Goal: Book appointment/travel/reservation: Book appointment/travel/reservation

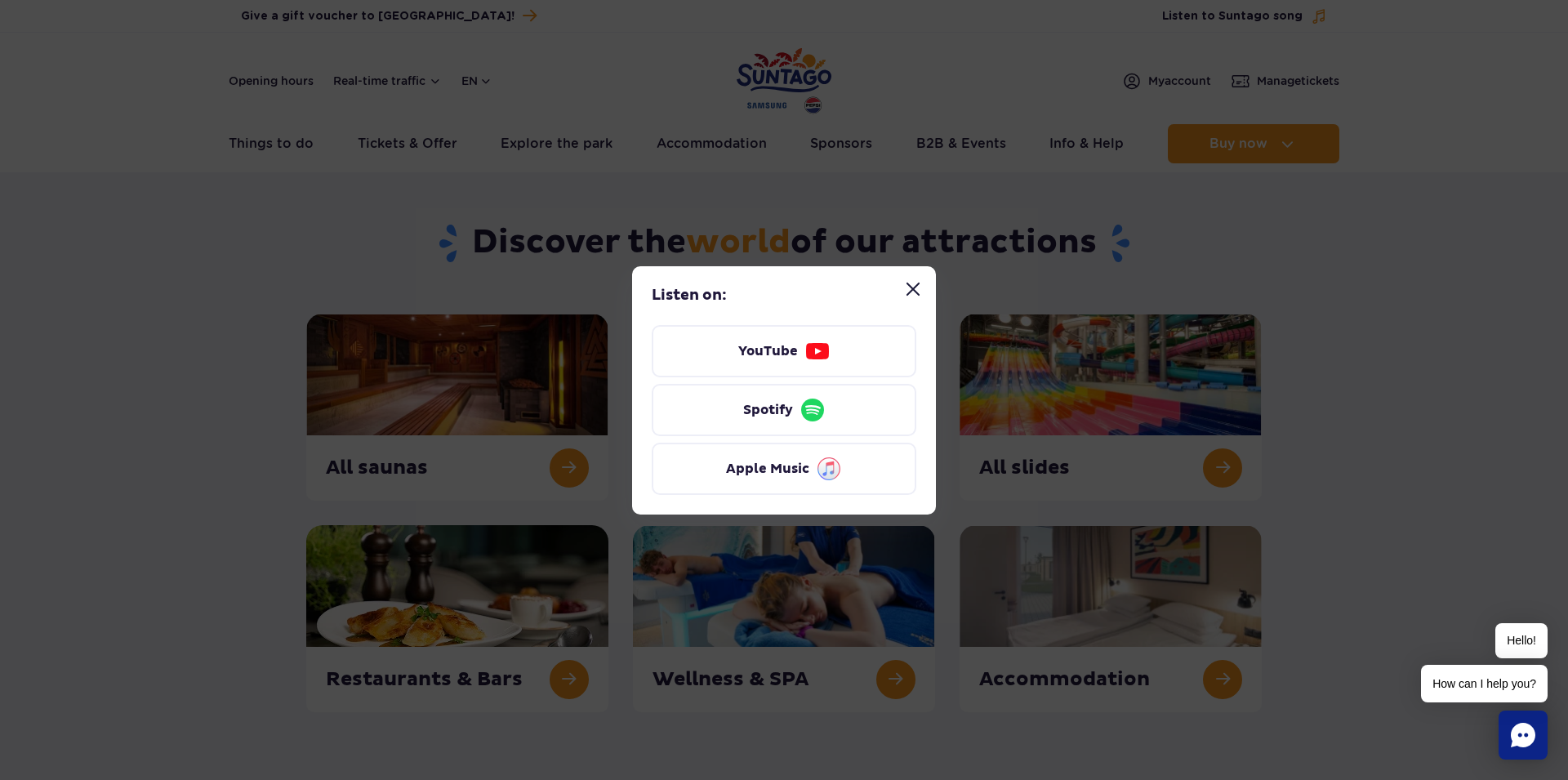
drag, startPoint x: 0, startPoint y: 0, endPoint x: 916, endPoint y: 294, distance: 962.0
click at [916, 294] on button "Close “Listen to Suntago song” modal" at bounding box center [913, 289] width 33 height 33
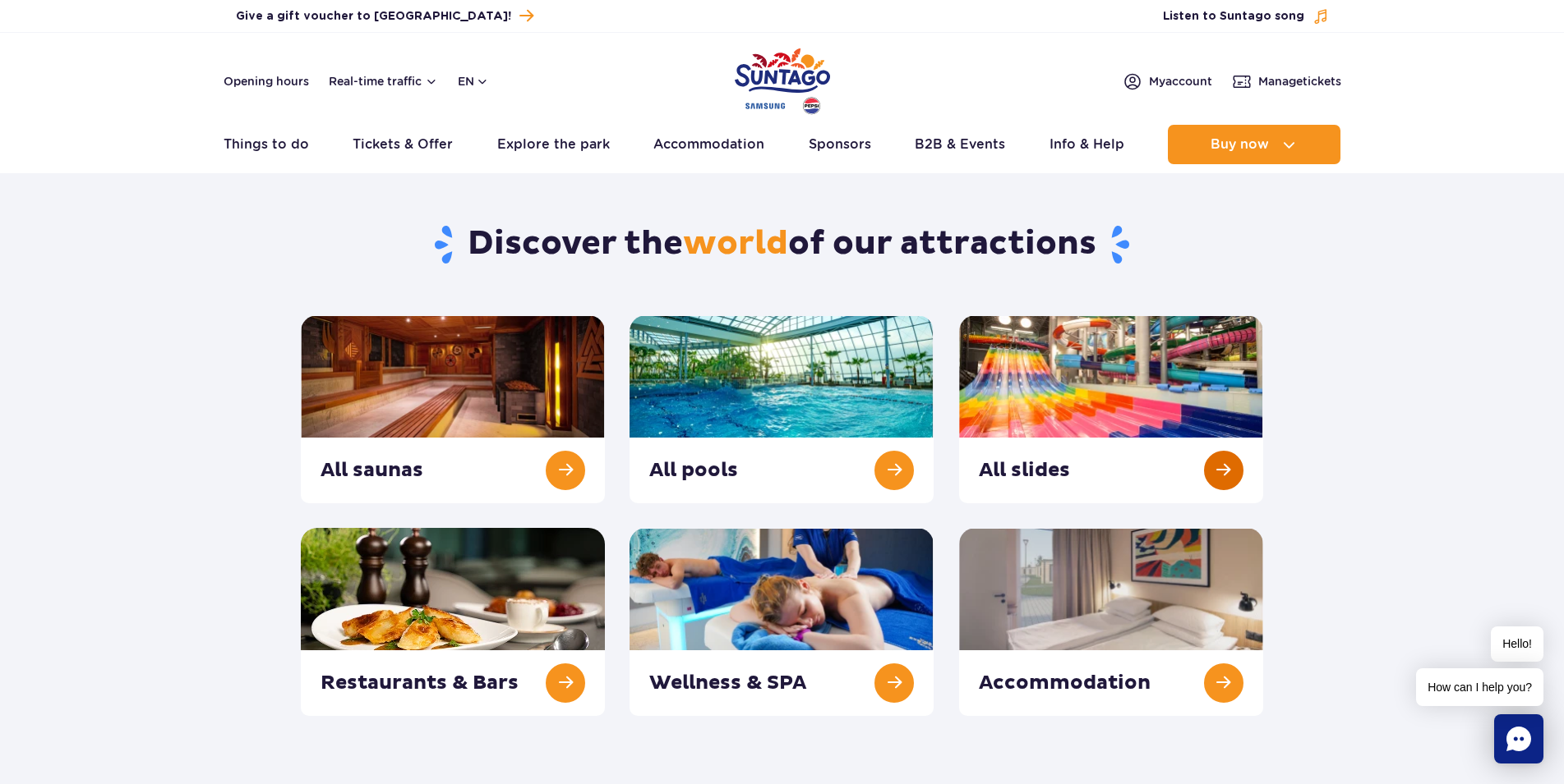
click at [1234, 465] on link at bounding box center [1111, 409] width 304 height 188
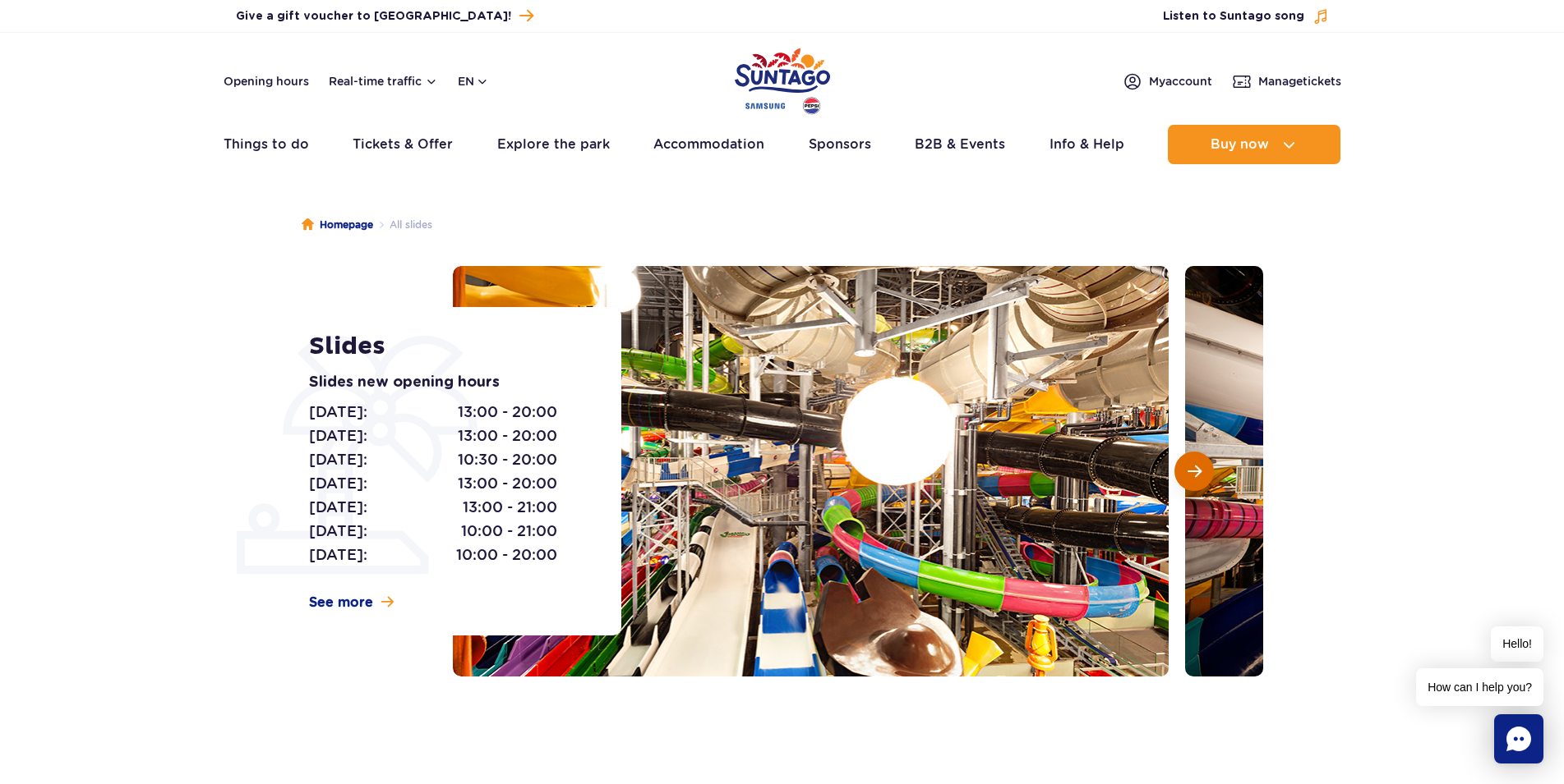
click at [1209, 468] on button "Next slide" at bounding box center [1194, 471] width 40 height 40
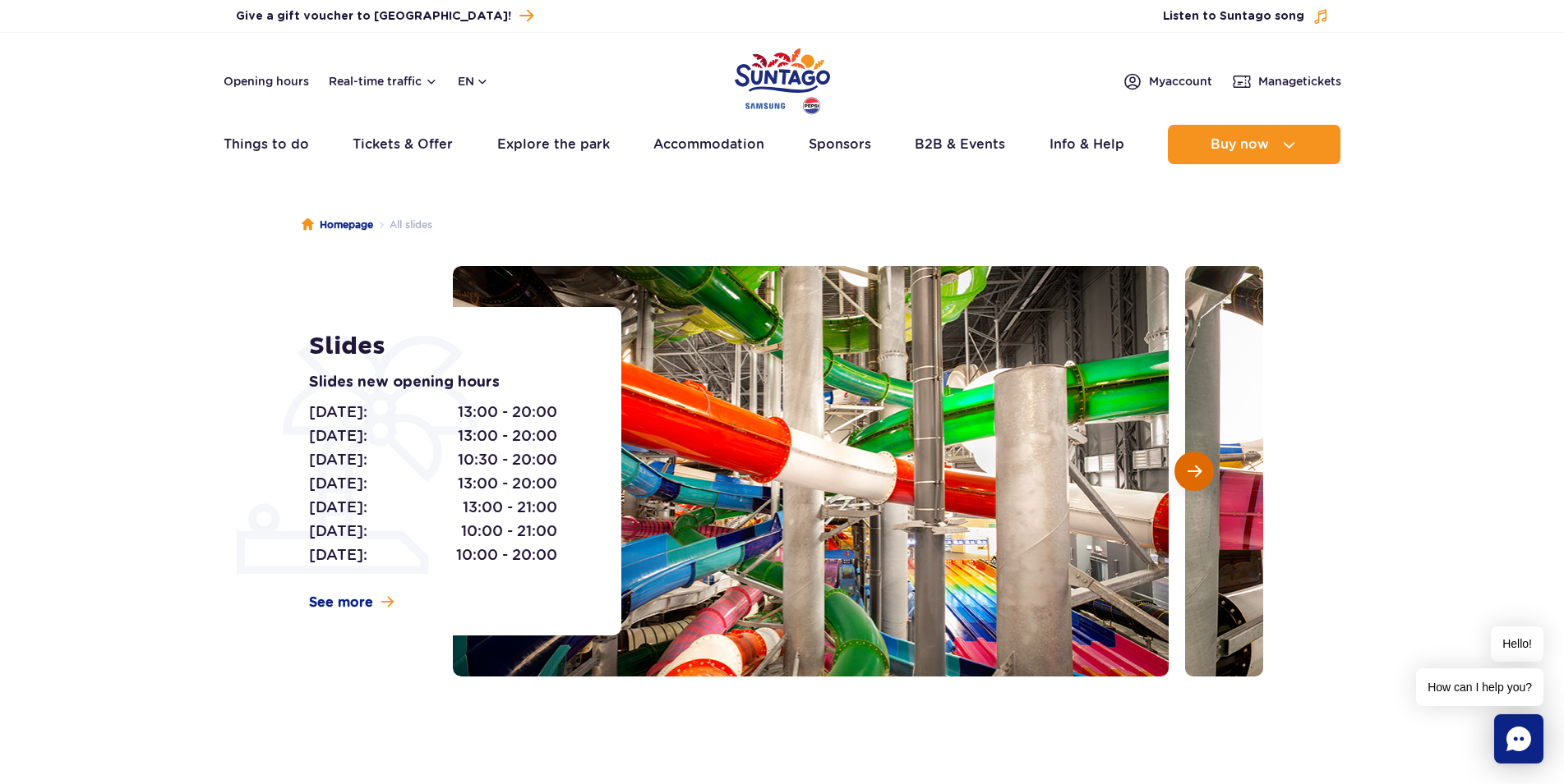
click at [1209, 468] on button "Next slide" at bounding box center [1194, 471] width 40 height 40
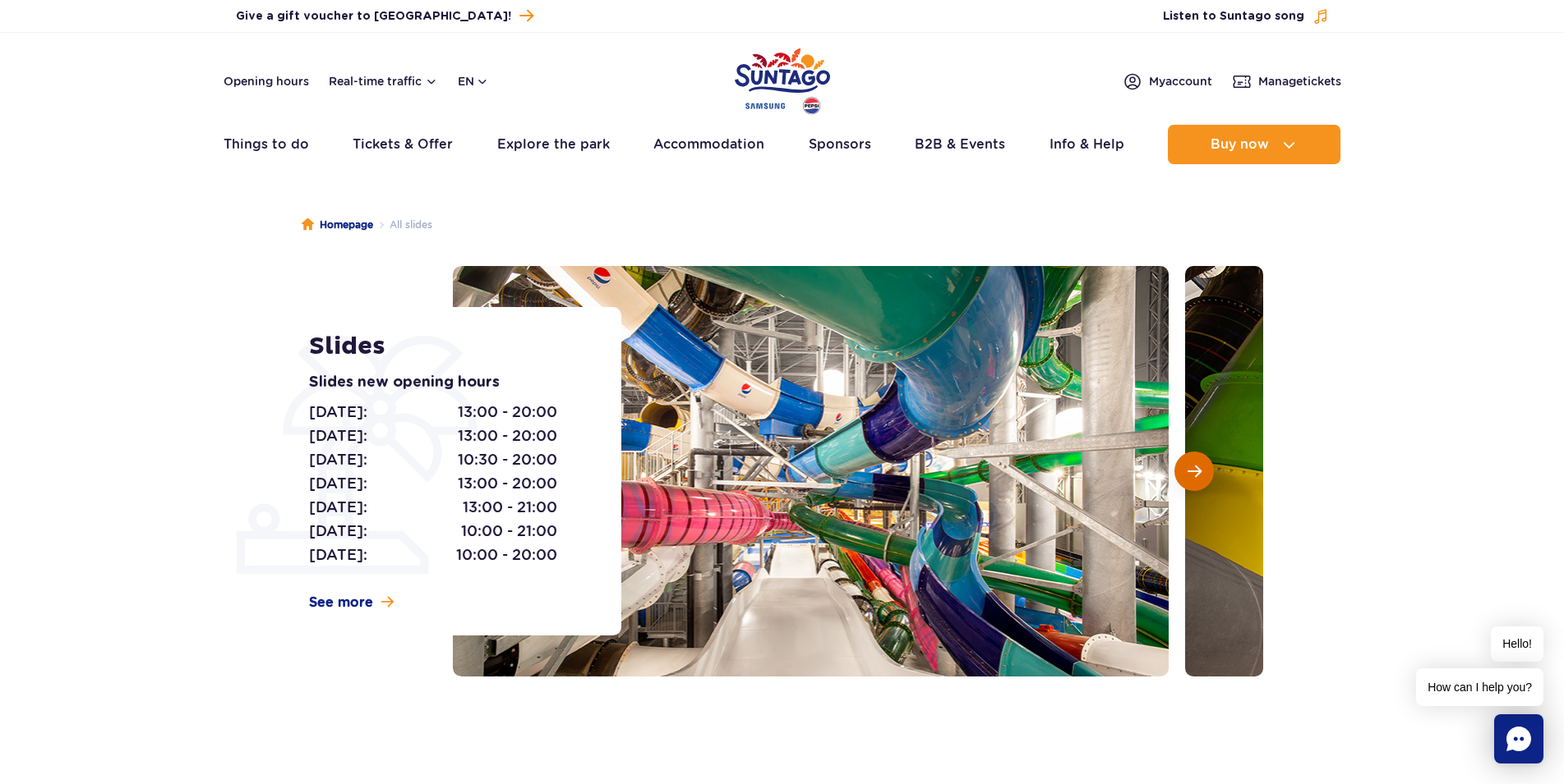
click at [1209, 468] on button "Next slide" at bounding box center [1194, 471] width 40 height 40
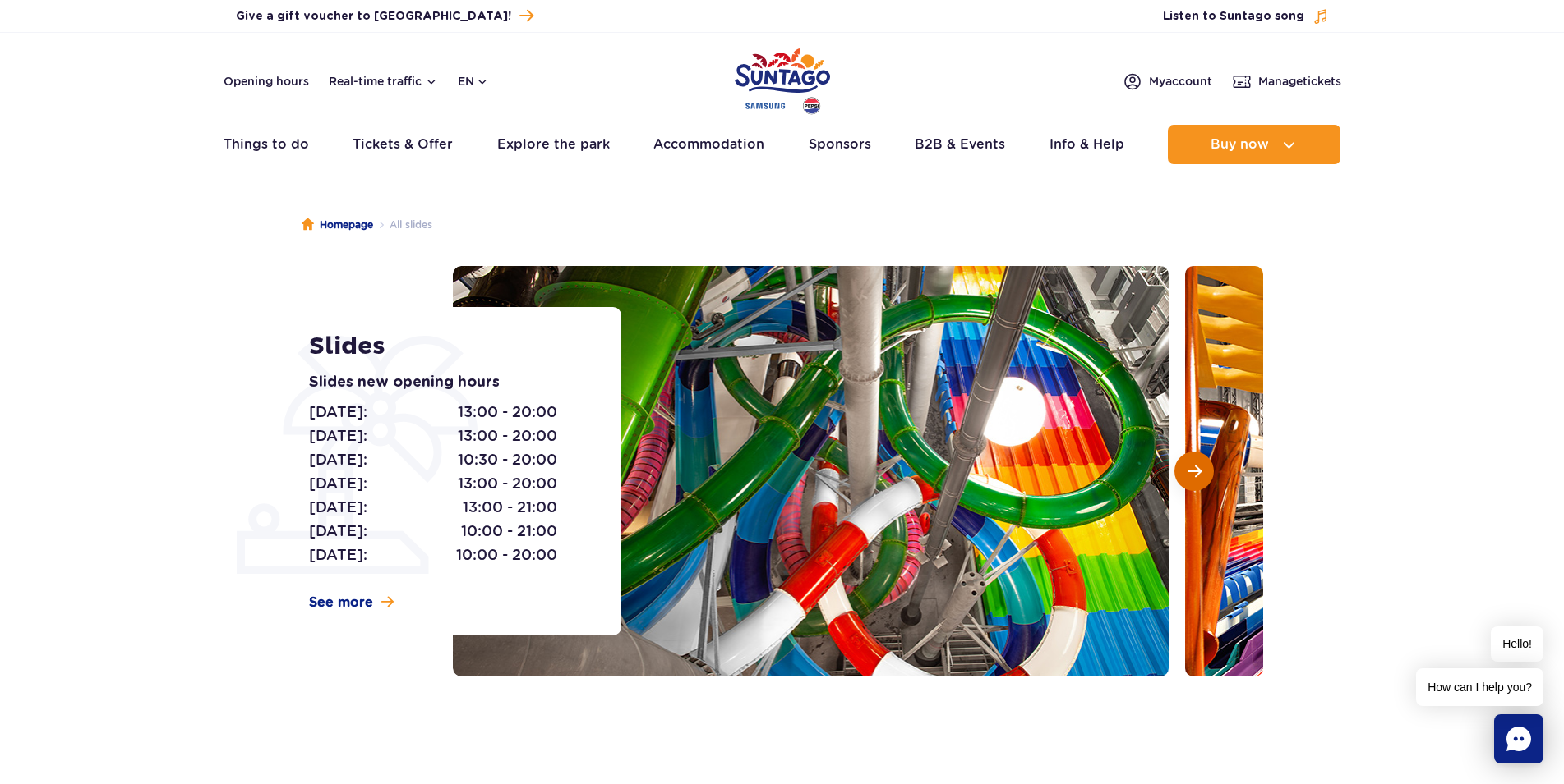
click at [1207, 468] on button "Next slide" at bounding box center [1194, 471] width 40 height 40
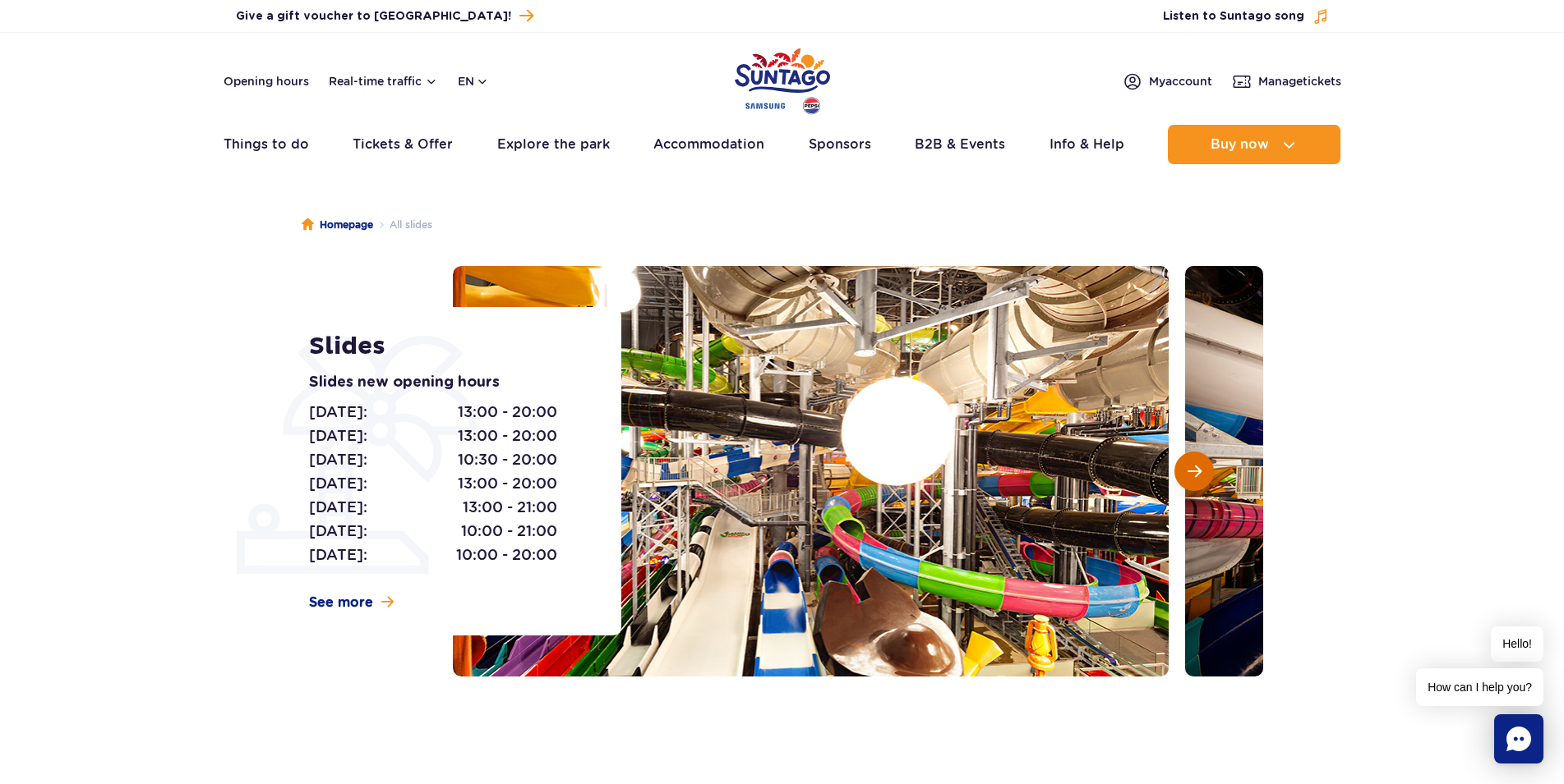
click at [1207, 468] on button "Next slide" at bounding box center [1194, 471] width 40 height 40
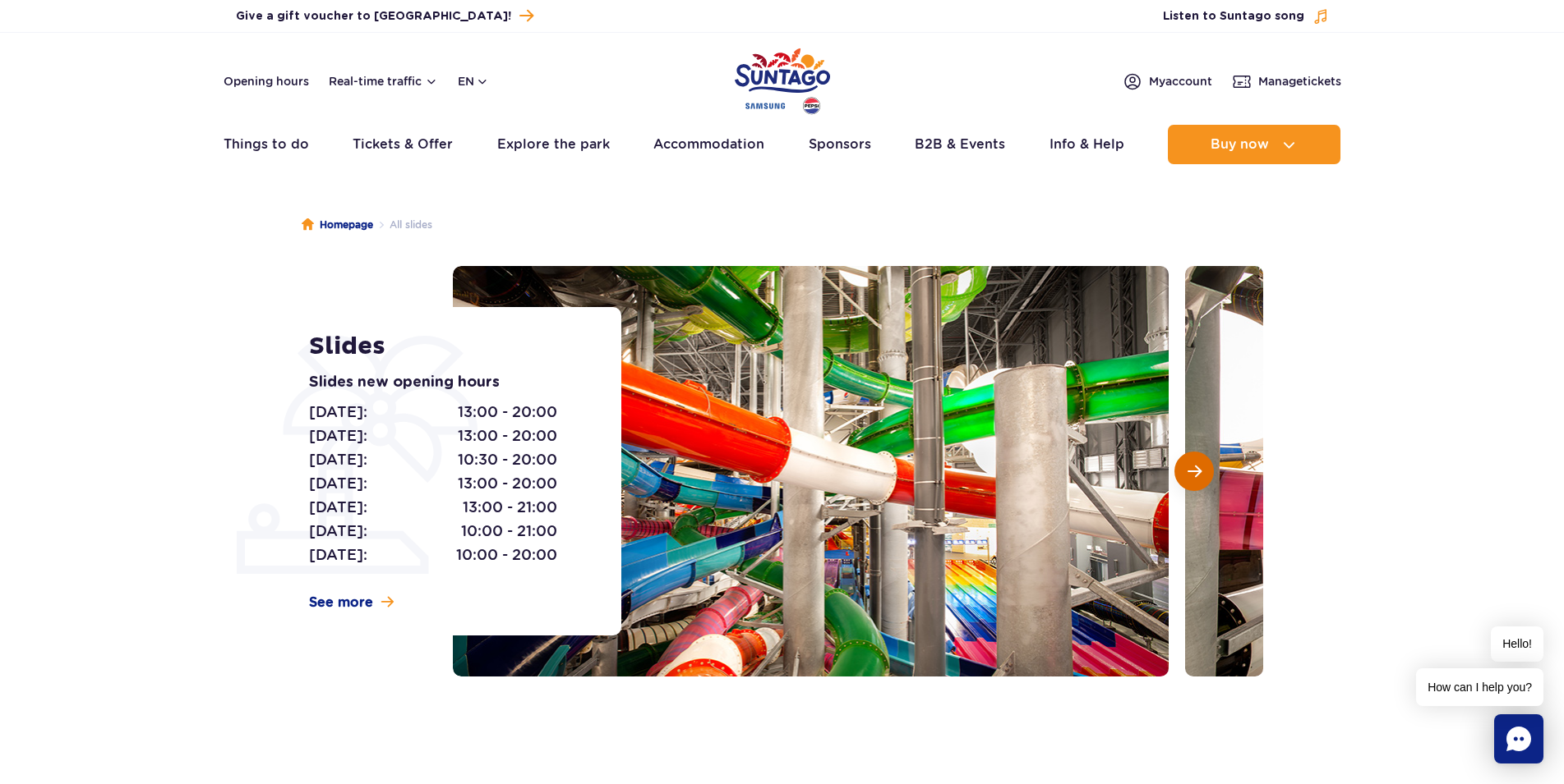
click at [1207, 468] on button "Next slide" at bounding box center [1194, 471] width 40 height 40
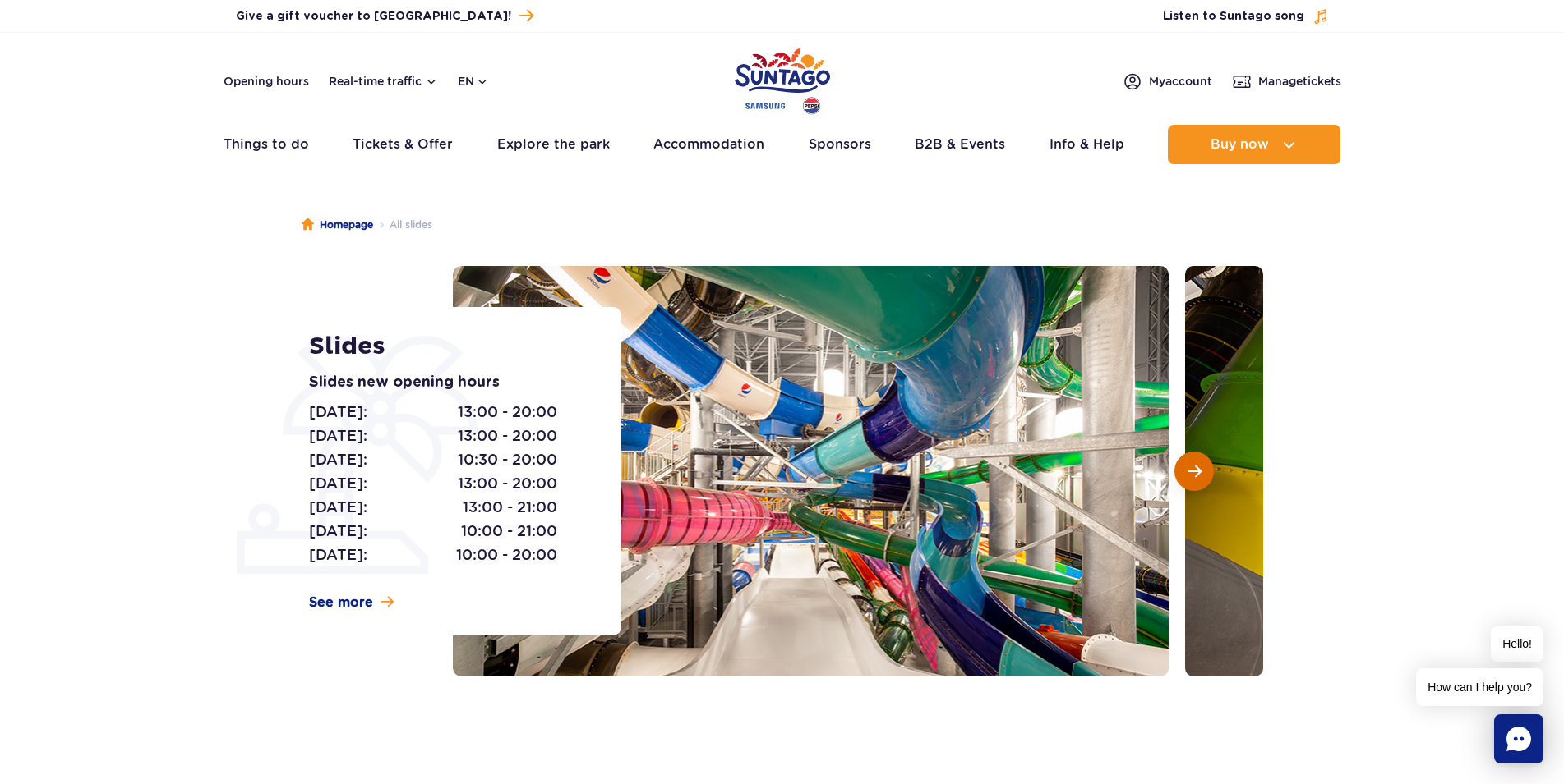
click at [1206, 468] on button "Next slide" at bounding box center [1194, 471] width 40 height 40
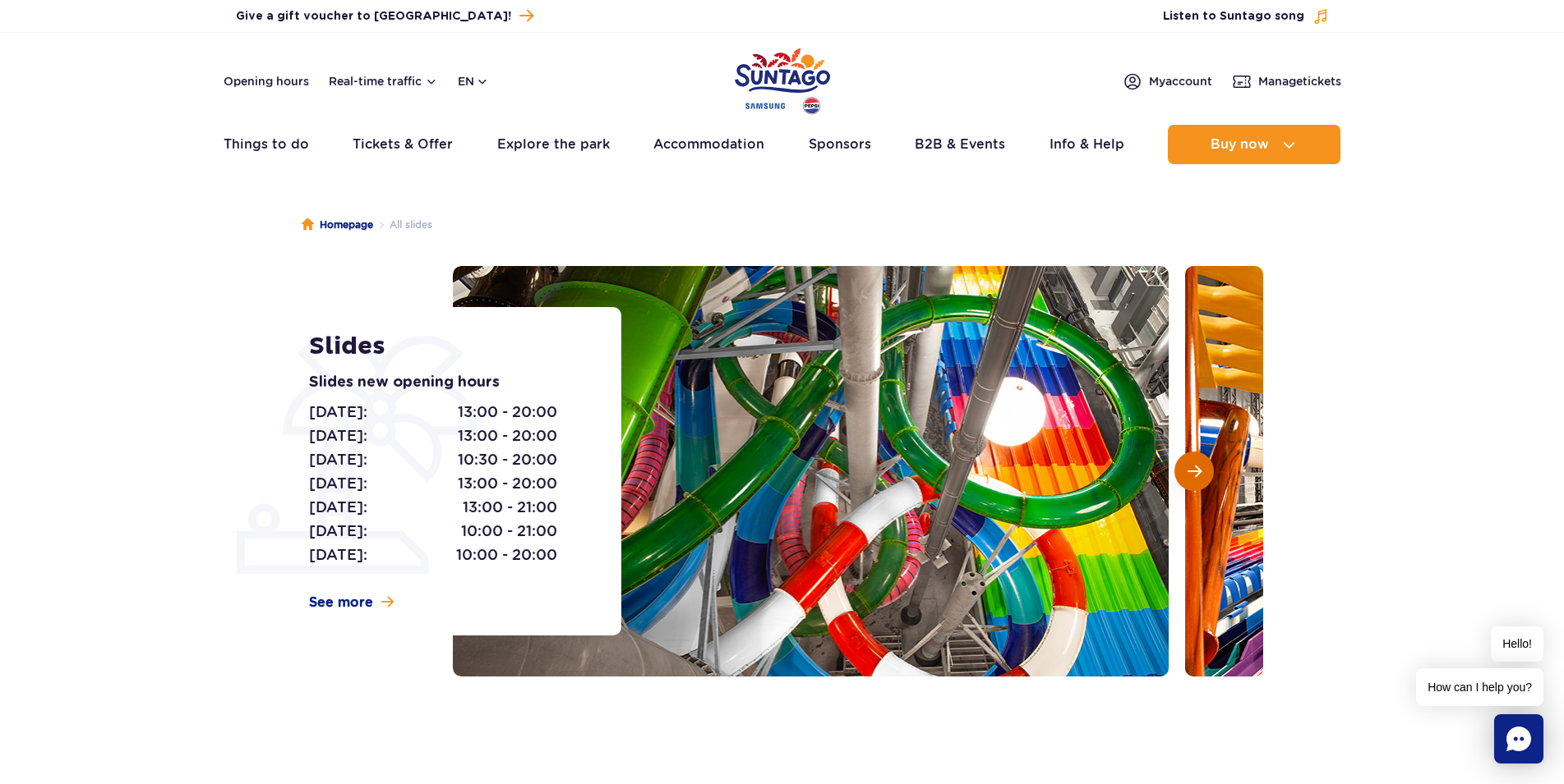
click at [1206, 468] on button "Next slide" at bounding box center [1194, 471] width 40 height 40
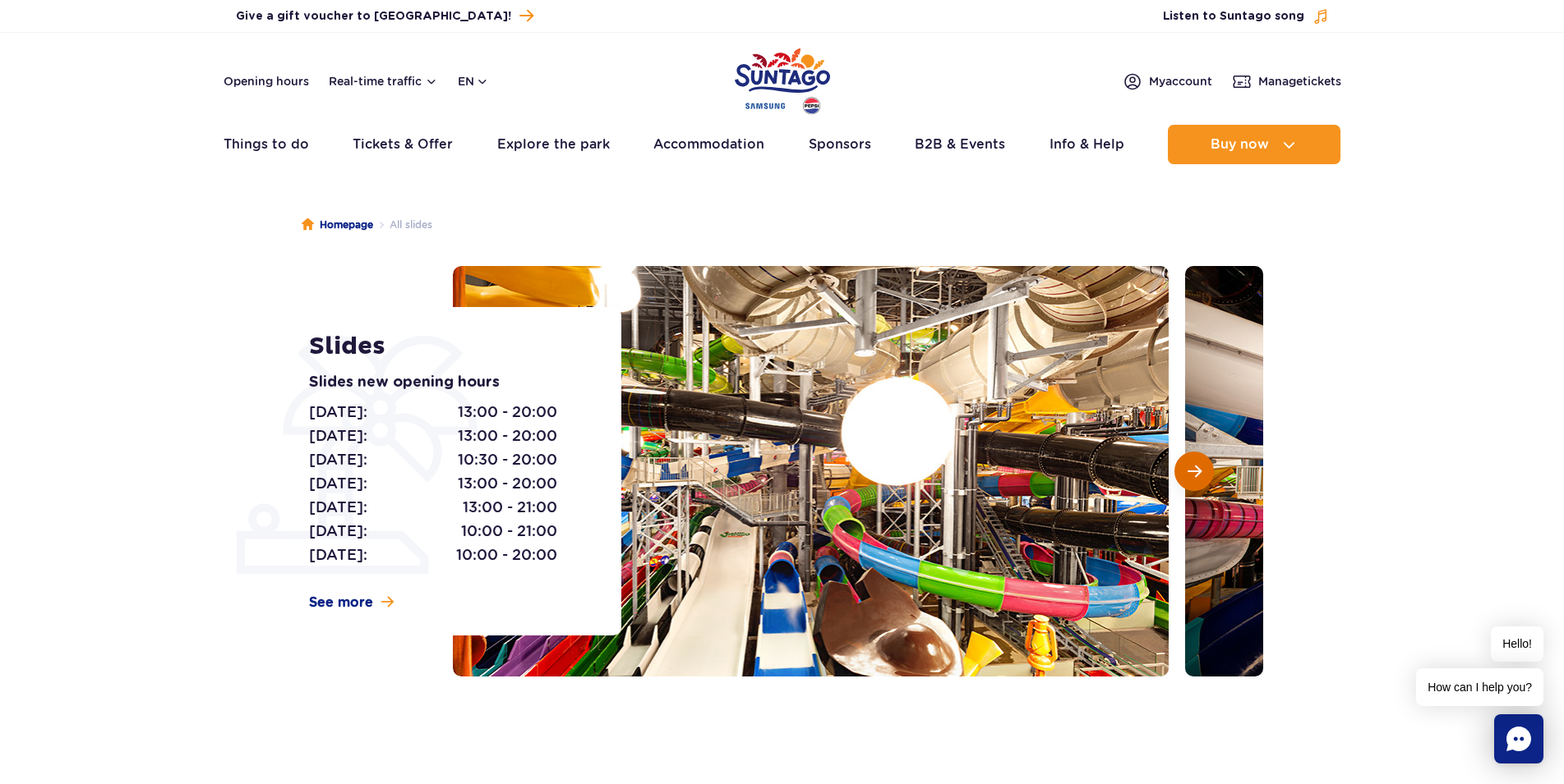
click at [1206, 468] on button "Next slide" at bounding box center [1194, 471] width 40 height 40
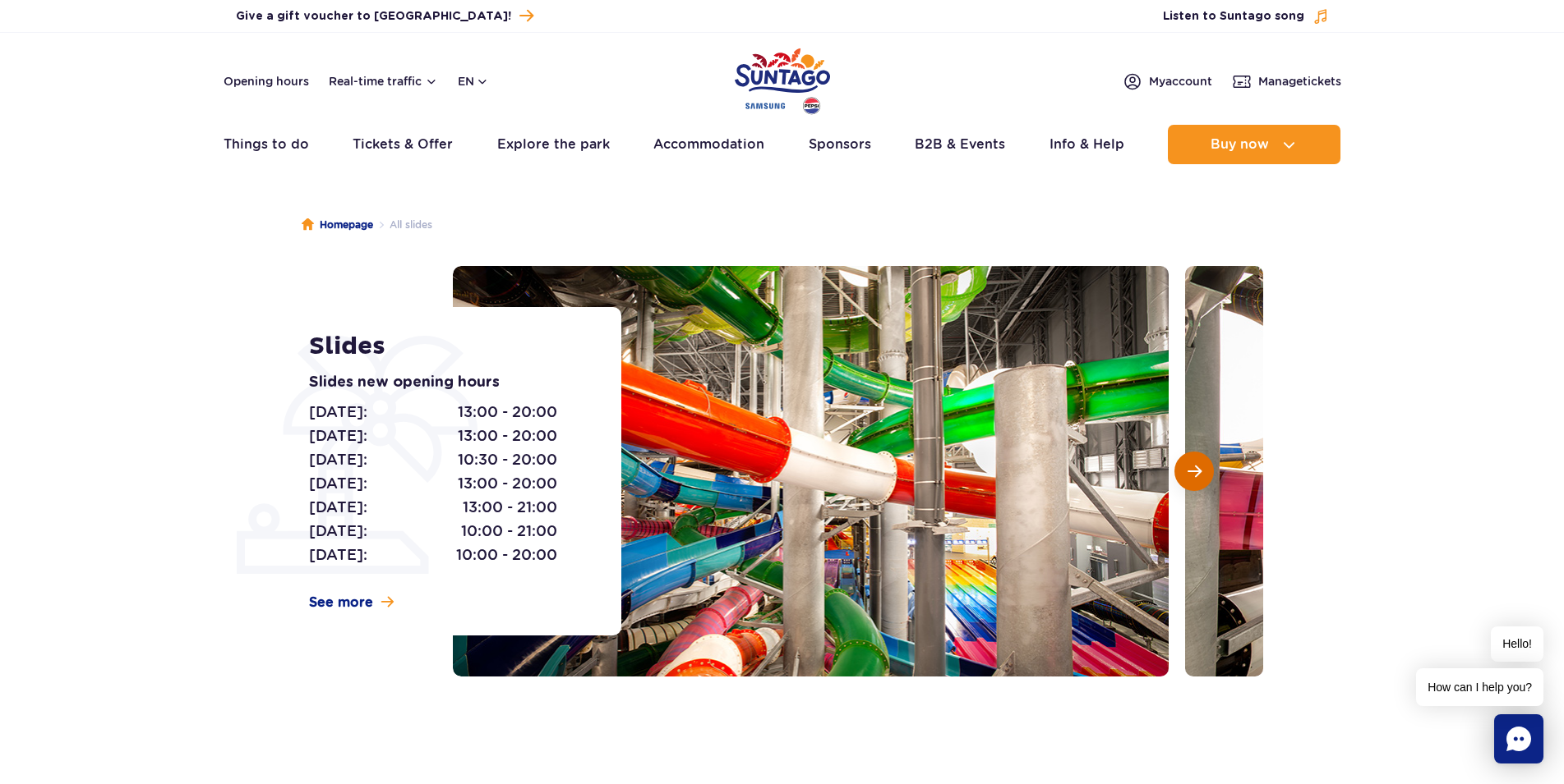
click at [1206, 468] on button "Next slide" at bounding box center [1194, 471] width 40 height 40
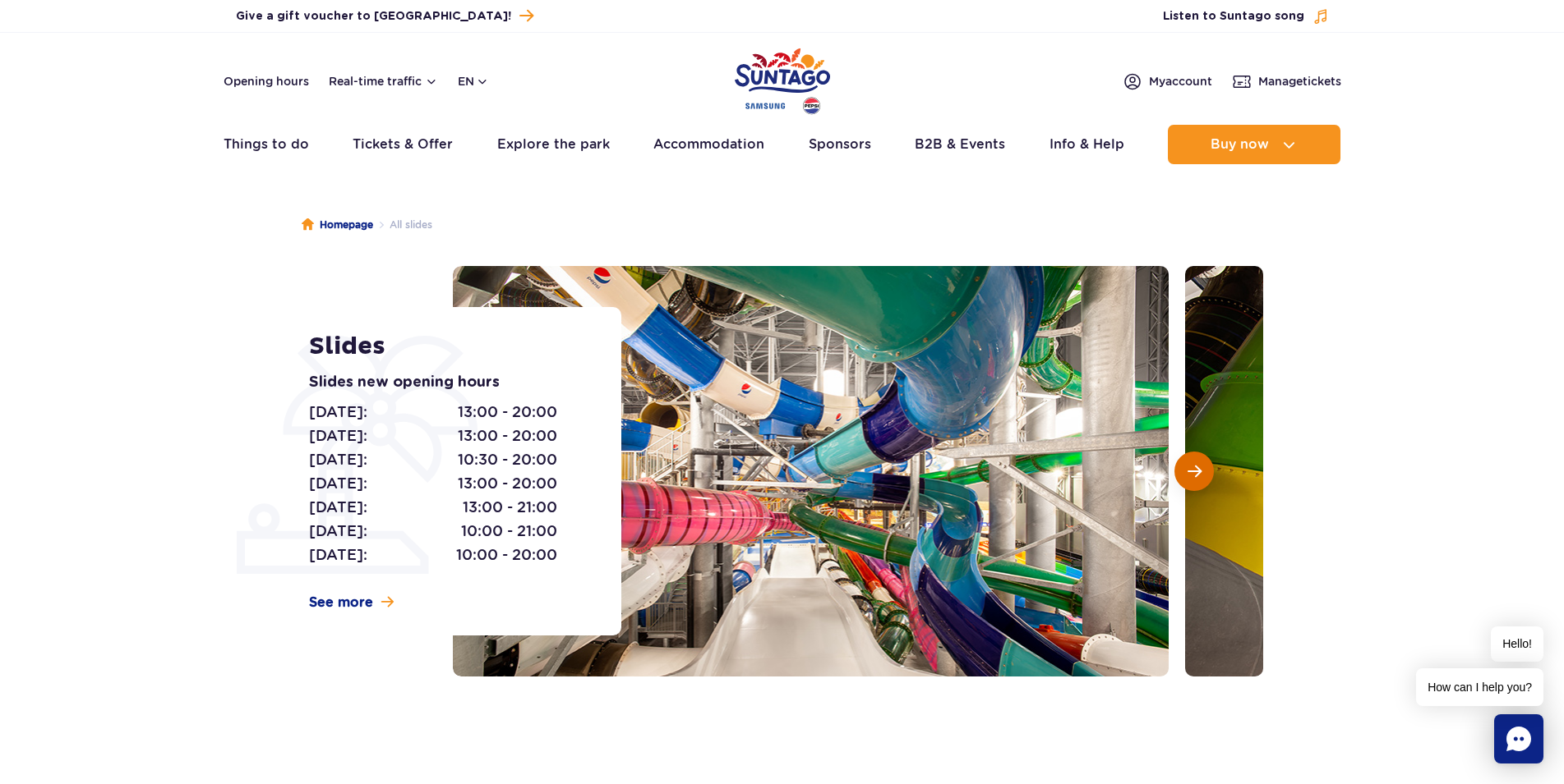
click at [1206, 468] on button "Next slide" at bounding box center [1194, 471] width 40 height 40
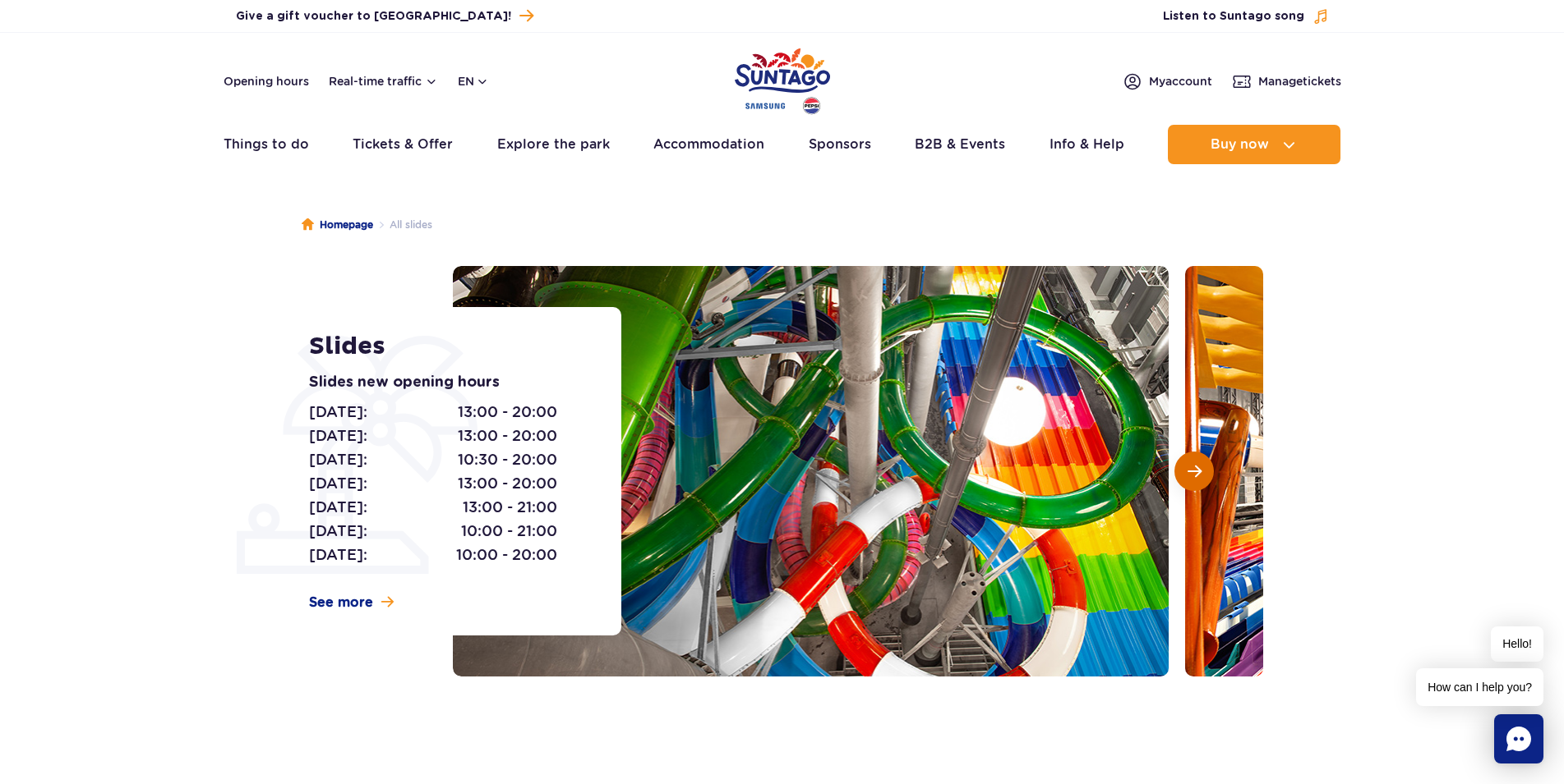
click at [1206, 468] on button "Next slide" at bounding box center [1194, 471] width 40 height 40
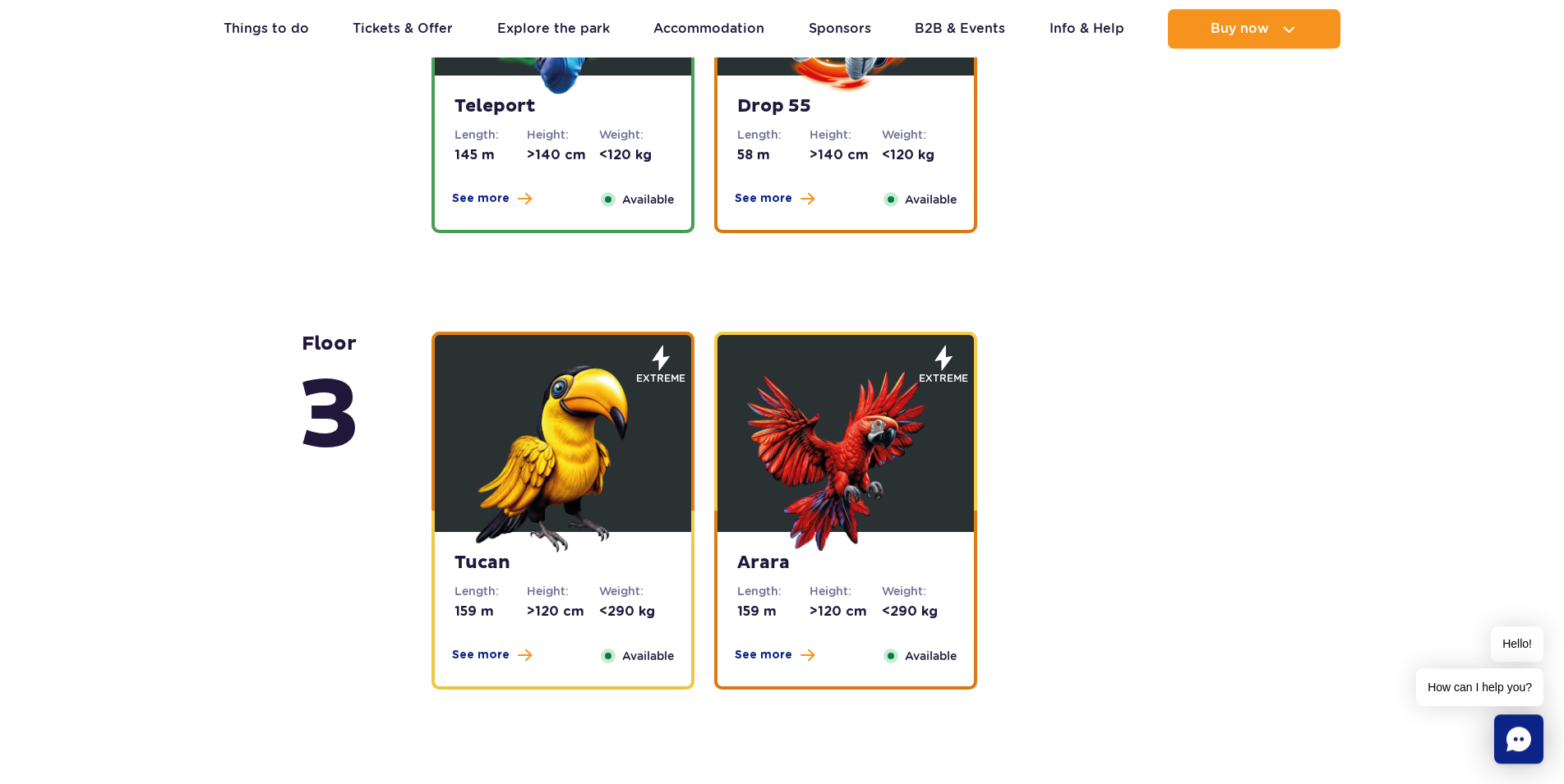
scroll to position [2178, 0]
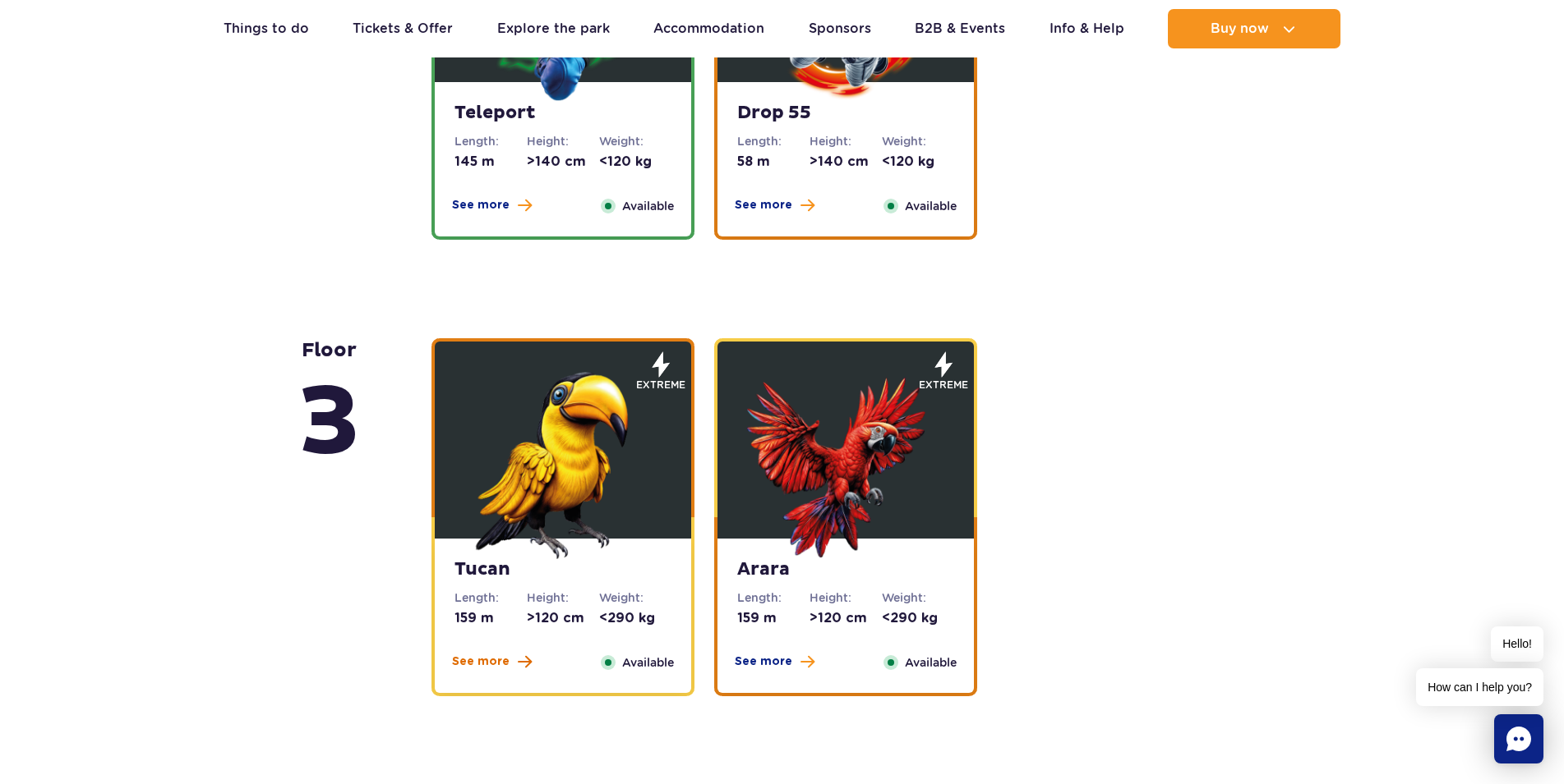
click at [492, 663] on span "See more" at bounding box center [481, 661] width 58 height 16
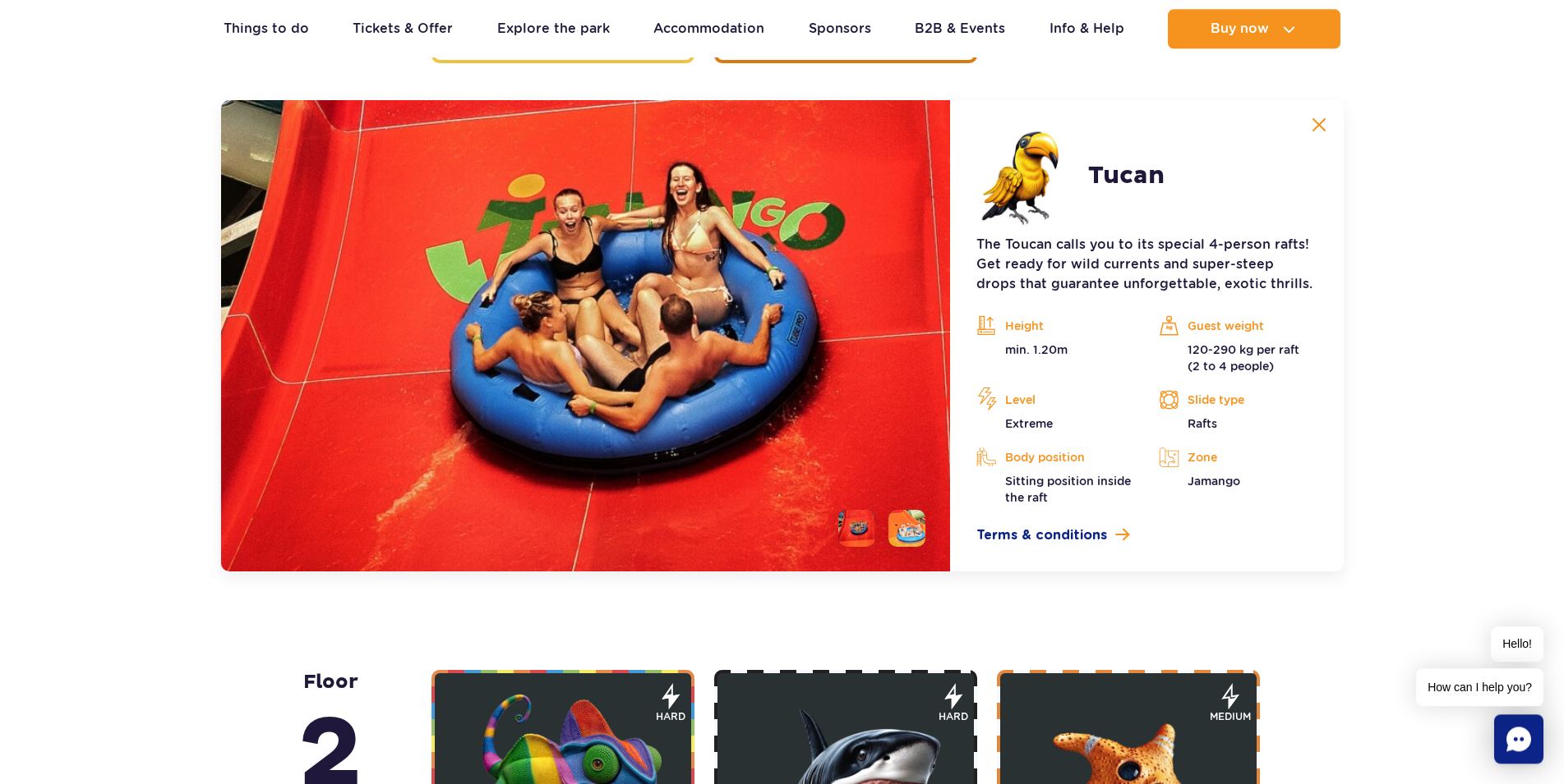
scroll to position [2814, 0]
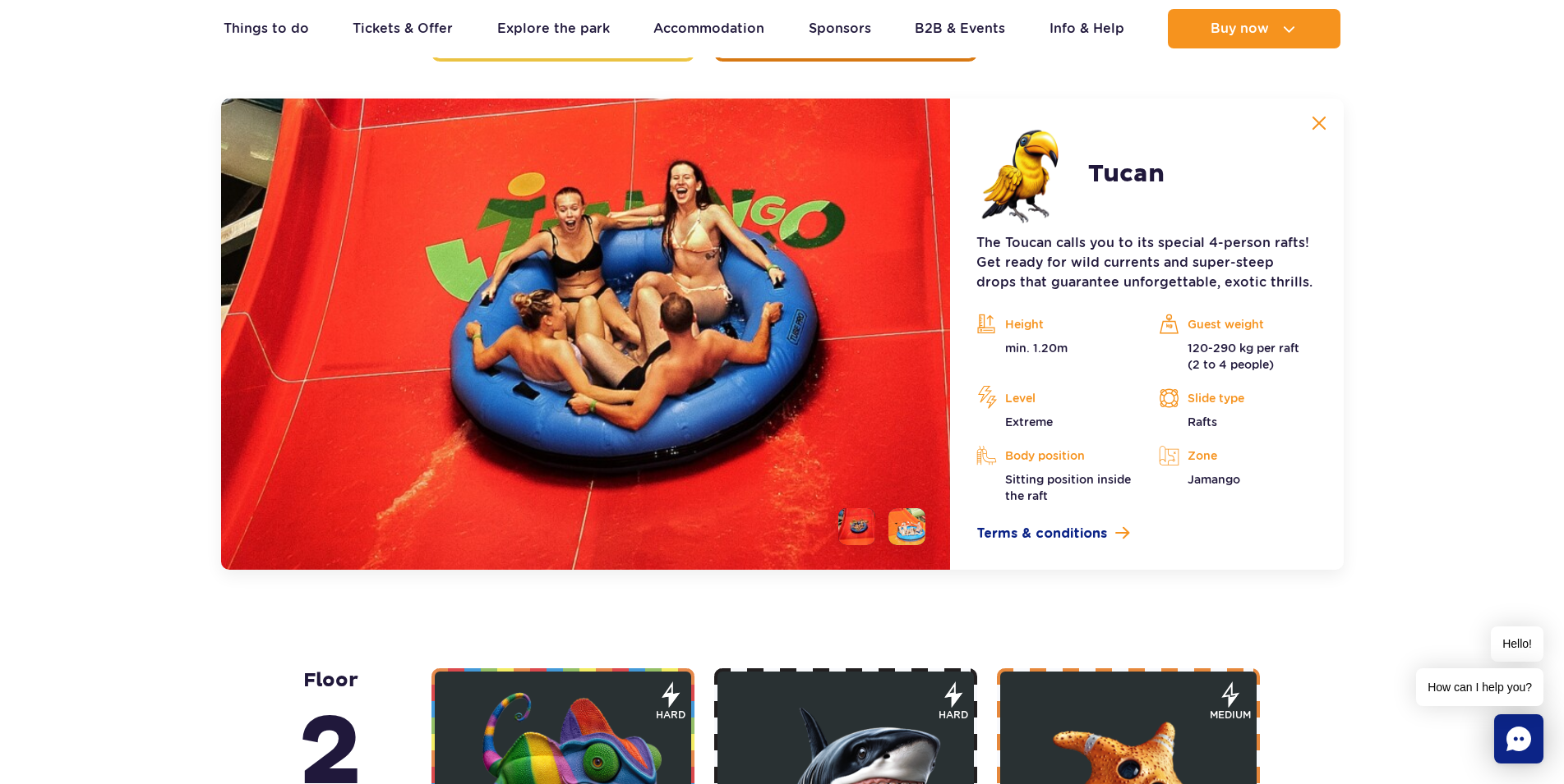
click at [711, 363] on img at bounding box center [585, 334] width 729 height 471
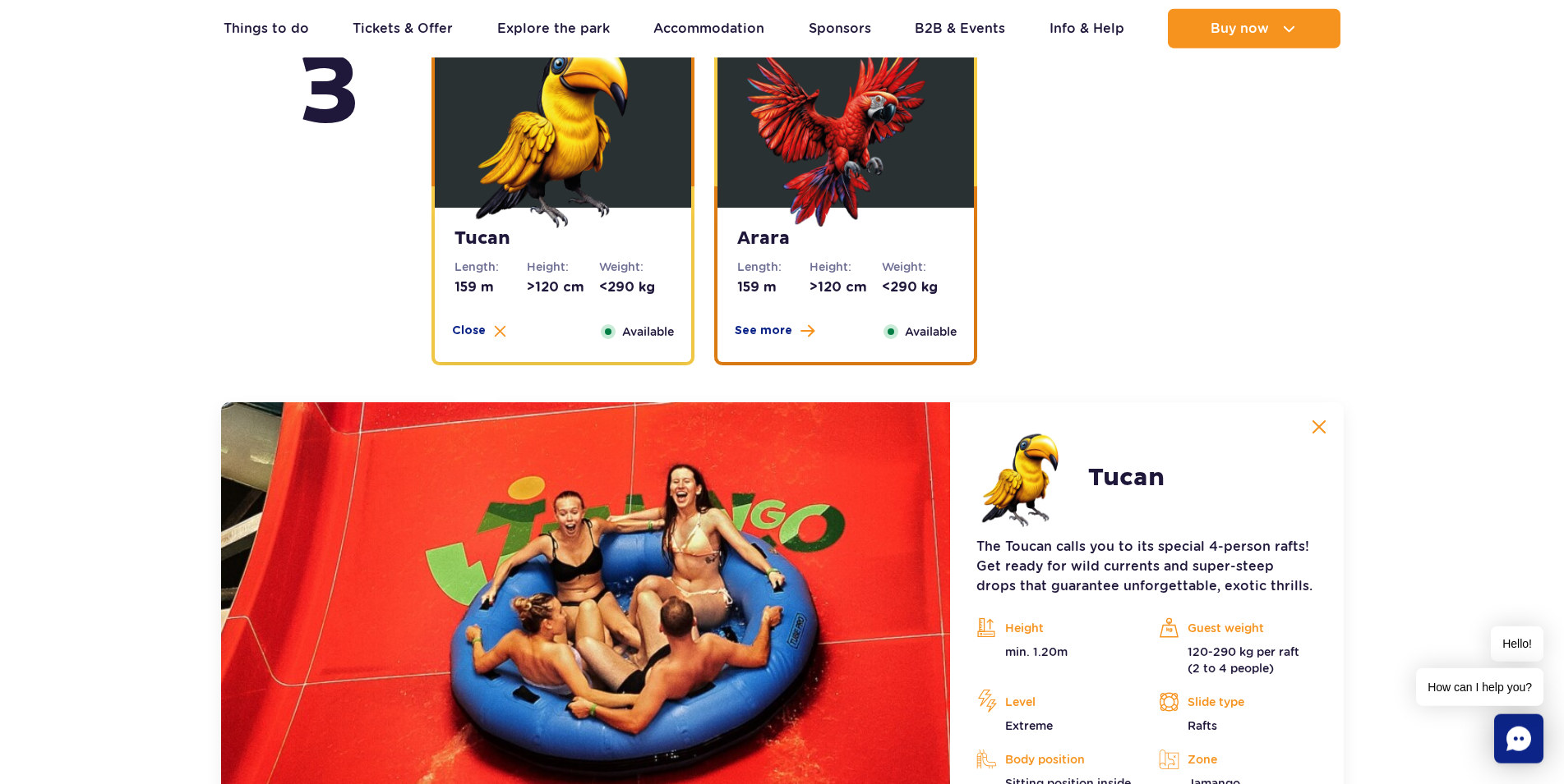
scroll to position [2478, 0]
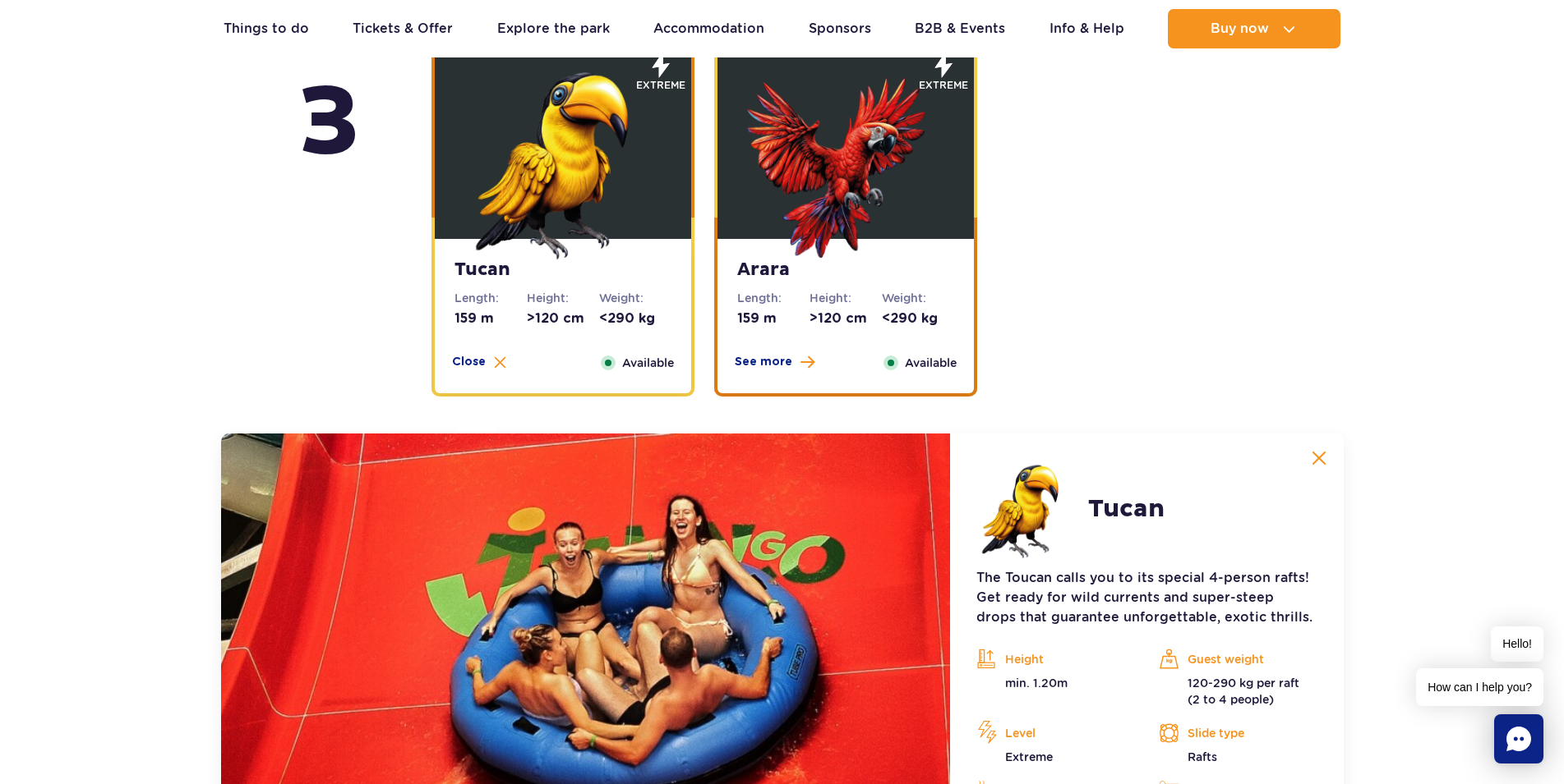
click at [865, 189] on img at bounding box center [845, 161] width 197 height 197
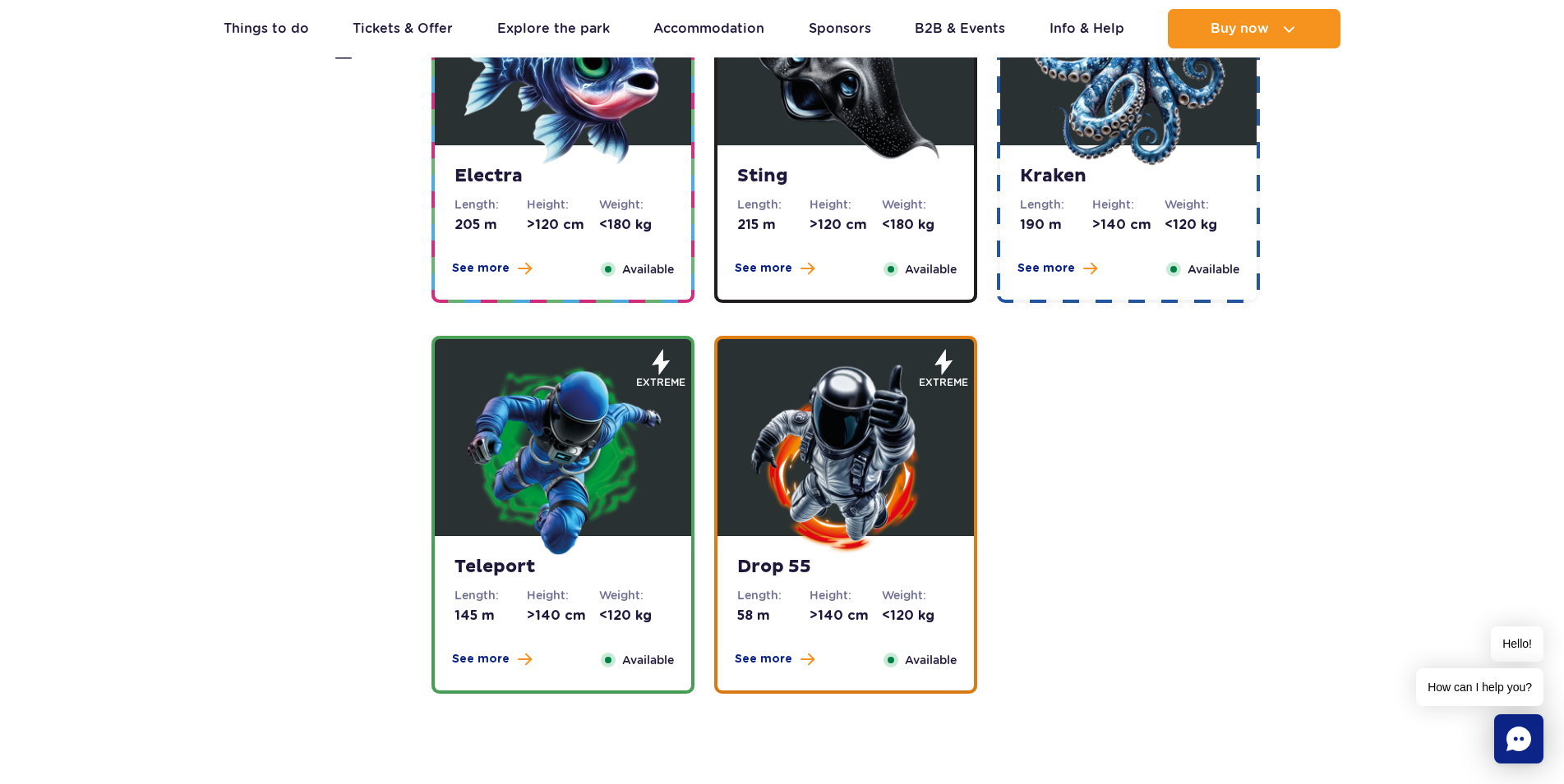
scroll to position [1556, 0]
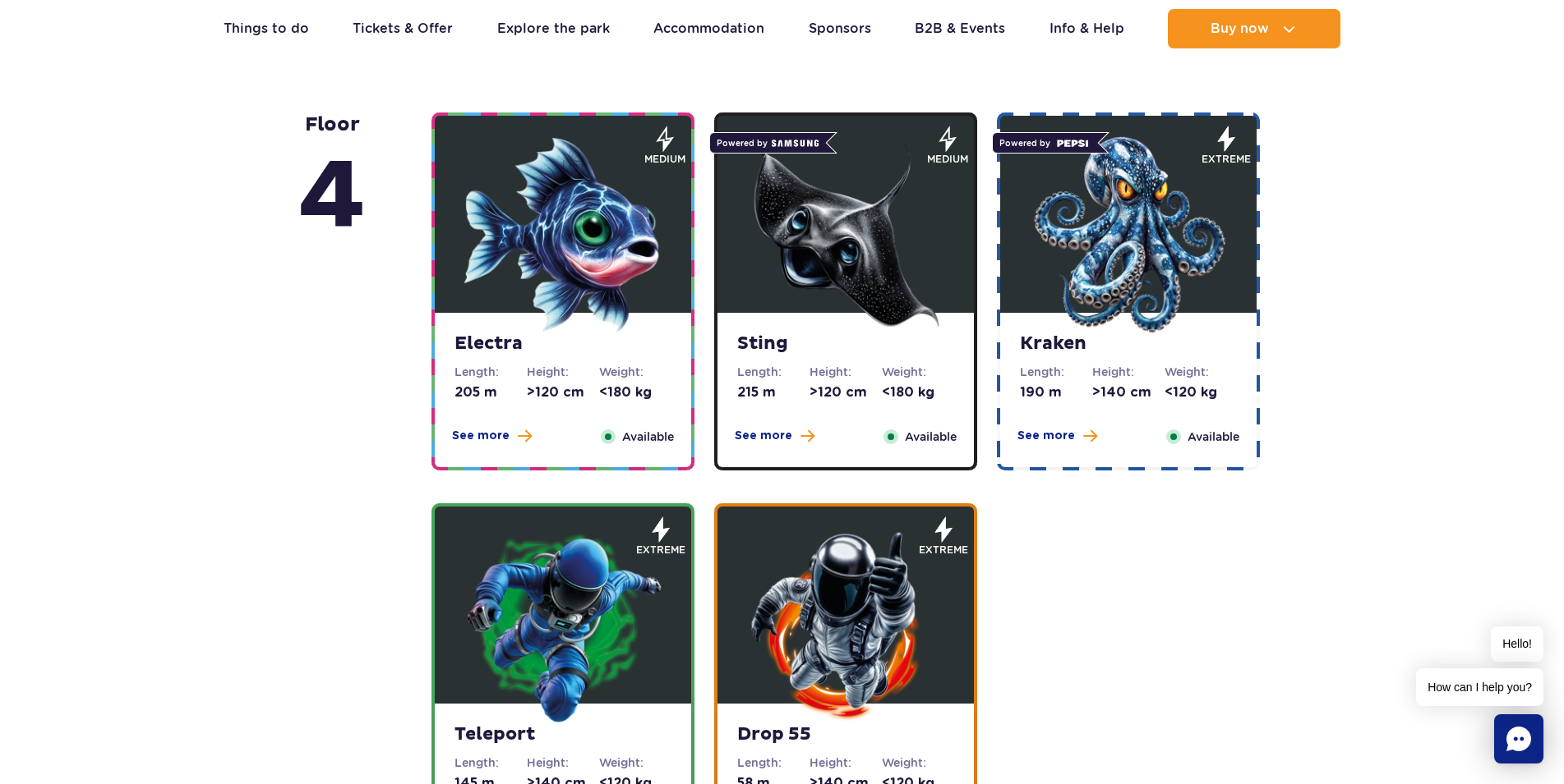
click at [1128, 284] on img at bounding box center [1128, 235] width 197 height 197
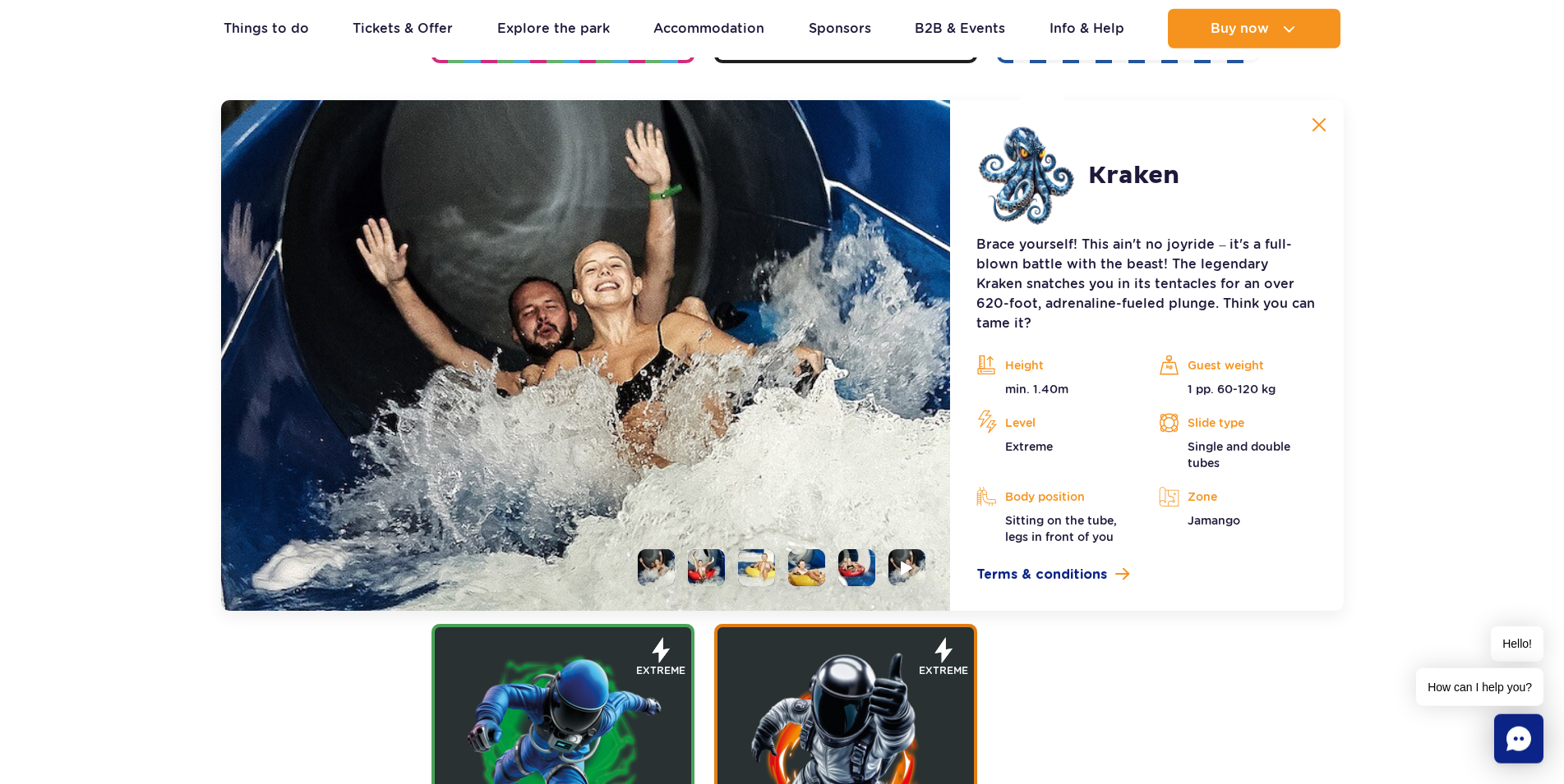
scroll to position [1966, 0]
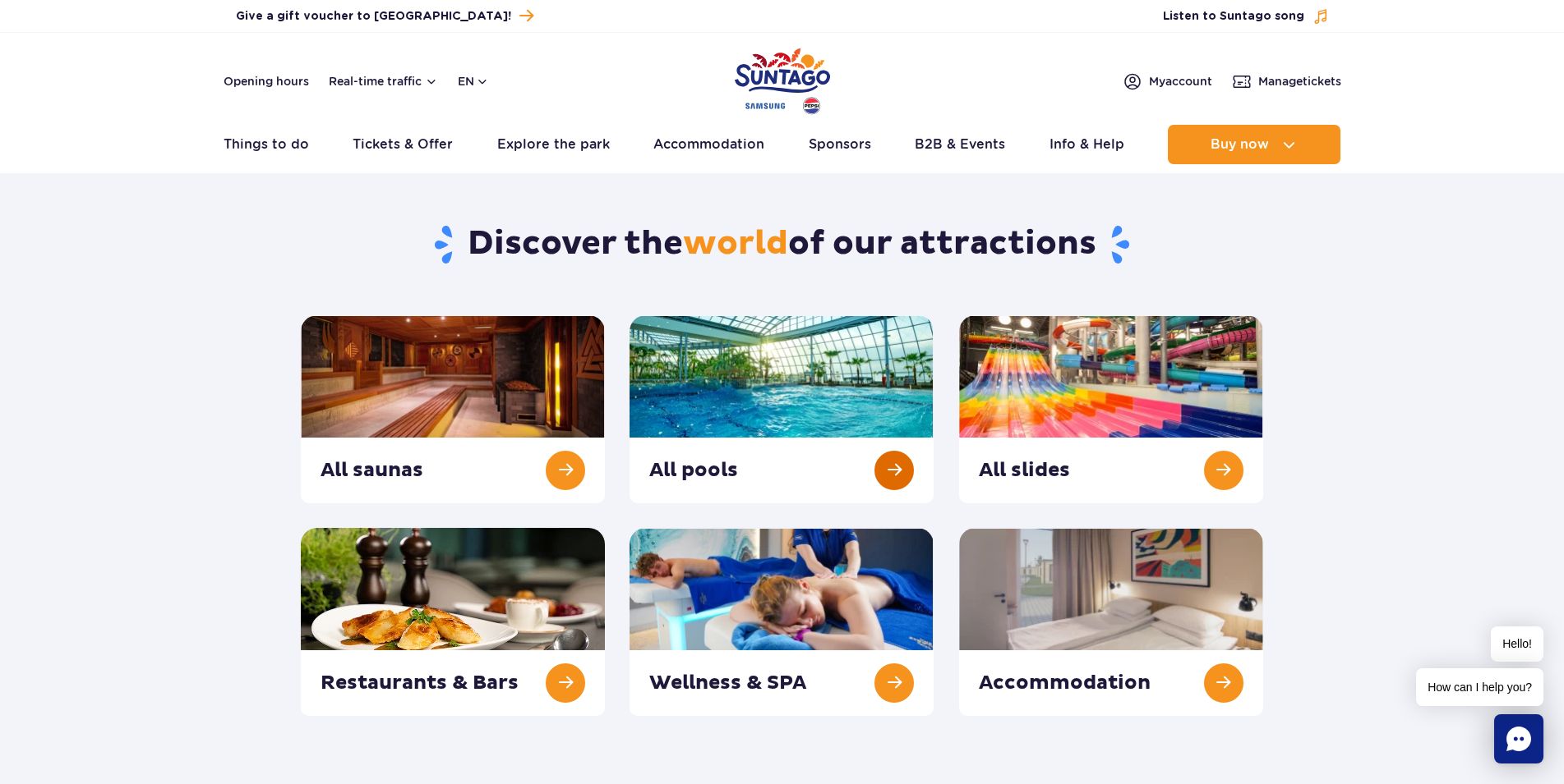
click at [839, 393] on link at bounding box center [782, 409] width 304 height 188
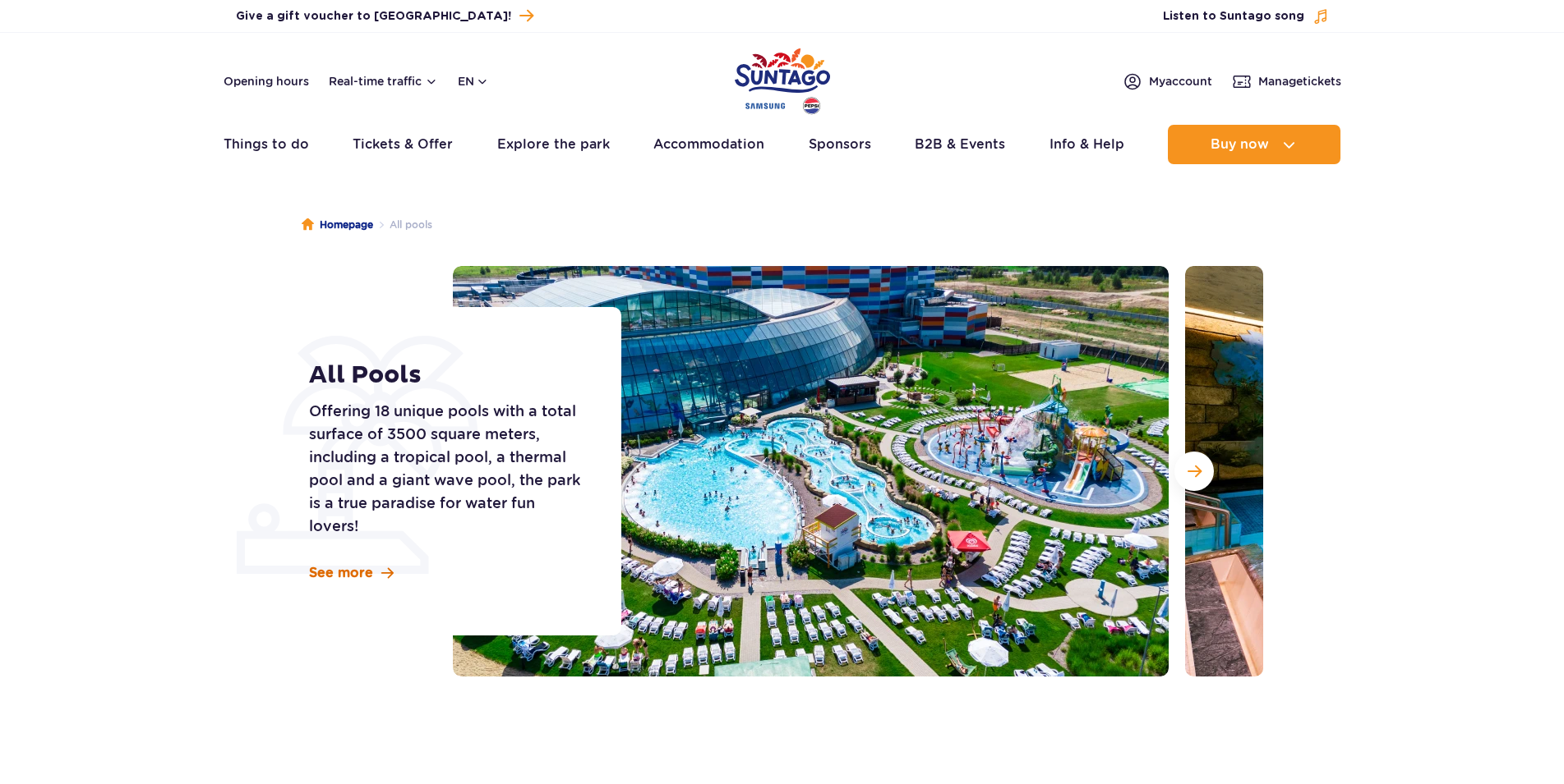
click at [360, 571] on span "See more" at bounding box center [341, 573] width 64 height 18
click at [1178, 465] on button "Next slide" at bounding box center [1194, 471] width 40 height 40
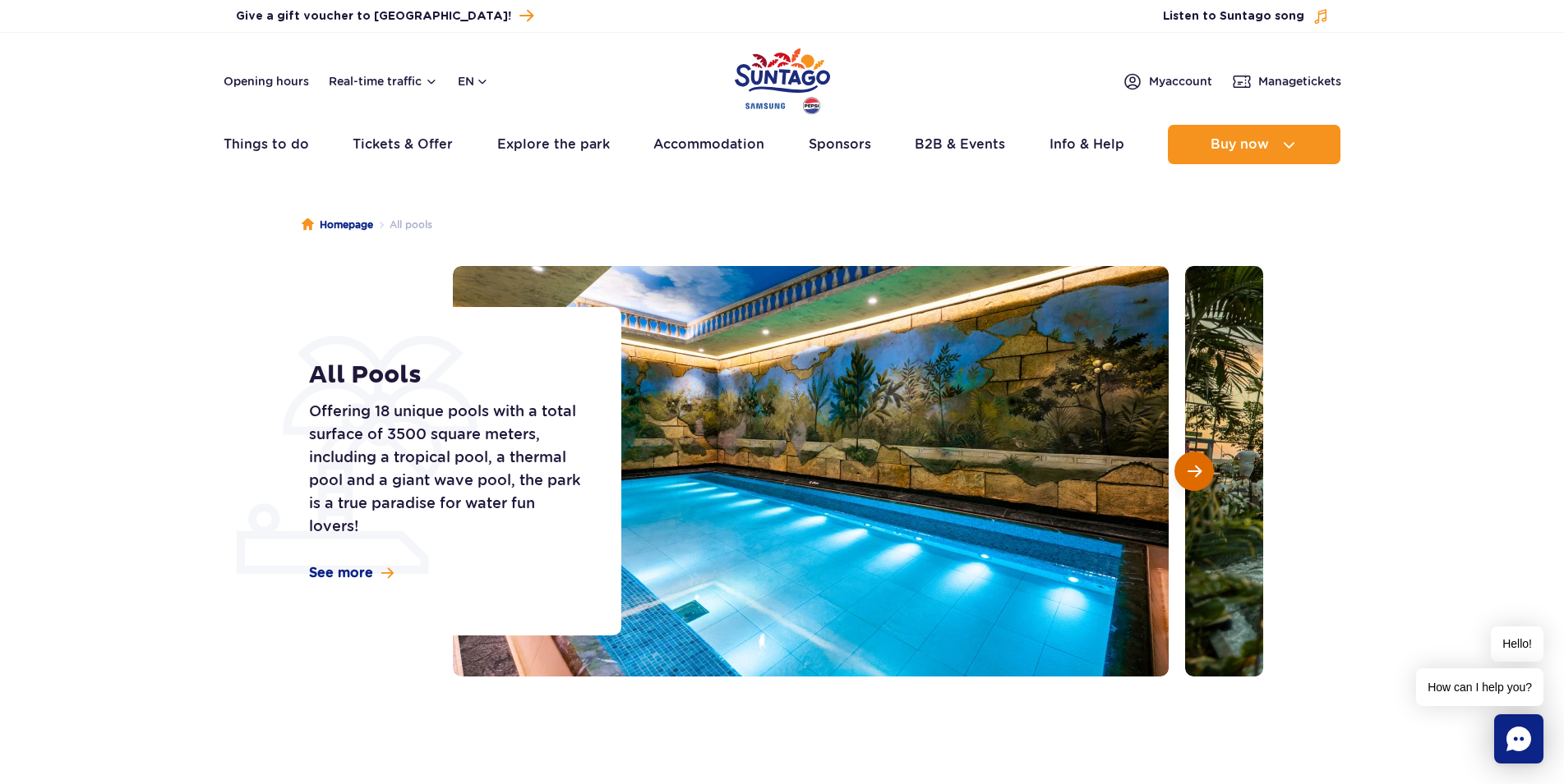
click at [1178, 465] on button "Next slide" at bounding box center [1194, 471] width 40 height 40
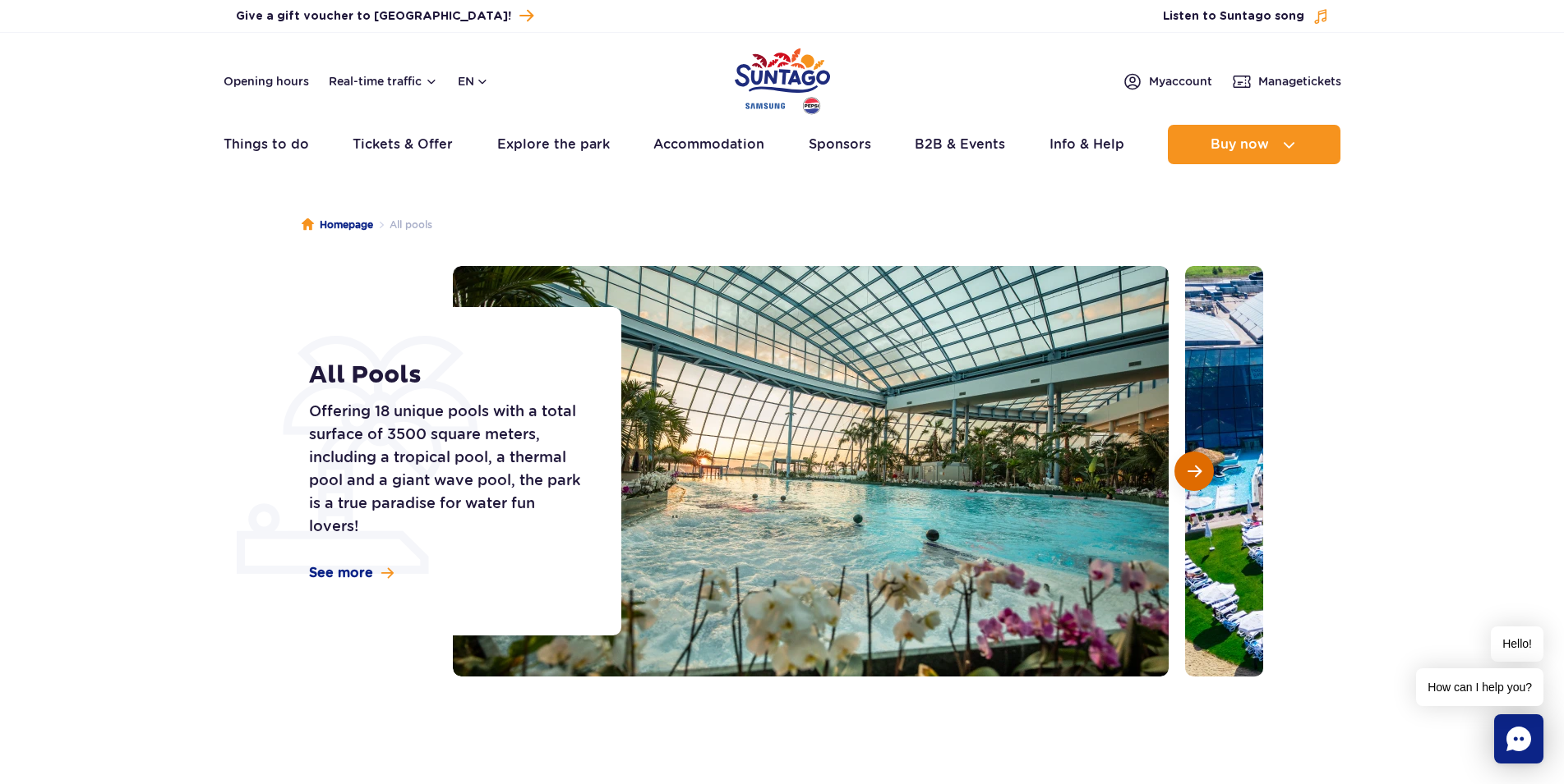
click at [1178, 465] on button "Next slide" at bounding box center [1194, 471] width 40 height 40
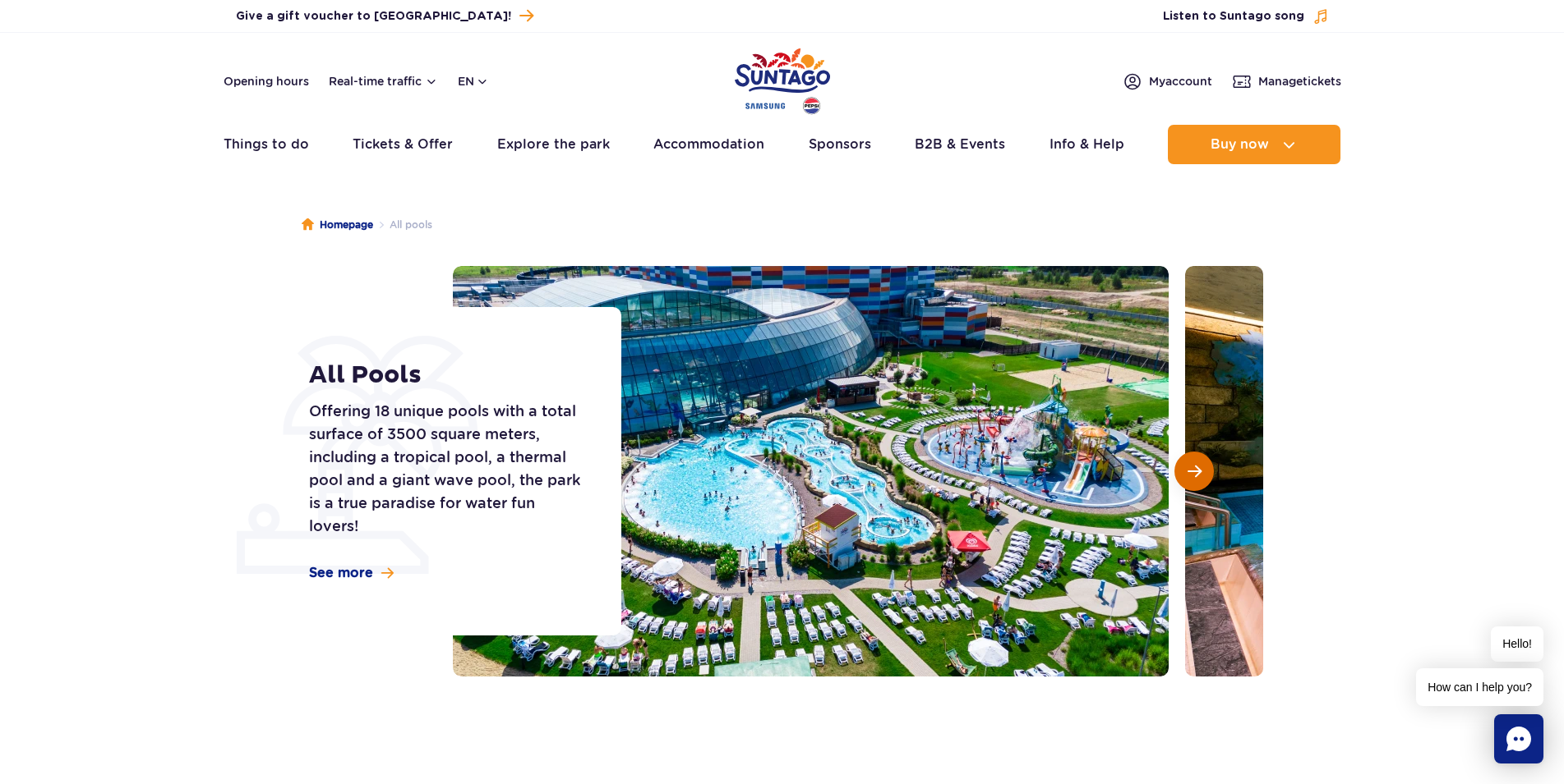
click at [1178, 465] on button "Next slide" at bounding box center [1194, 471] width 40 height 40
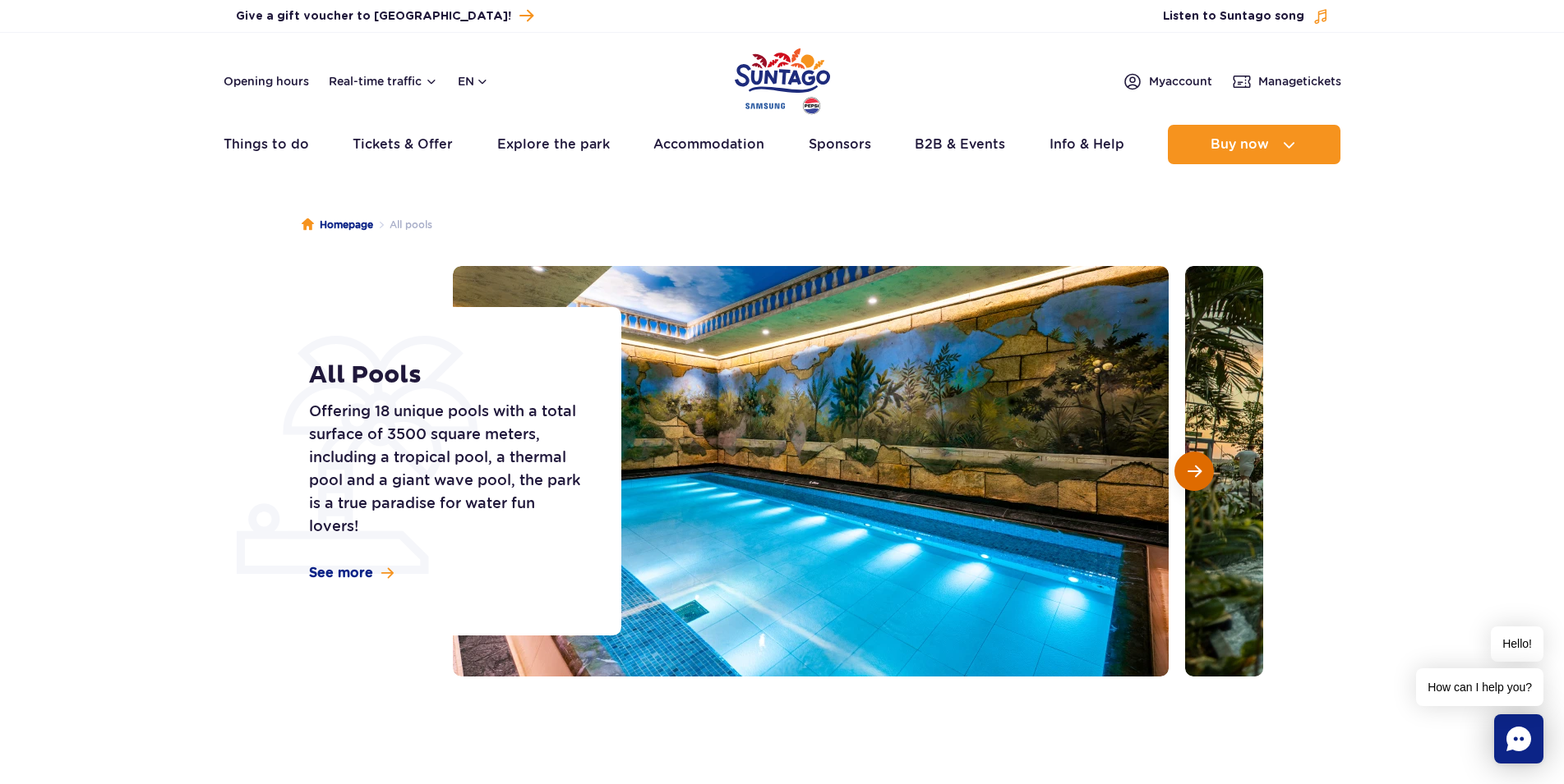
click at [1178, 465] on button "Next slide" at bounding box center [1194, 471] width 40 height 40
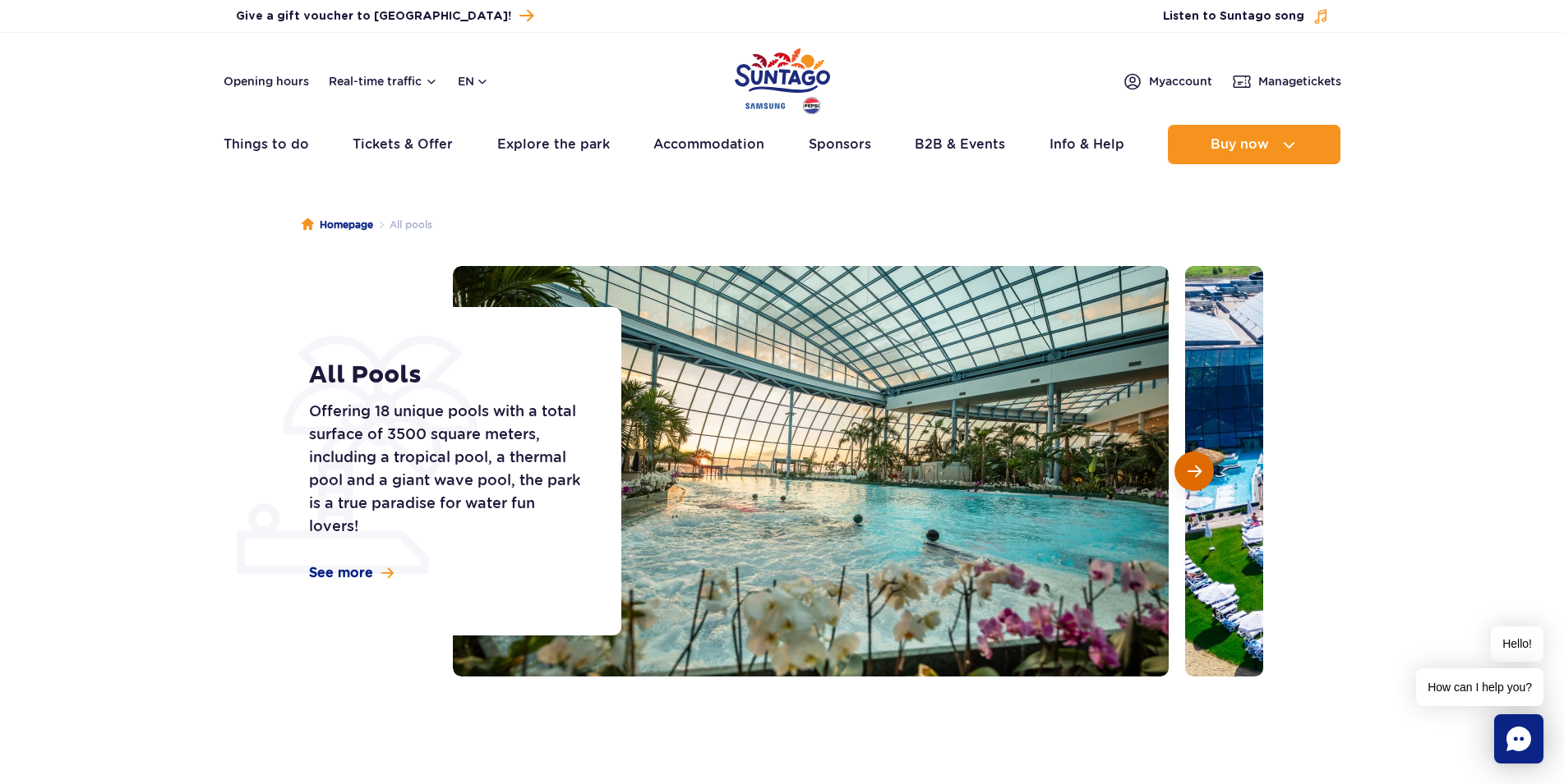
click at [1178, 465] on button "Next slide" at bounding box center [1194, 471] width 40 height 40
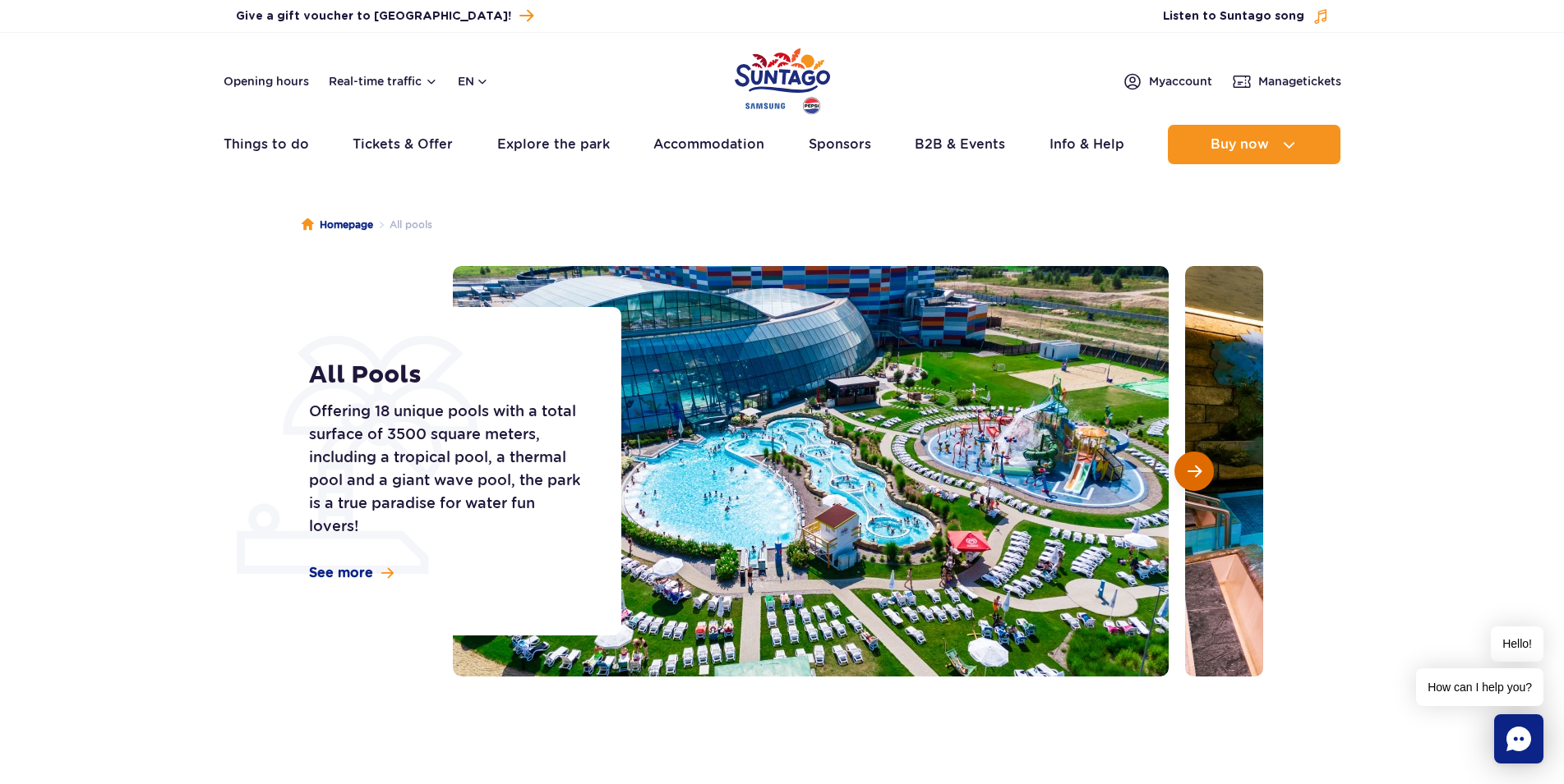
click at [1178, 465] on button "Next slide" at bounding box center [1194, 471] width 40 height 40
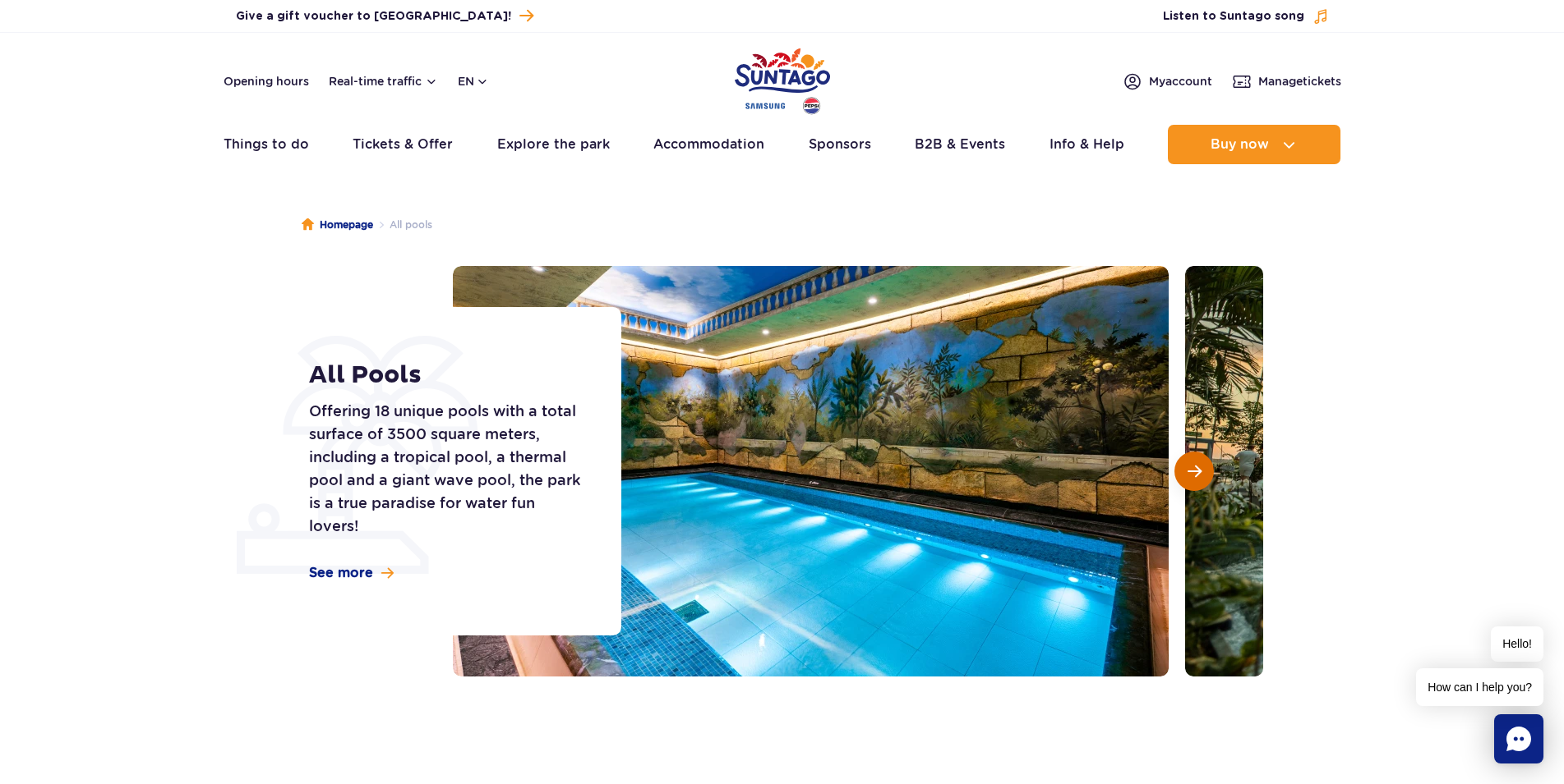
click at [1178, 465] on button "Next slide" at bounding box center [1194, 471] width 40 height 40
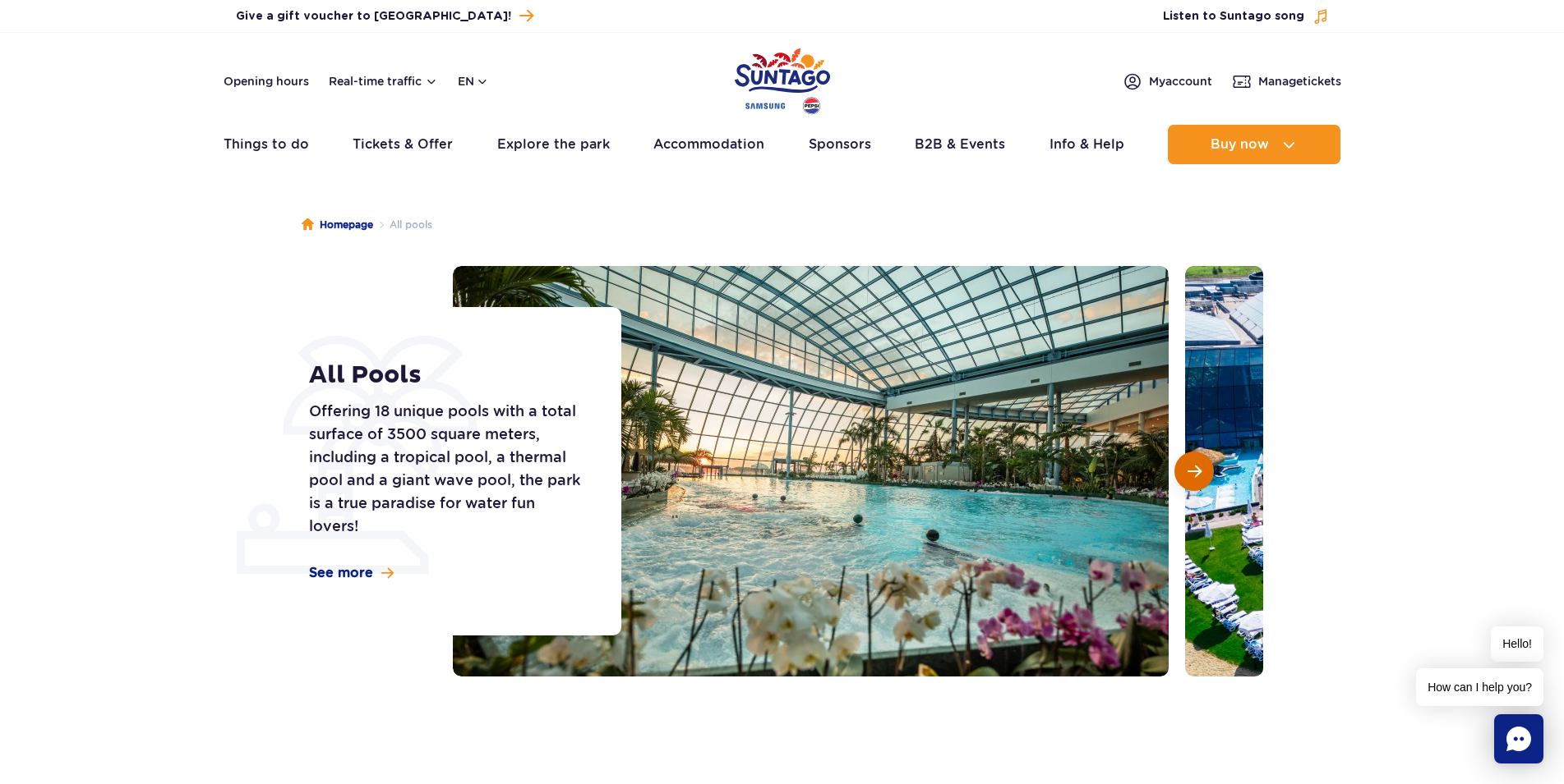
click at [1178, 465] on button "Next slide" at bounding box center [1194, 471] width 40 height 40
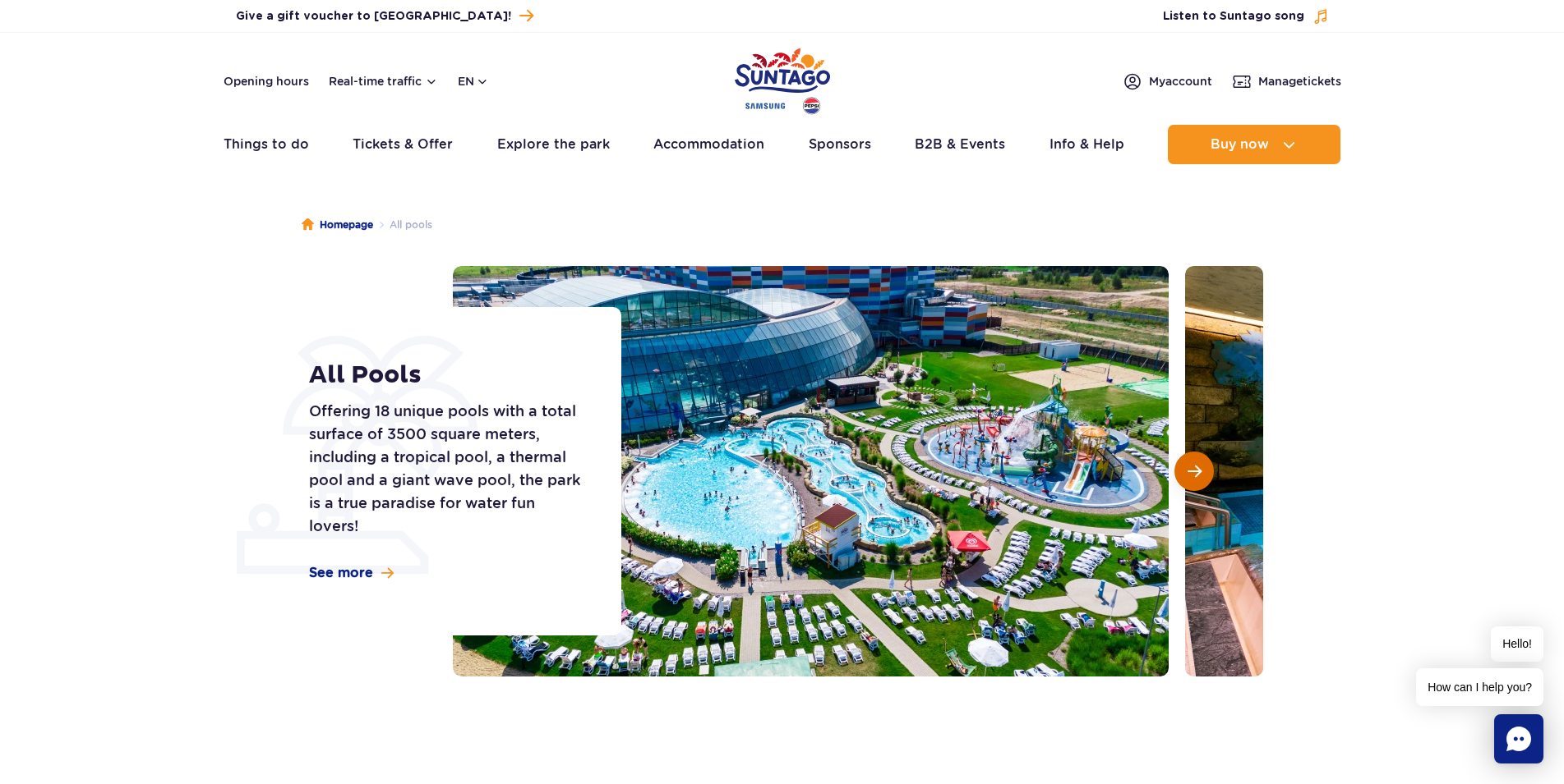
click at [1178, 465] on button "Next slide" at bounding box center [1194, 471] width 40 height 40
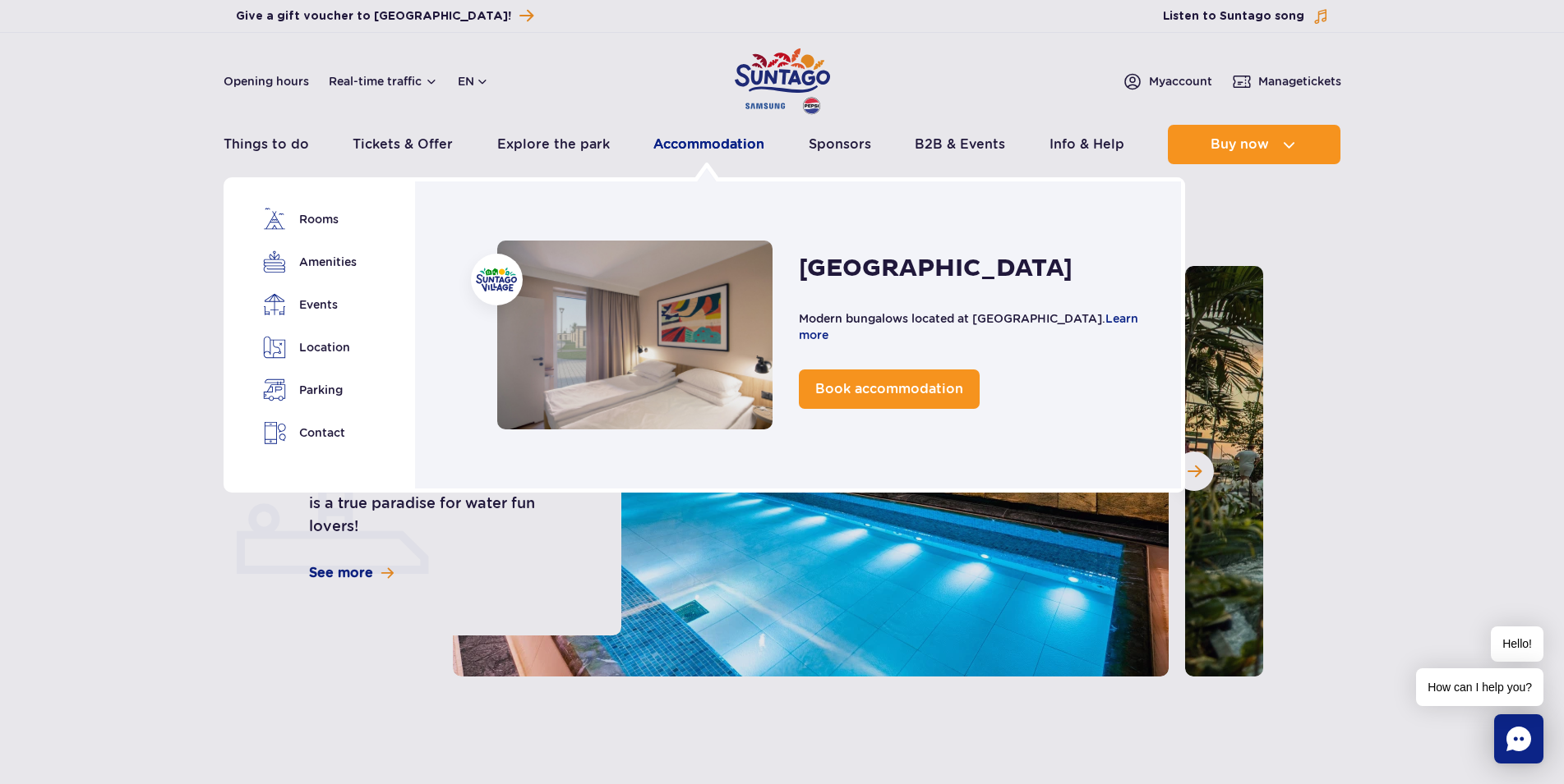
click at [721, 149] on link "Accommodation" at bounding box center [708, 144] width 111 height 40
click at [692, 143] on link "Accommodation" at bounding box center [708, 144] width 111 height 40
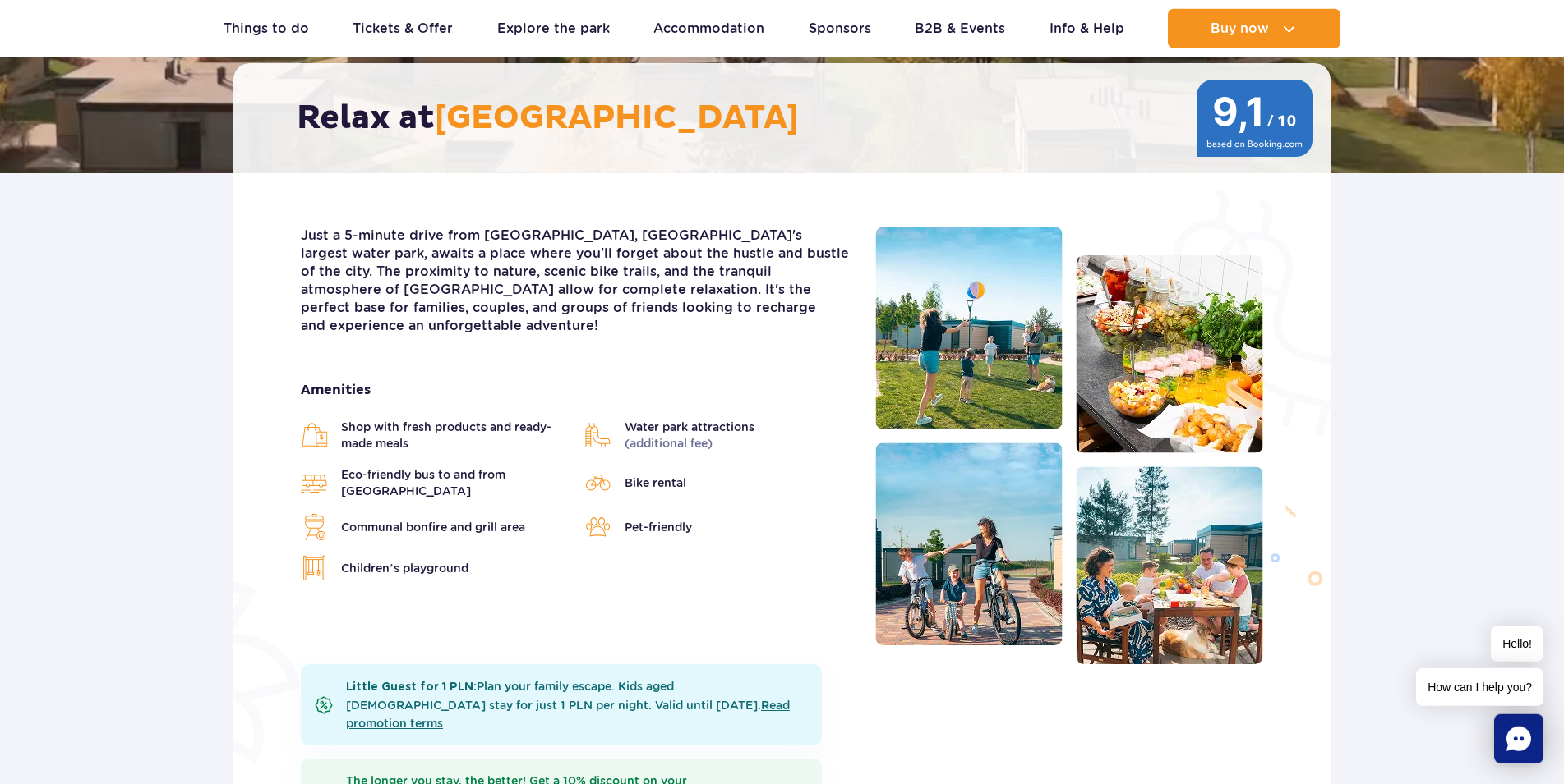
scroll to position [335, 0]
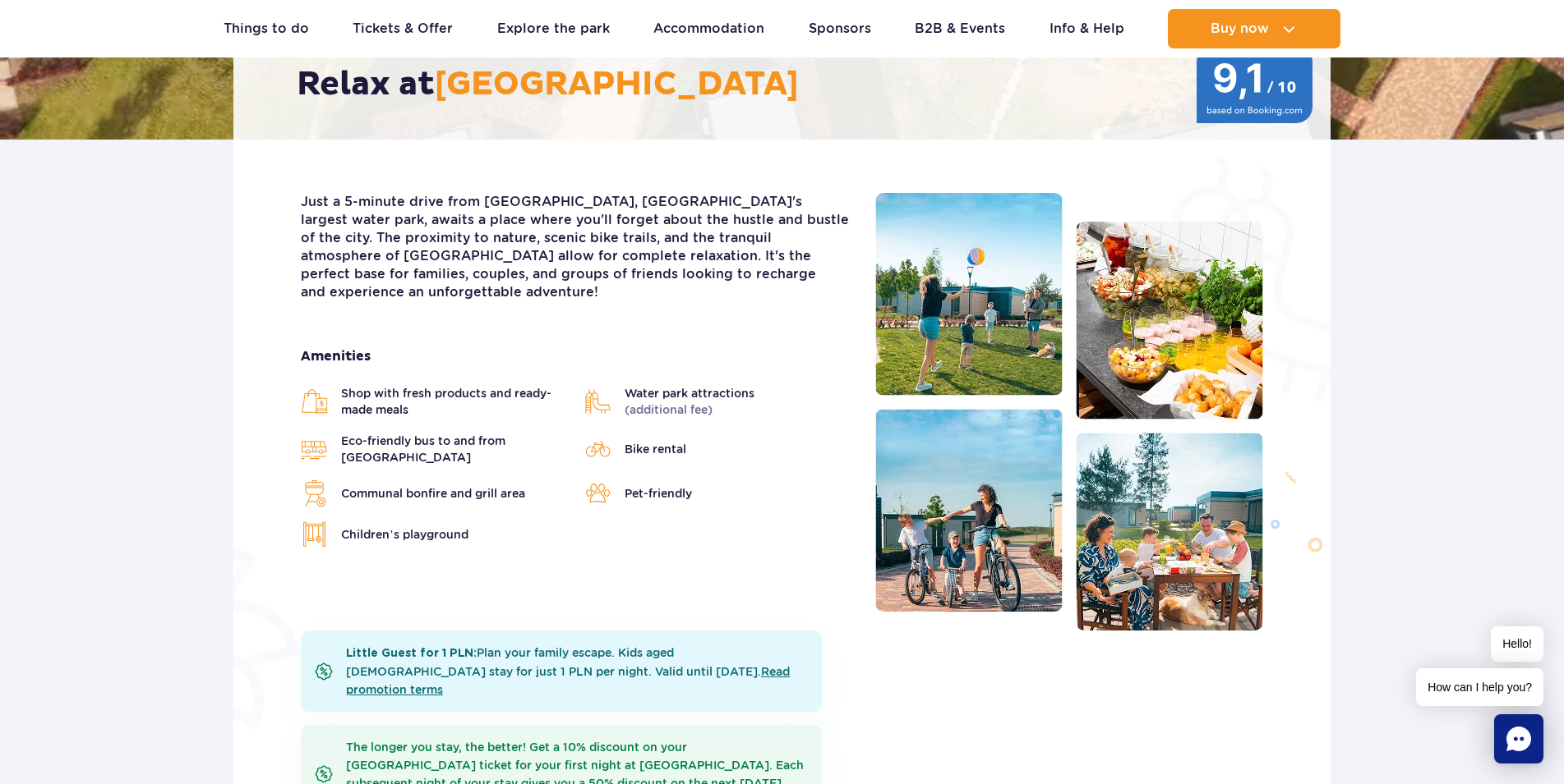
click at [460, 496] on ul "Shop with fresh products and ready-made meals Water park attractions (additiona…" at bounding box center [575, 466] width 550 height 162
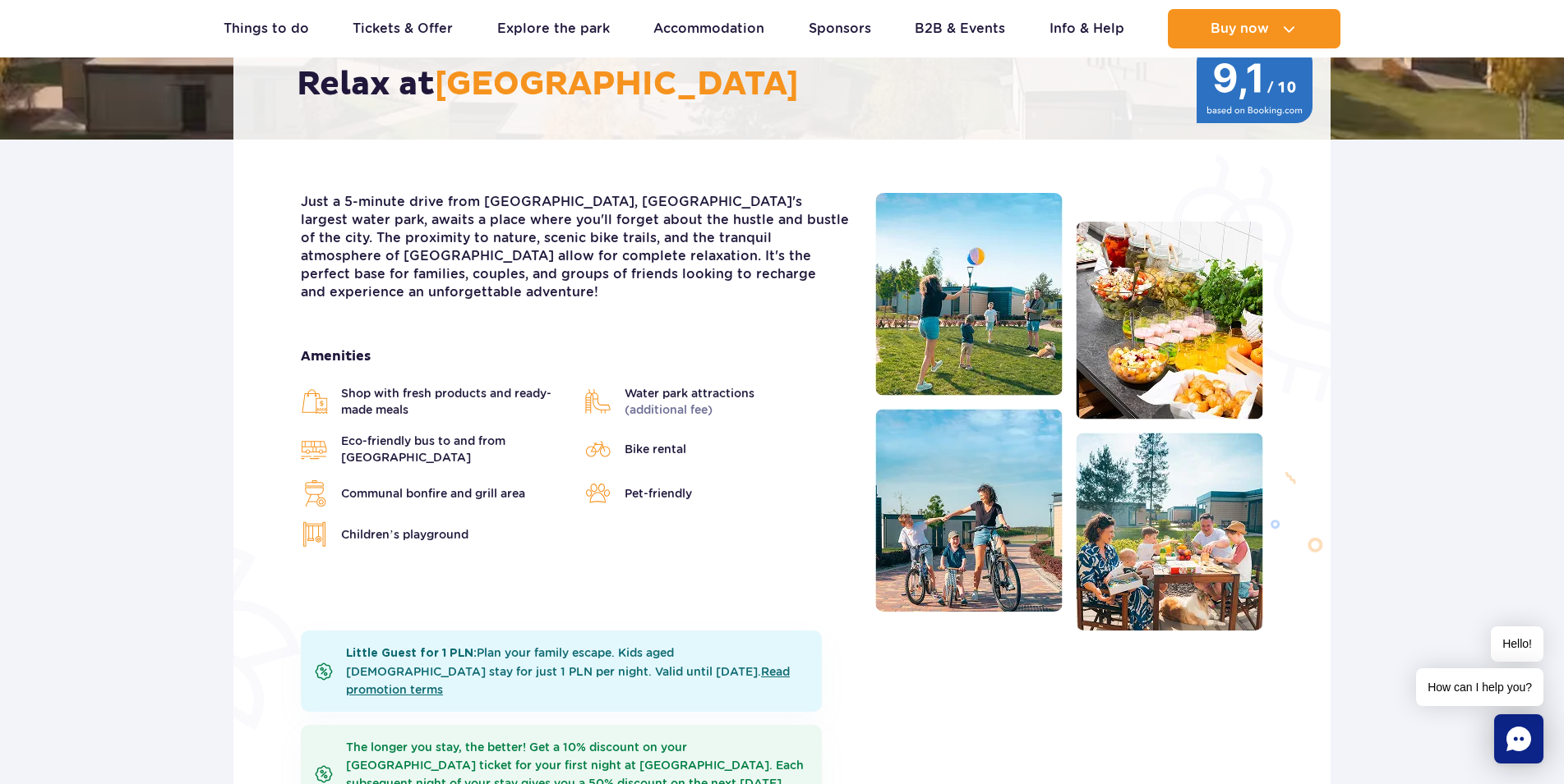
click at [434, 486] on span "Communal bonfire and grill area" at bounding box center [433, 493] width 185 height 16
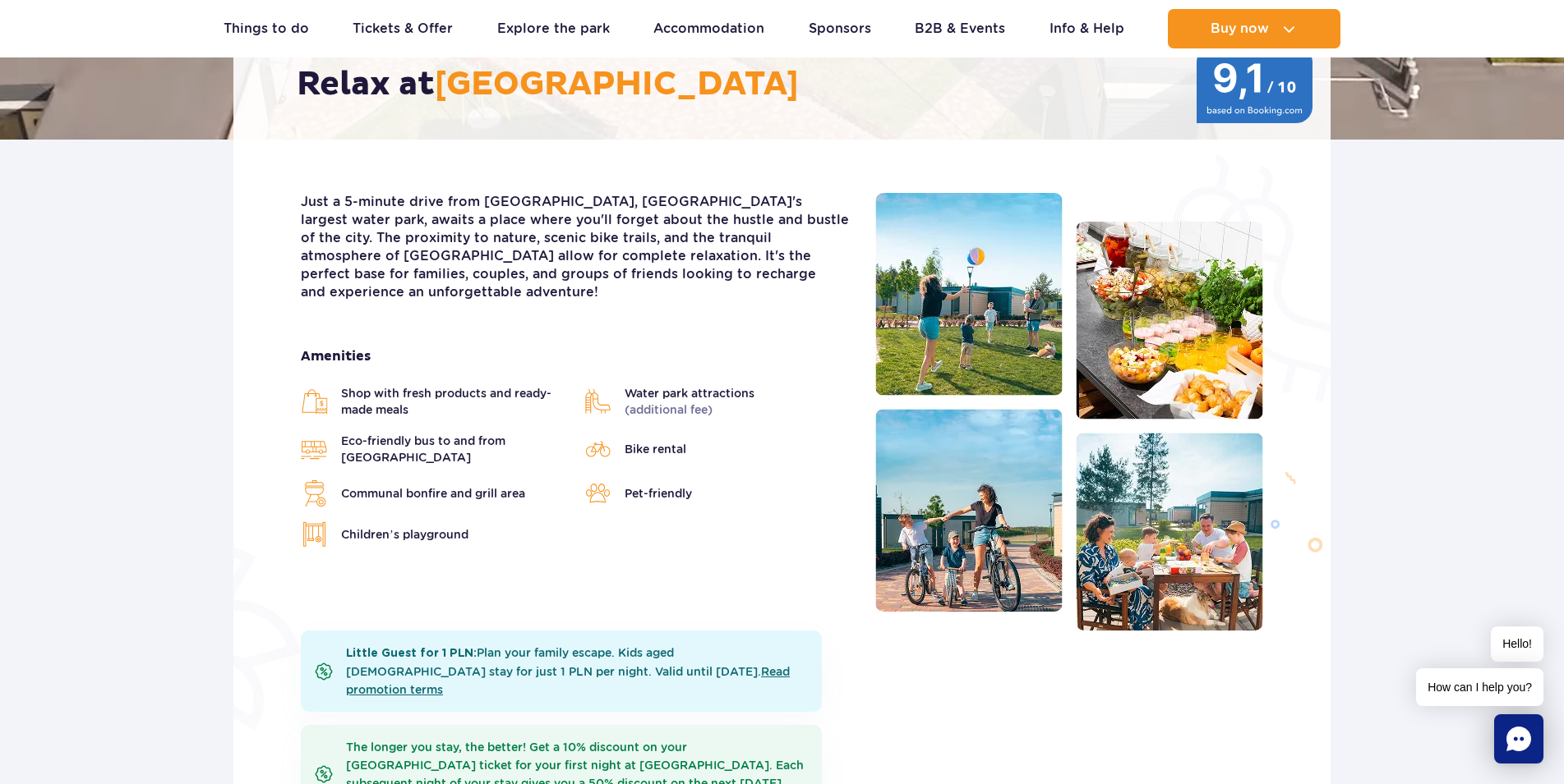
click at [384, 433] on span "Eco-friendly bus to and from [GEOGRAPHIC_DATA]" at bounding box center [454, 449] width 227 height 33
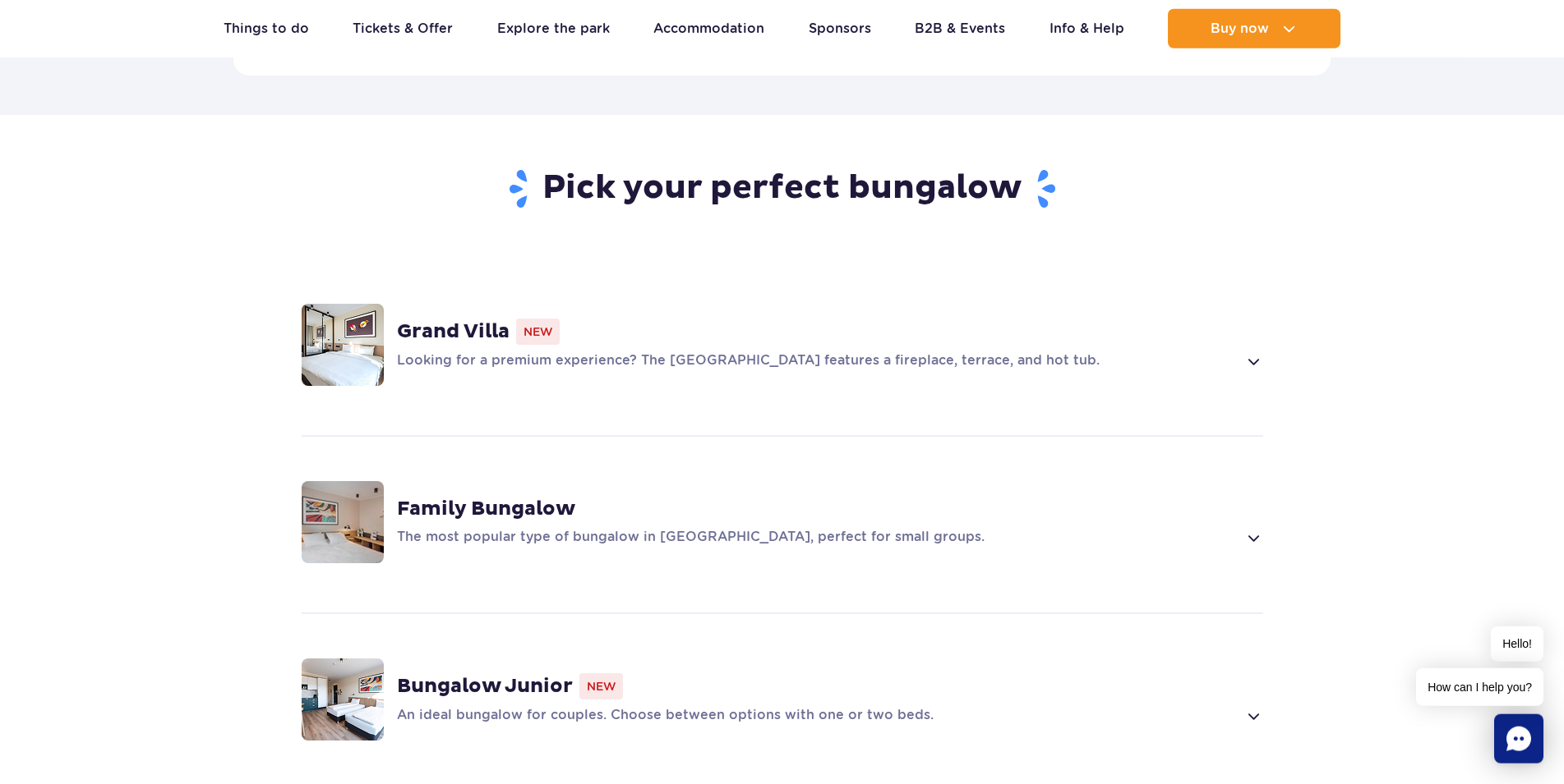
scroll to position [1173, 0]
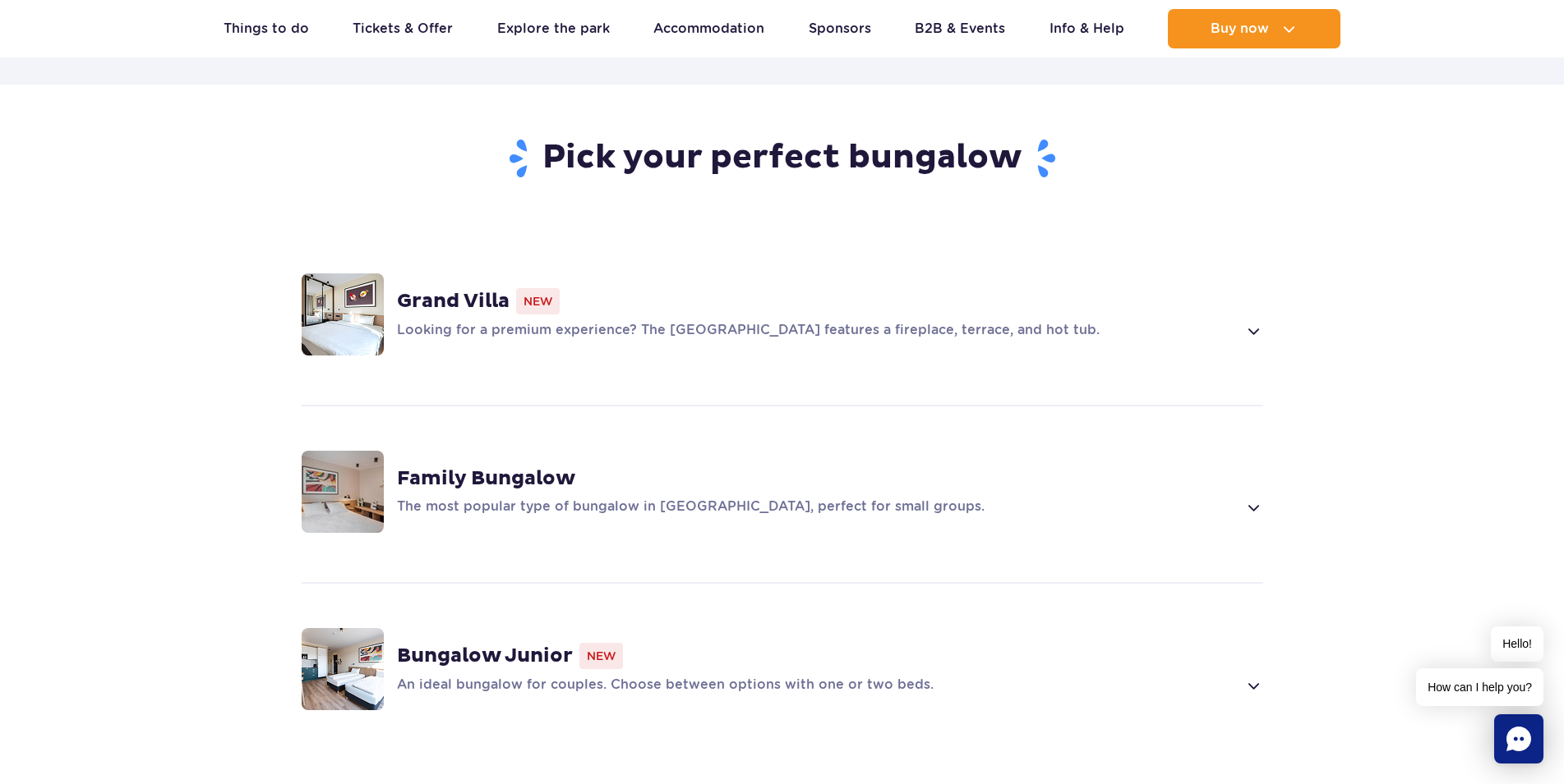
click at [540, 466] on strong "Family Bungalow" at bounding box center [486, 479] width 179 height 25
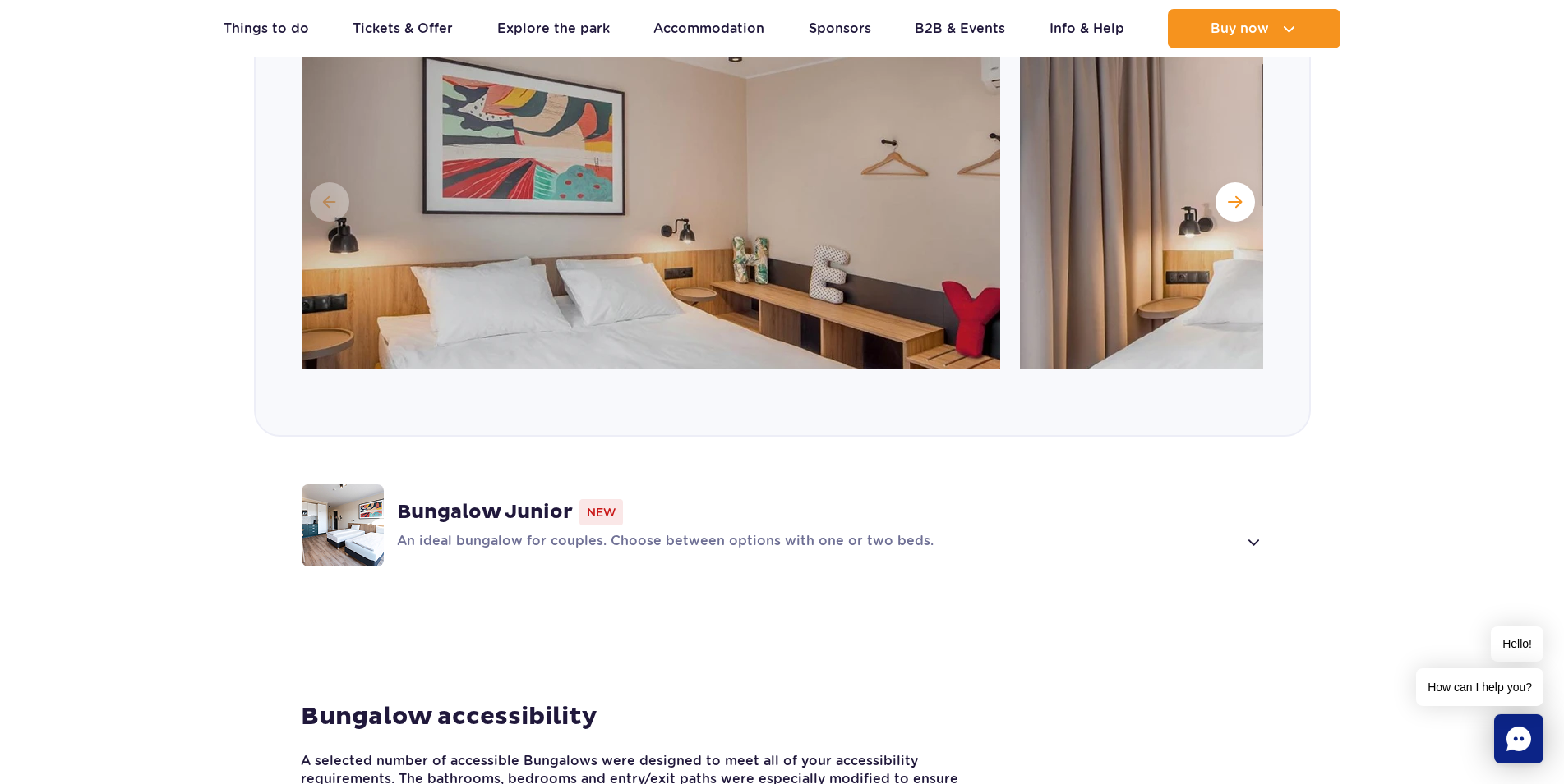
scroll to position [1801, 0]
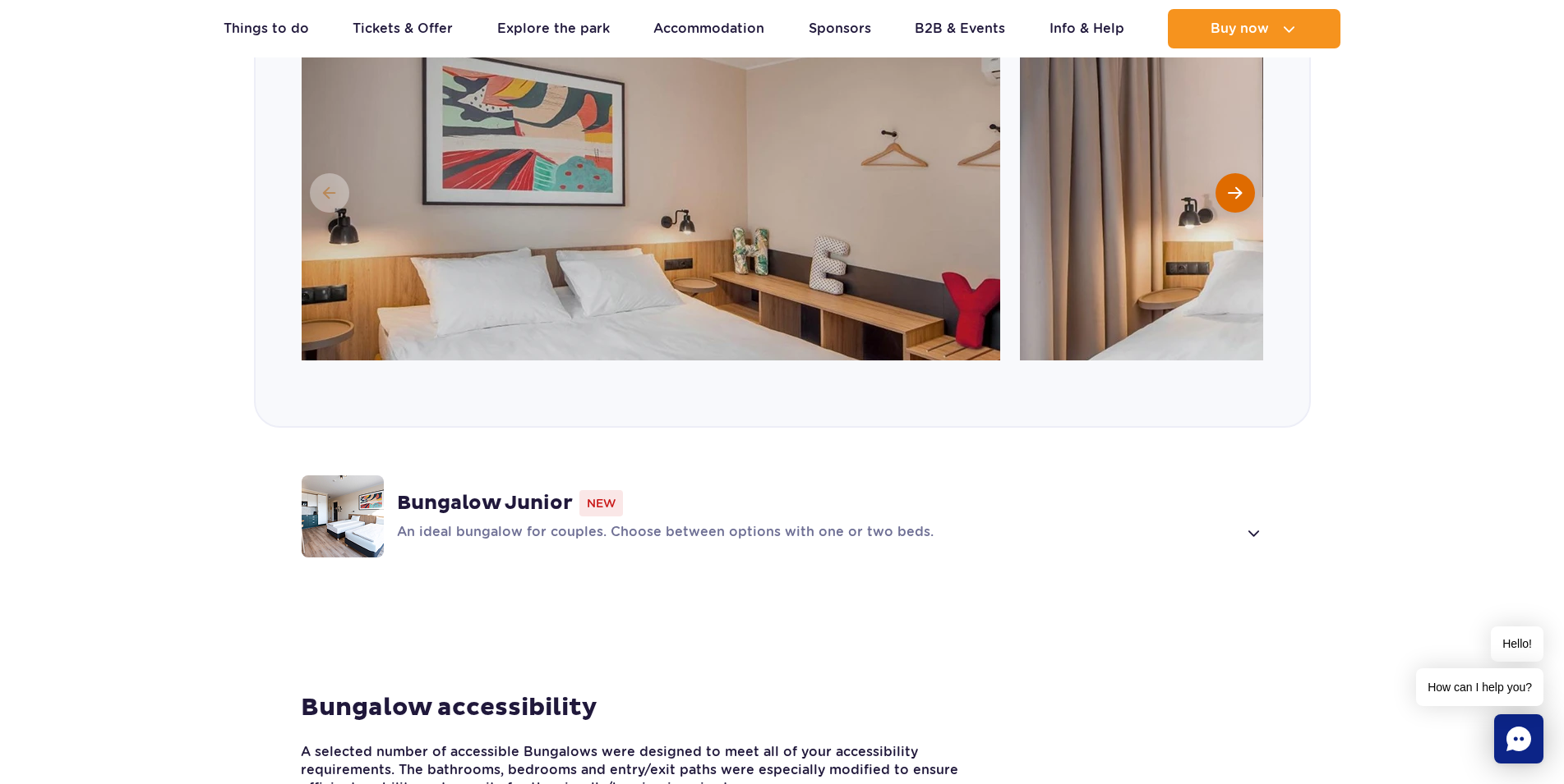
click at [1248, 174] on button "Next slide" at bounding box center [1235, 193] width 40 height 40
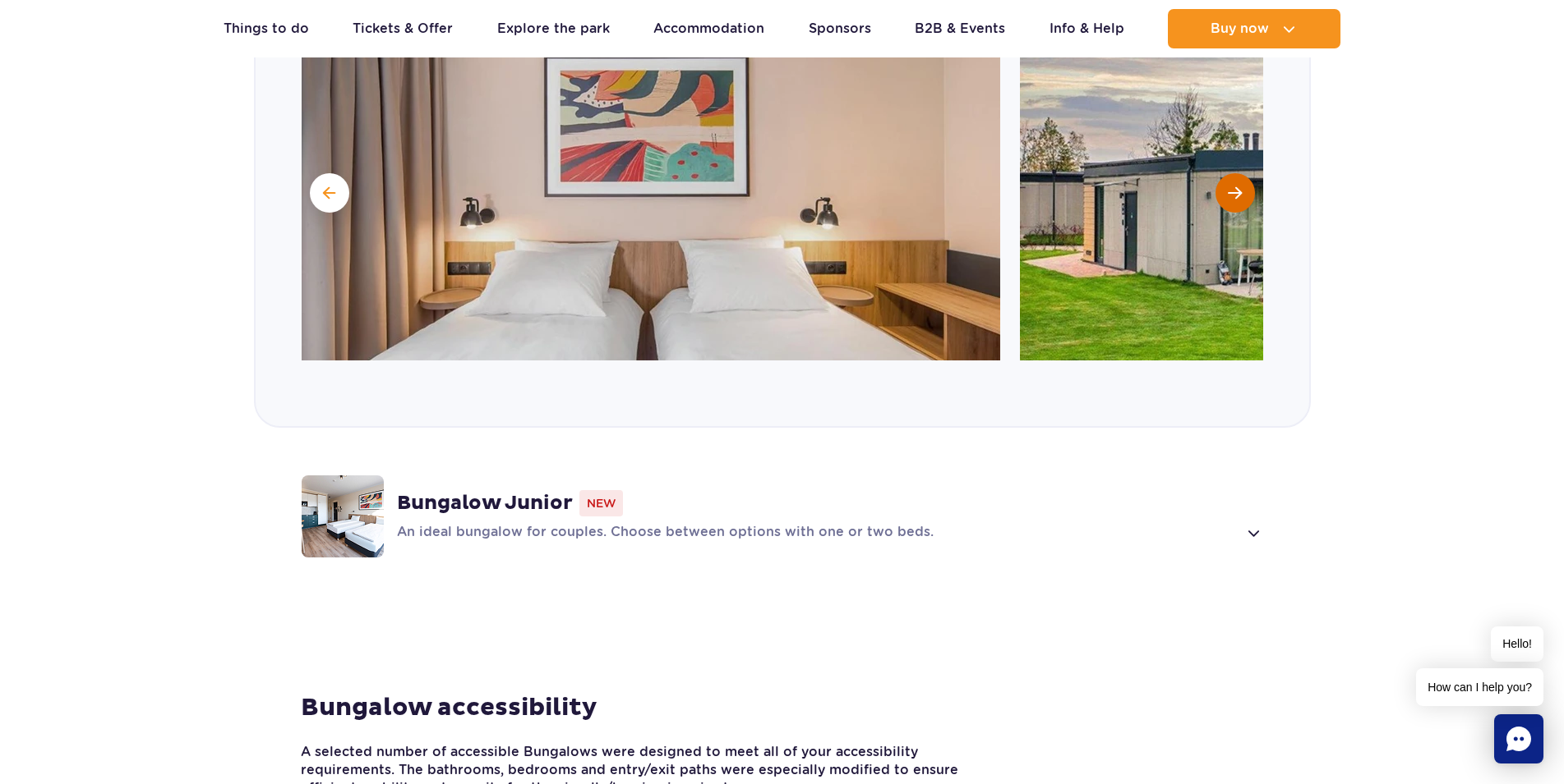
click at [1248, 174] on button "Next slide" at bounding box center [1235, 193] width 40 height 40
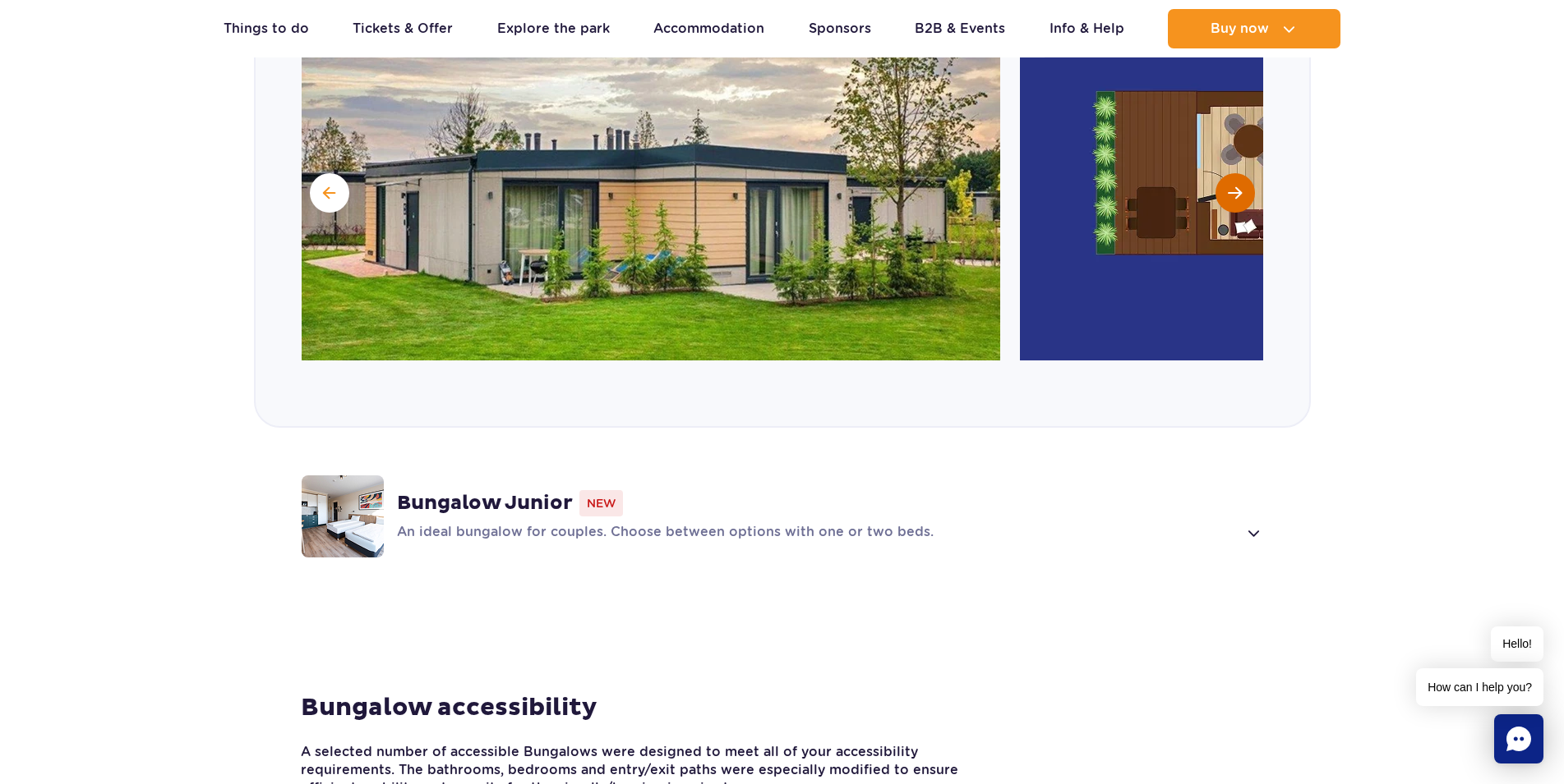
click at [1248, 174] on button "Next slide" at bounding box center [1235, 193] width 40 height 40
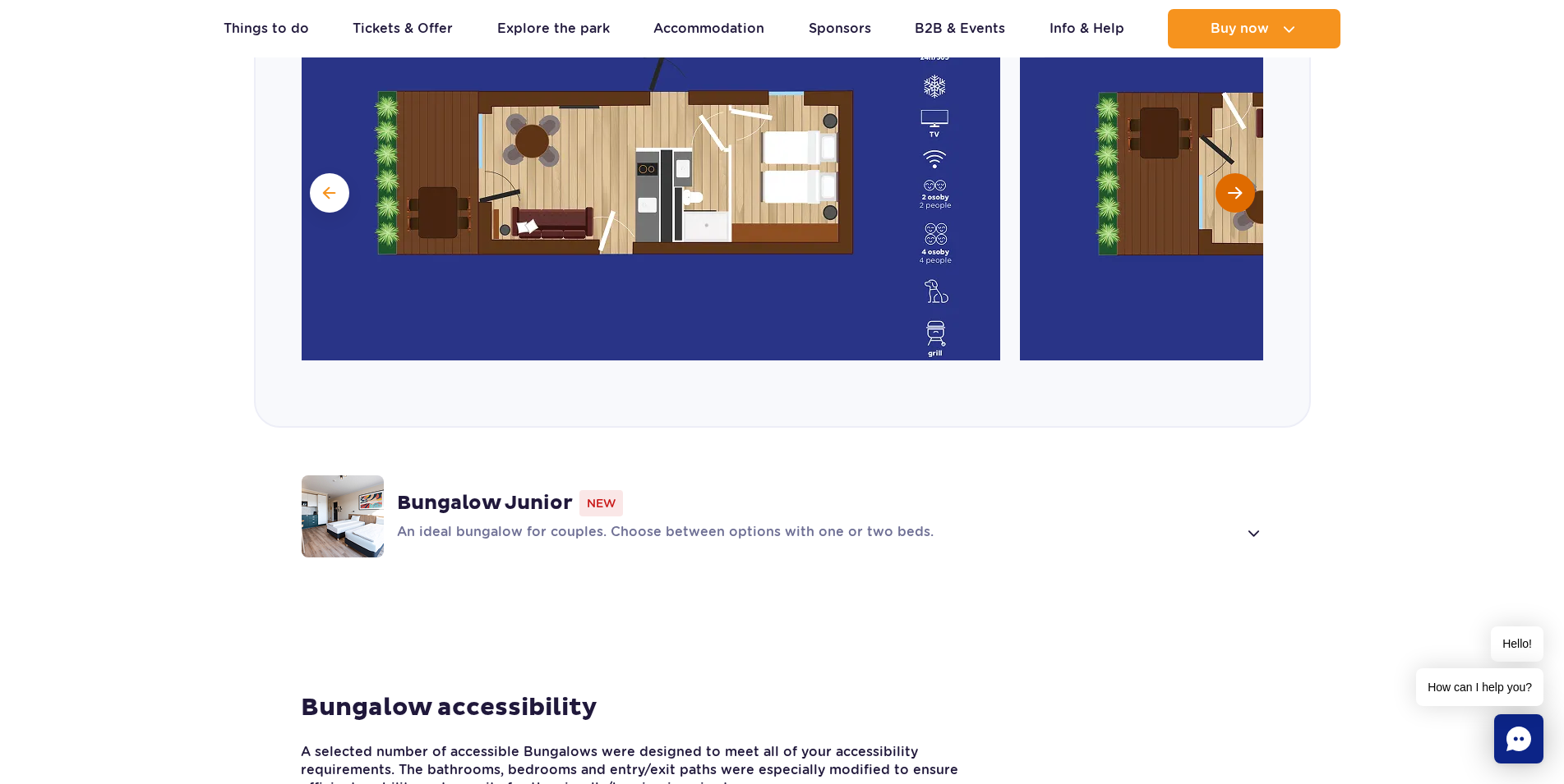
click at [1248, 174] on button "Next slide" at bounding box center [1235, 193] width 40 height 40
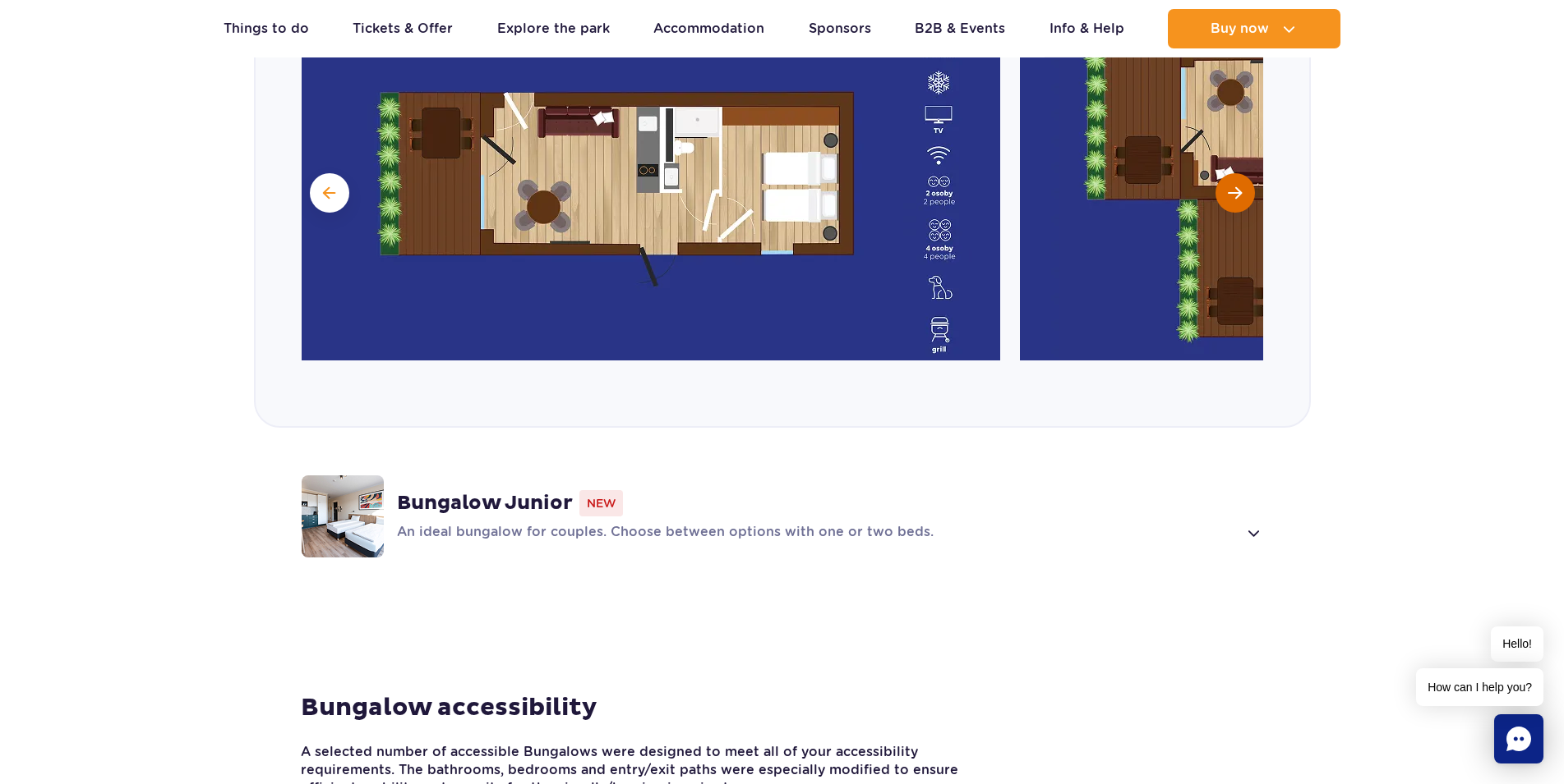
click at [1248, 174] on button "Next slide" at bounding box center [1235, 193] width 40 height 40
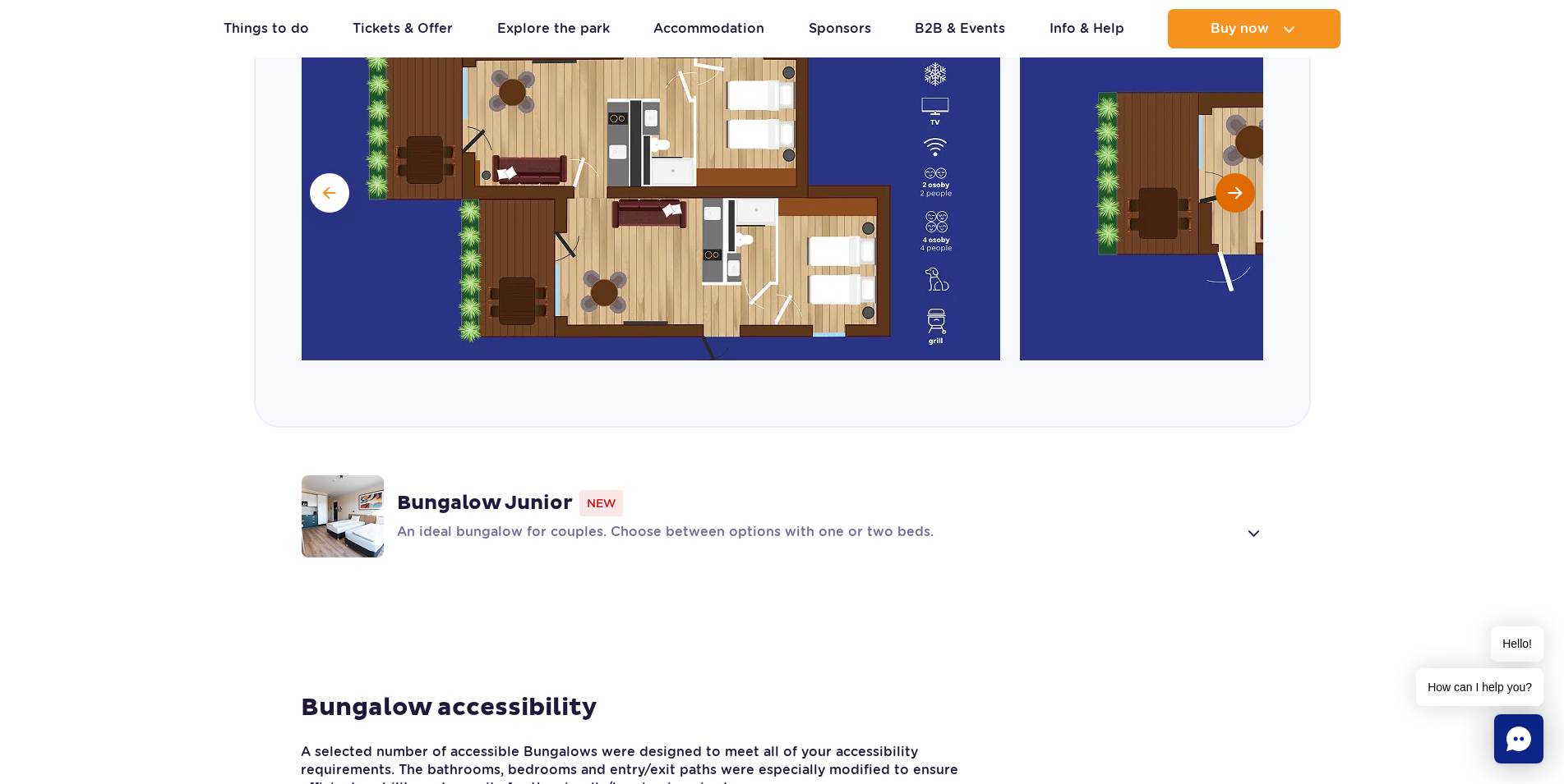
click at [1248, 174] on button "Next slide" at bounding box center [1235, 193] width 40 height 40
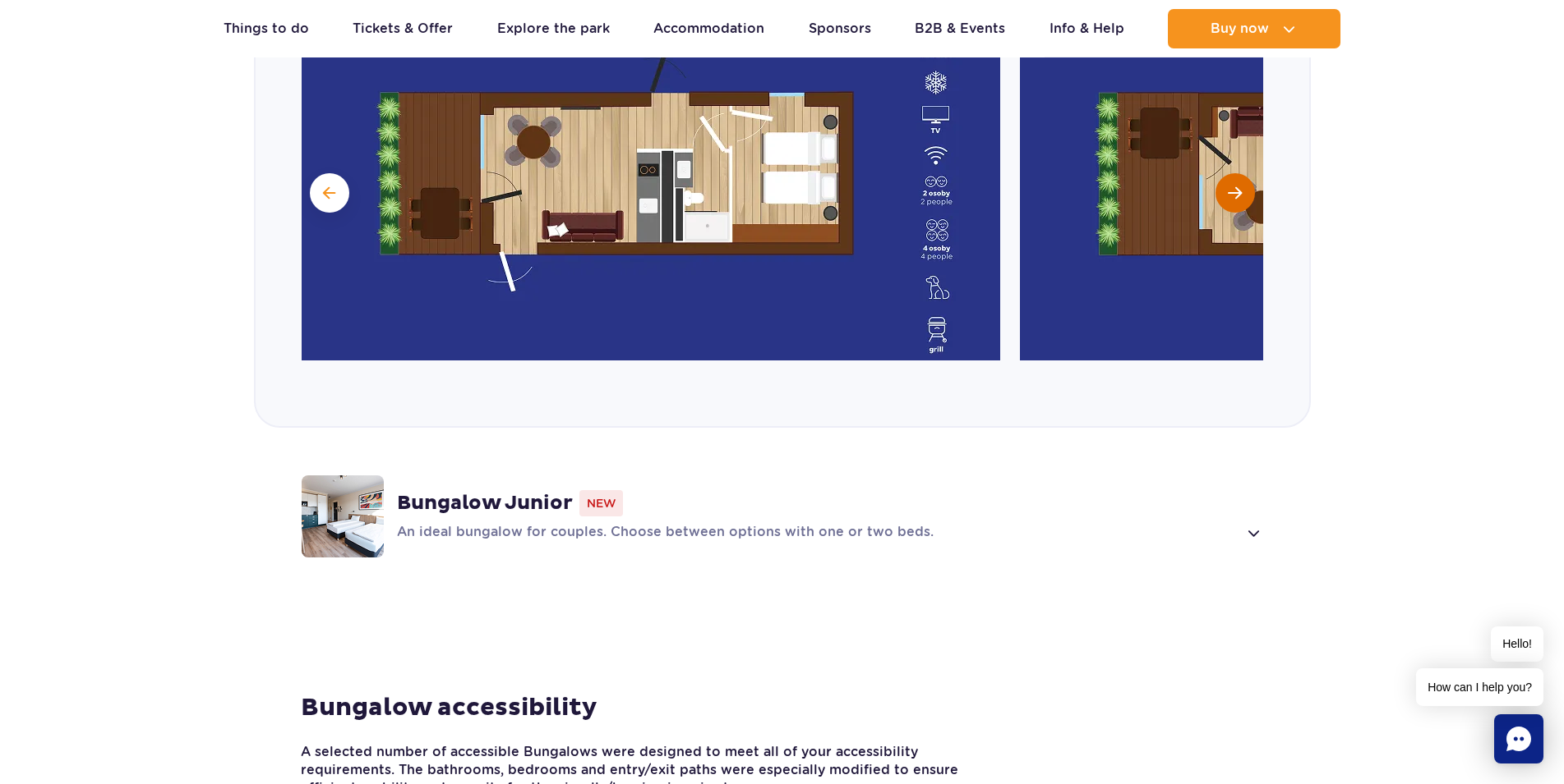
click at [1248, 174] on button "Next slide" at bounding box center [1235, 193] width 40 height 40
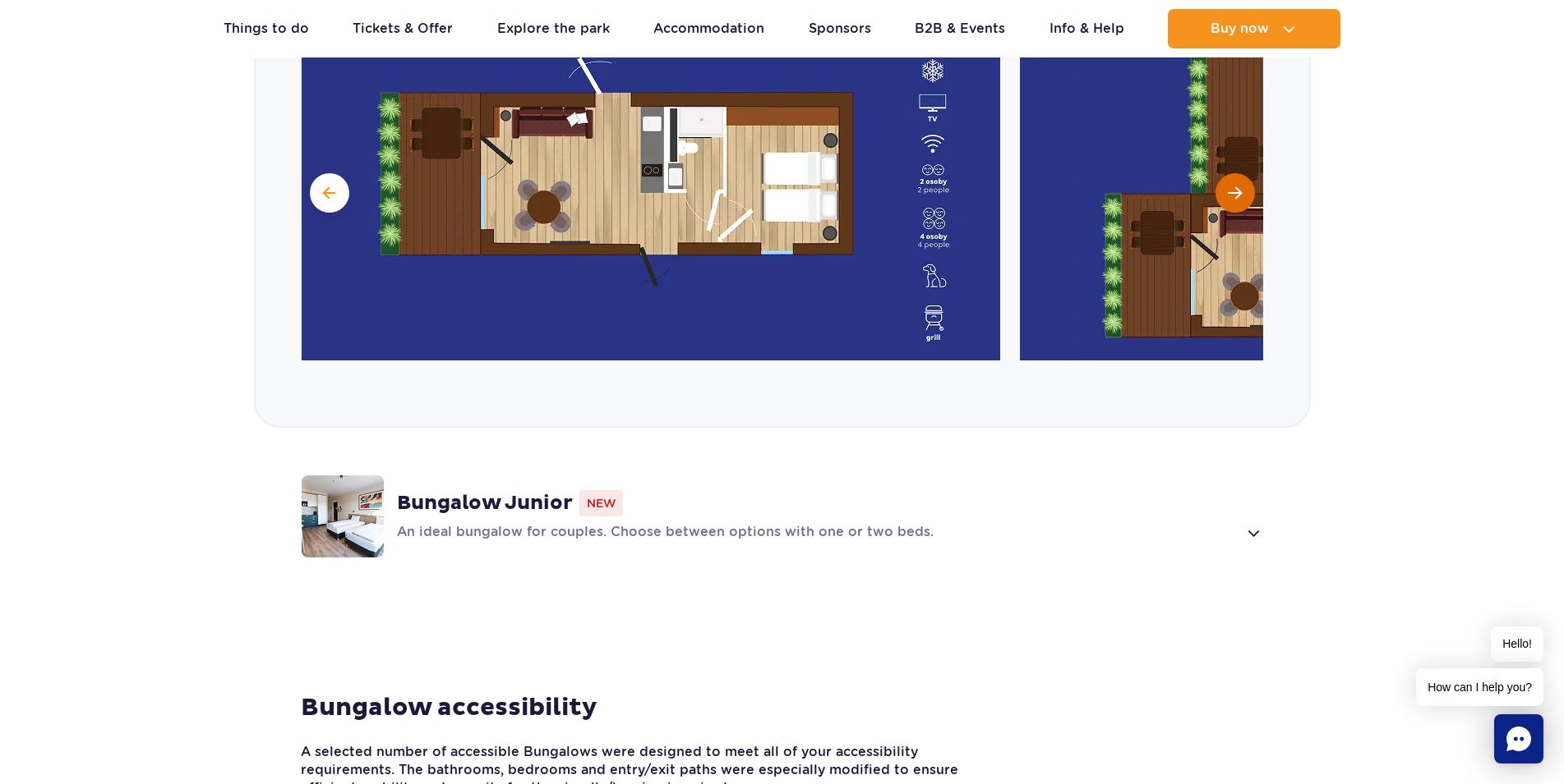
click at [1248, 174] on button "Next slide" at bounding box center [1235, 193] width 40 height 40
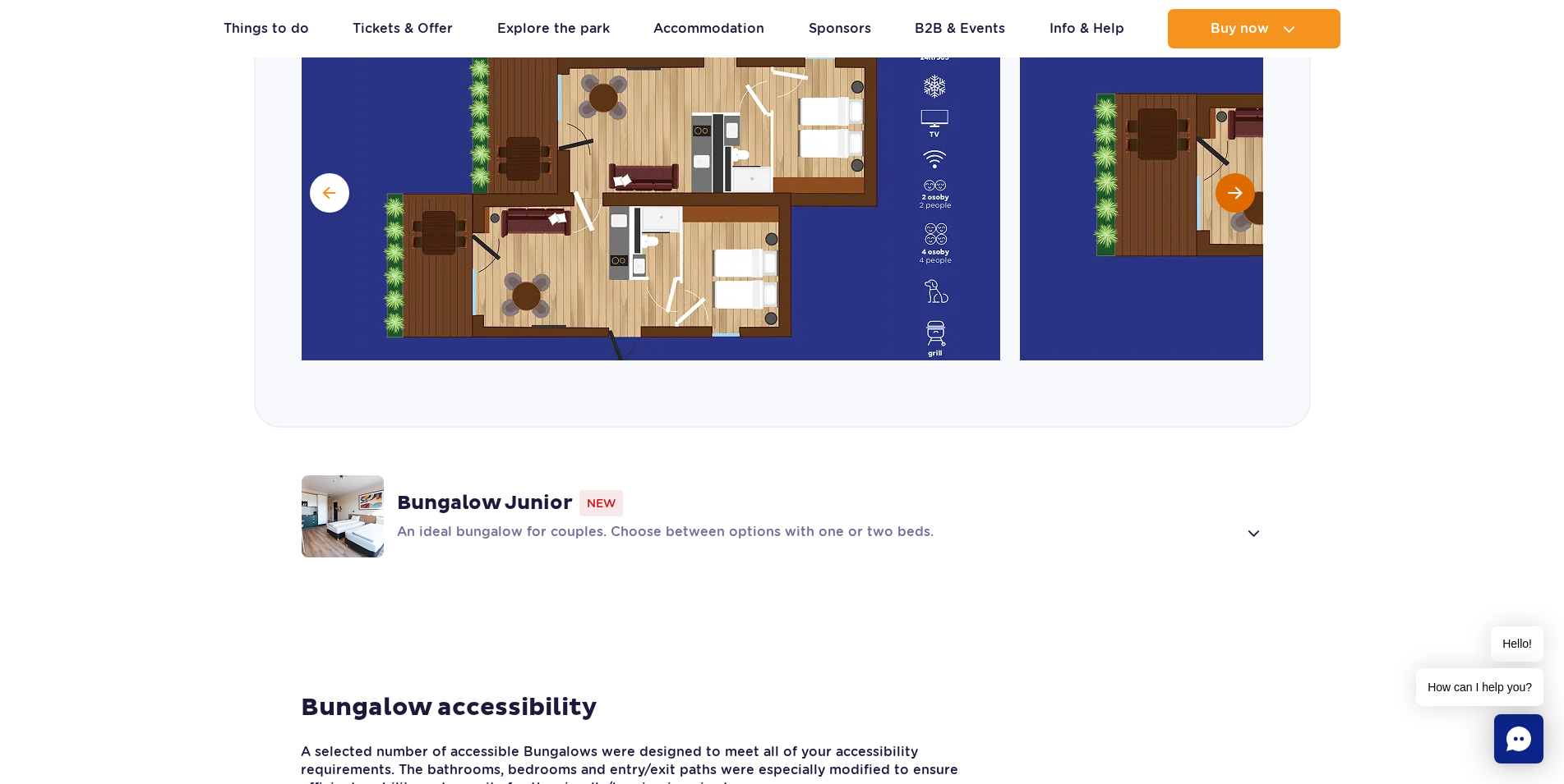
click at [1248, 174] on button "Next slide" at bounding box center [1235, 193] width 40 height 40
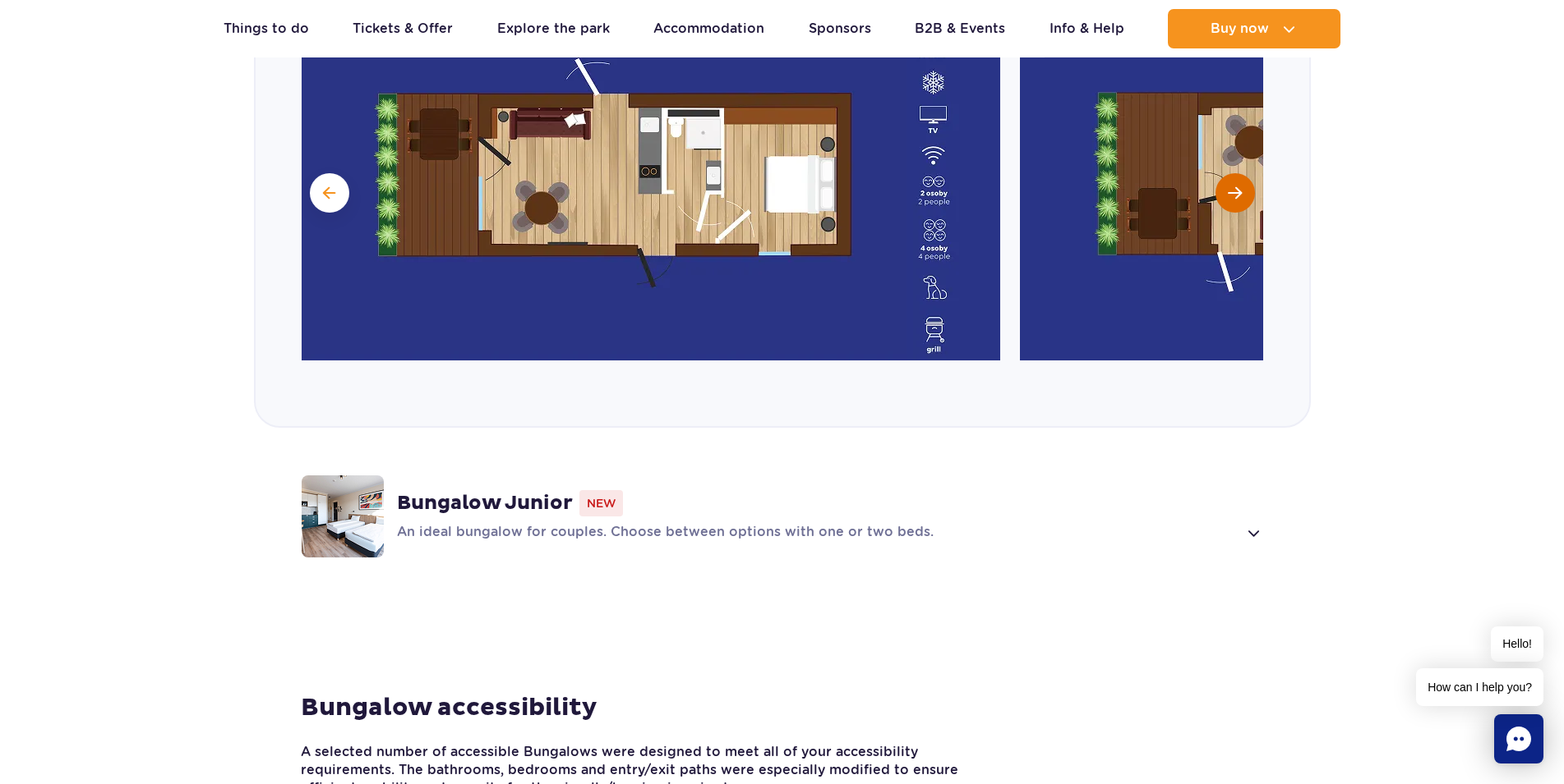
click at [1248, 174] on button "Next slide" at bounding box center [1235, 193] width 40 height 40
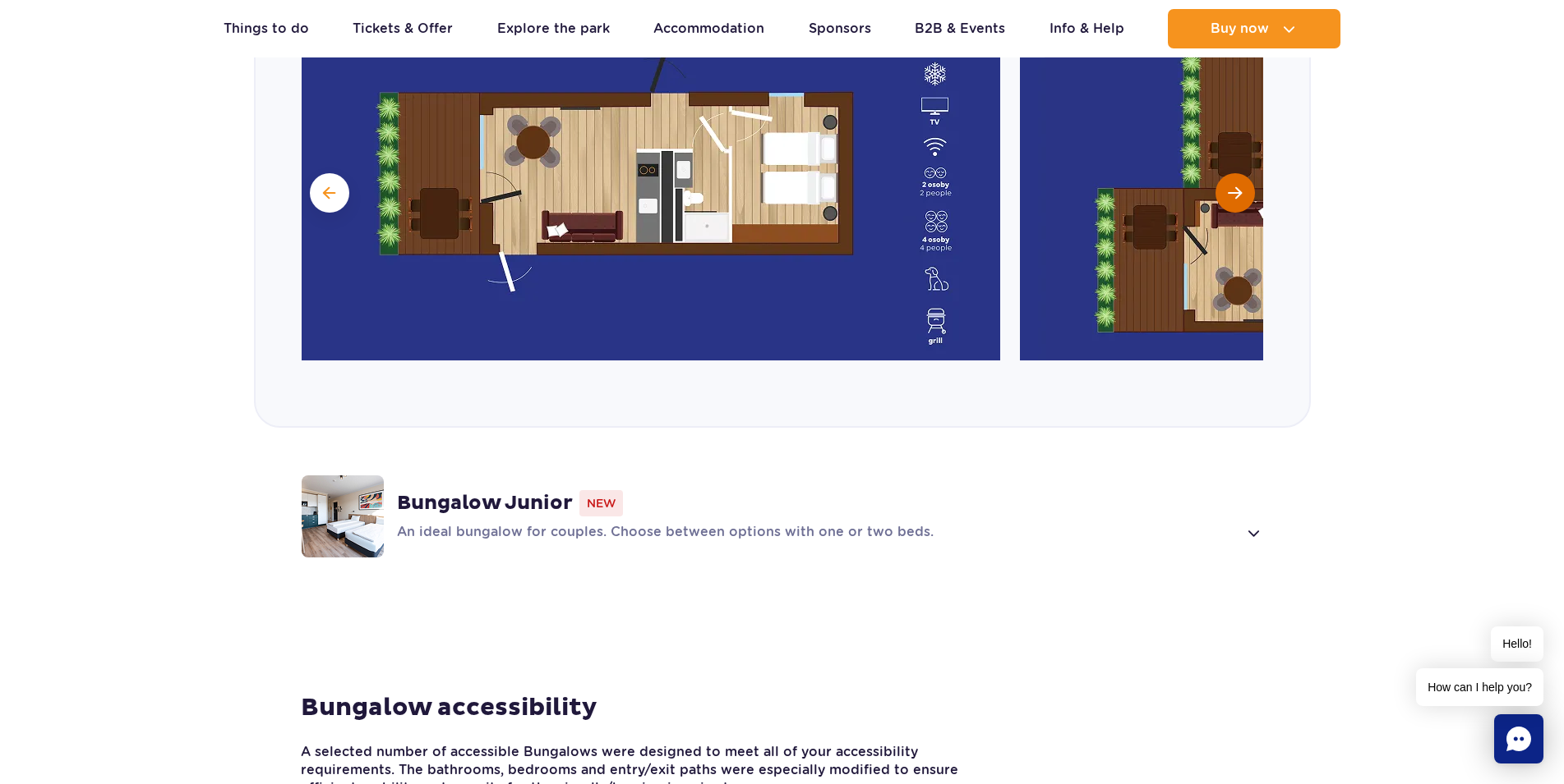
click at [1248, 174] on button "Next slide" at bounding box center [1235, 193] width 40 height 40
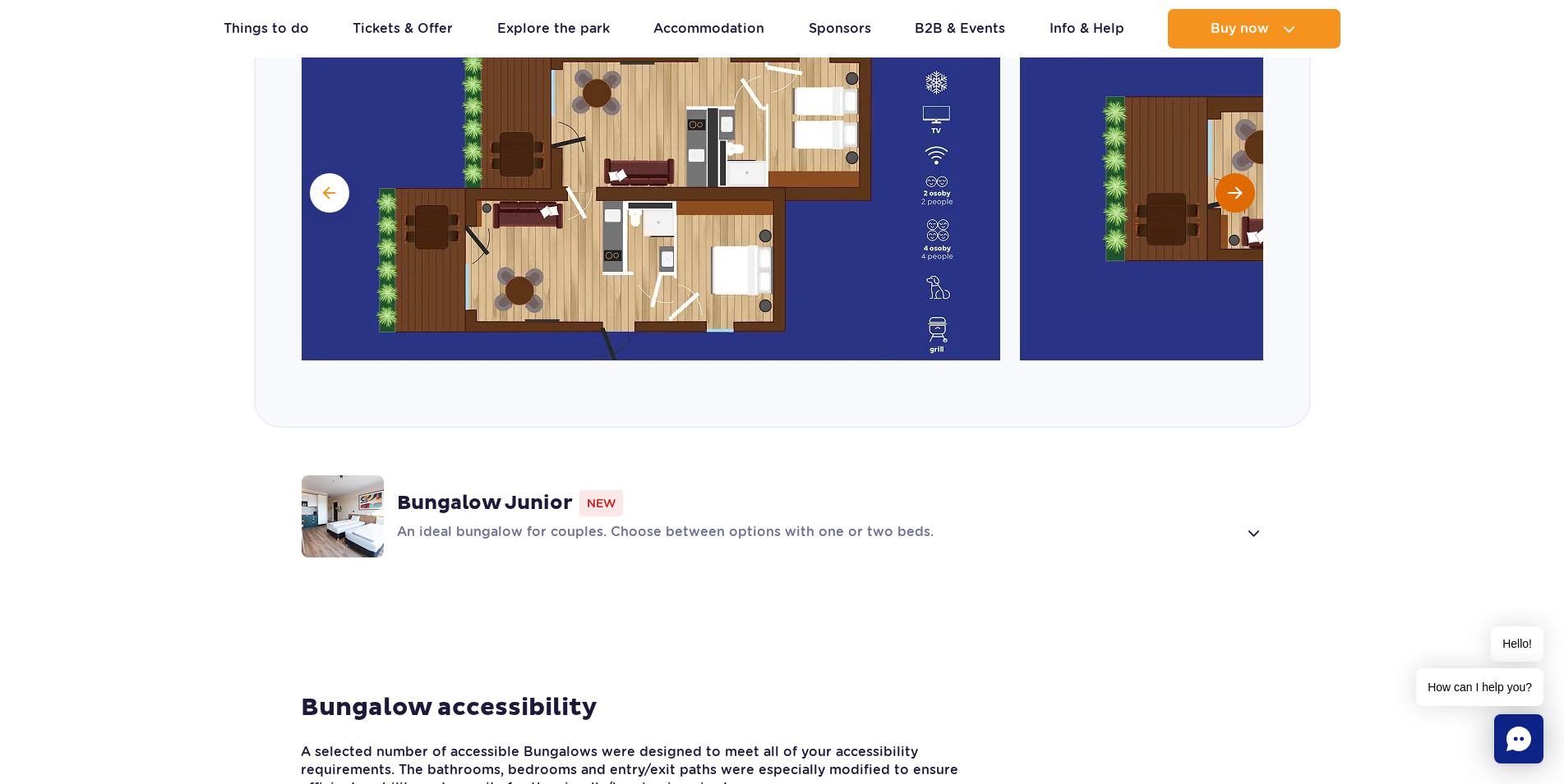
click at [1248, 174] on button "Next slide" at bounding box center [1235, 193] width 40 height 40
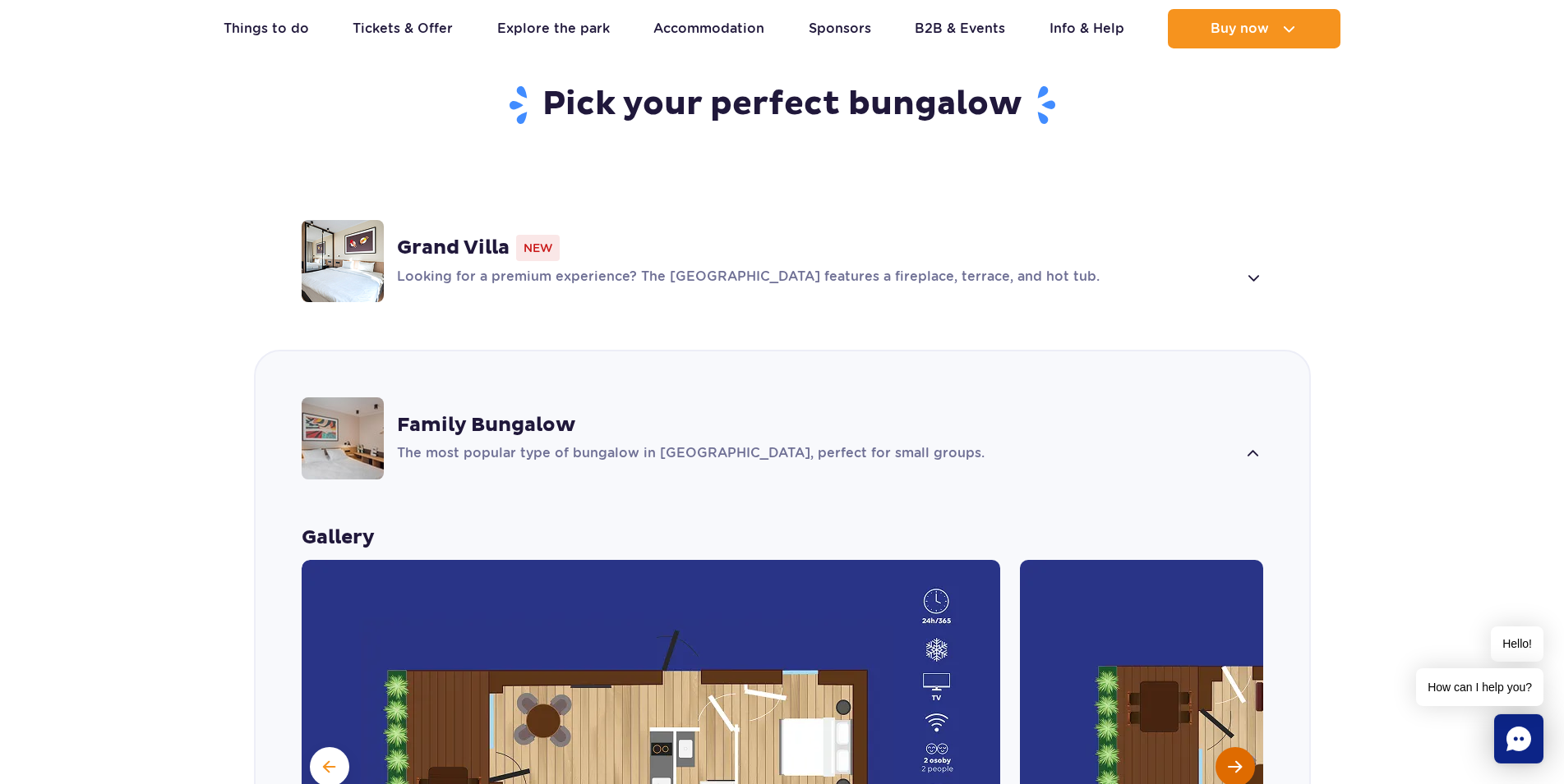
scroll to position [1214, 0]
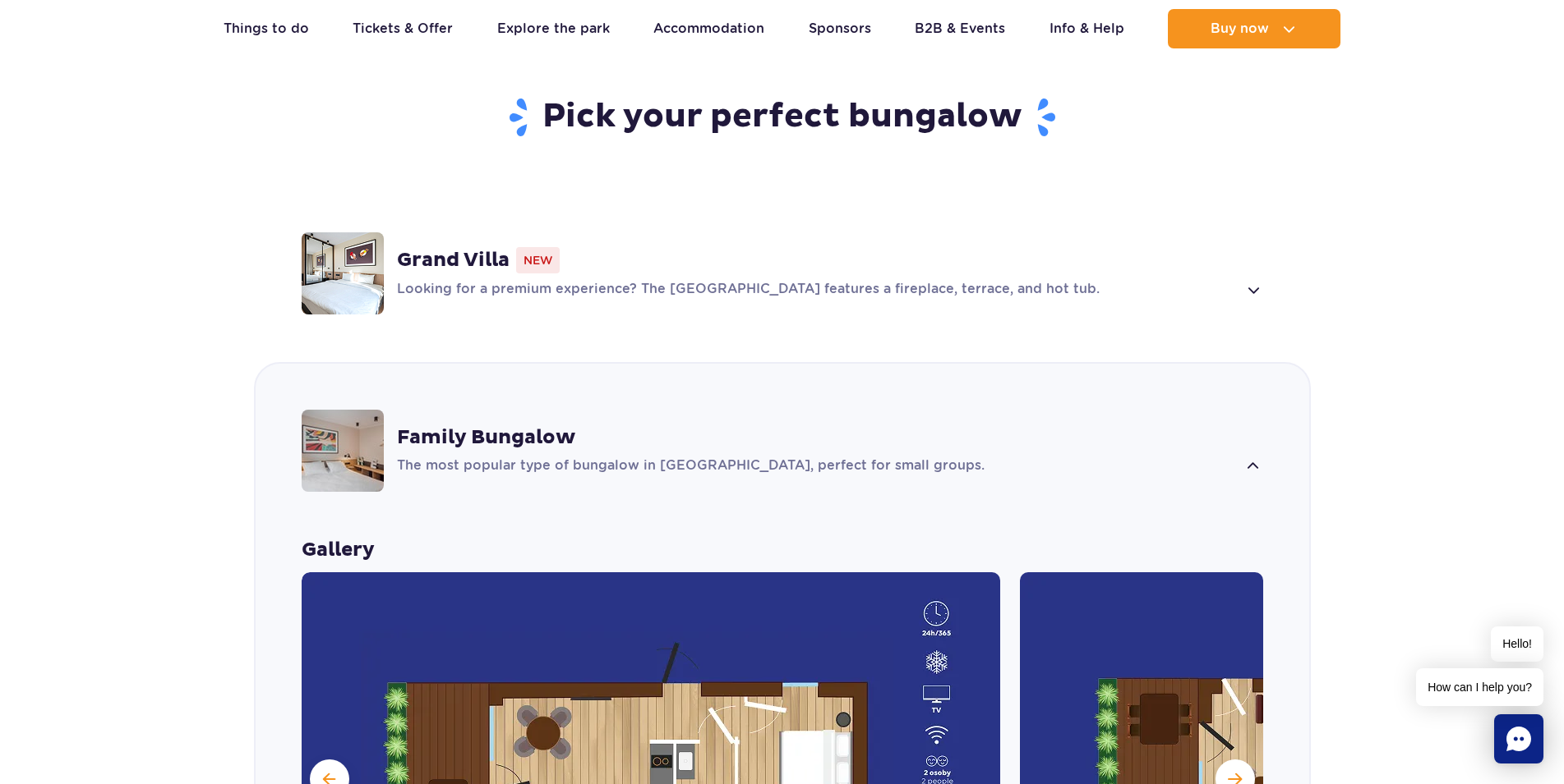
click at [448, 426] on strong "Family Bungalow" at bounding box center [486, 438] width 179 height 25
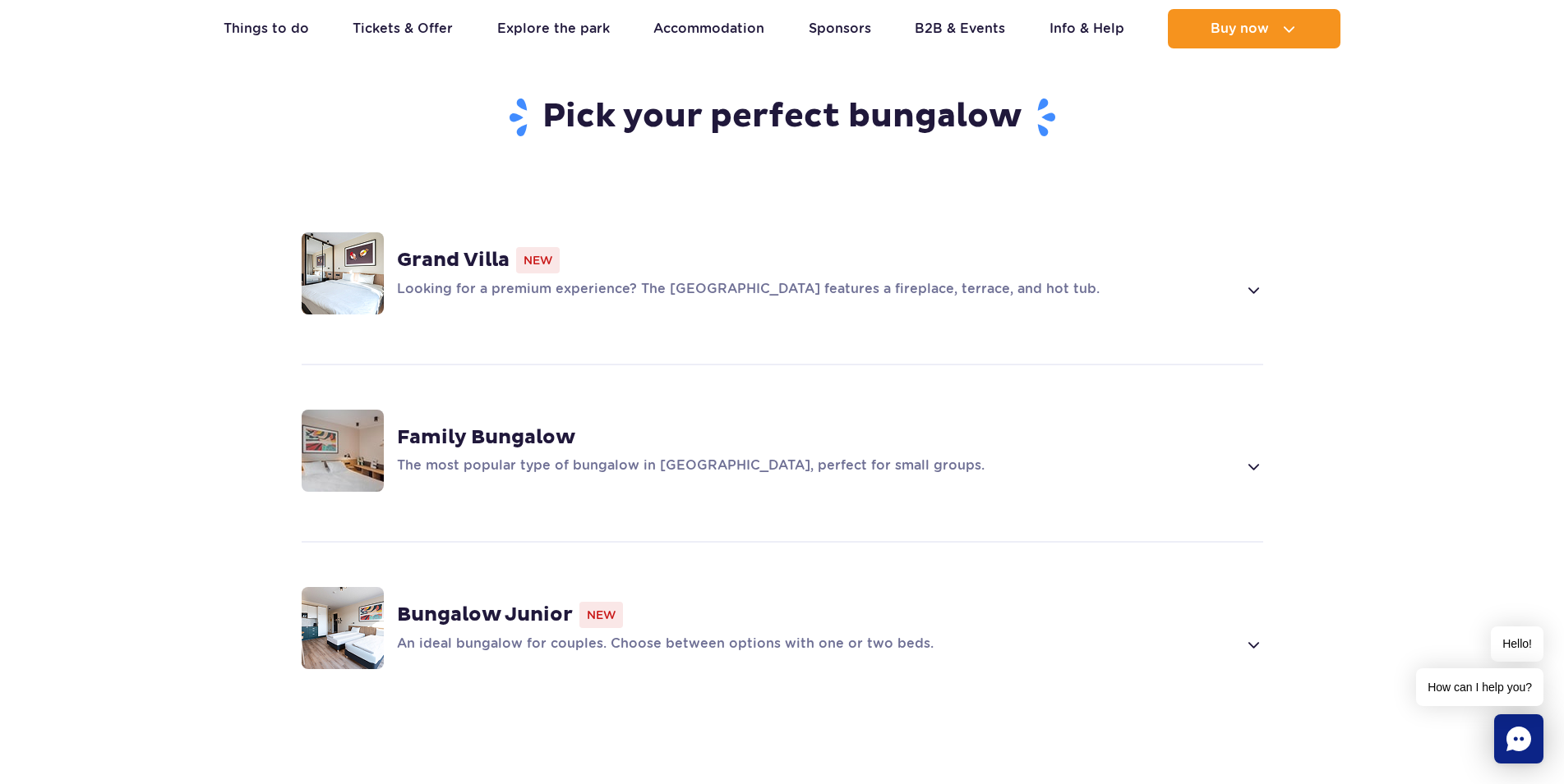
click at [522, 426] on strong "Family Bungalow" at bounding box center [486, 438] width 179 height 25
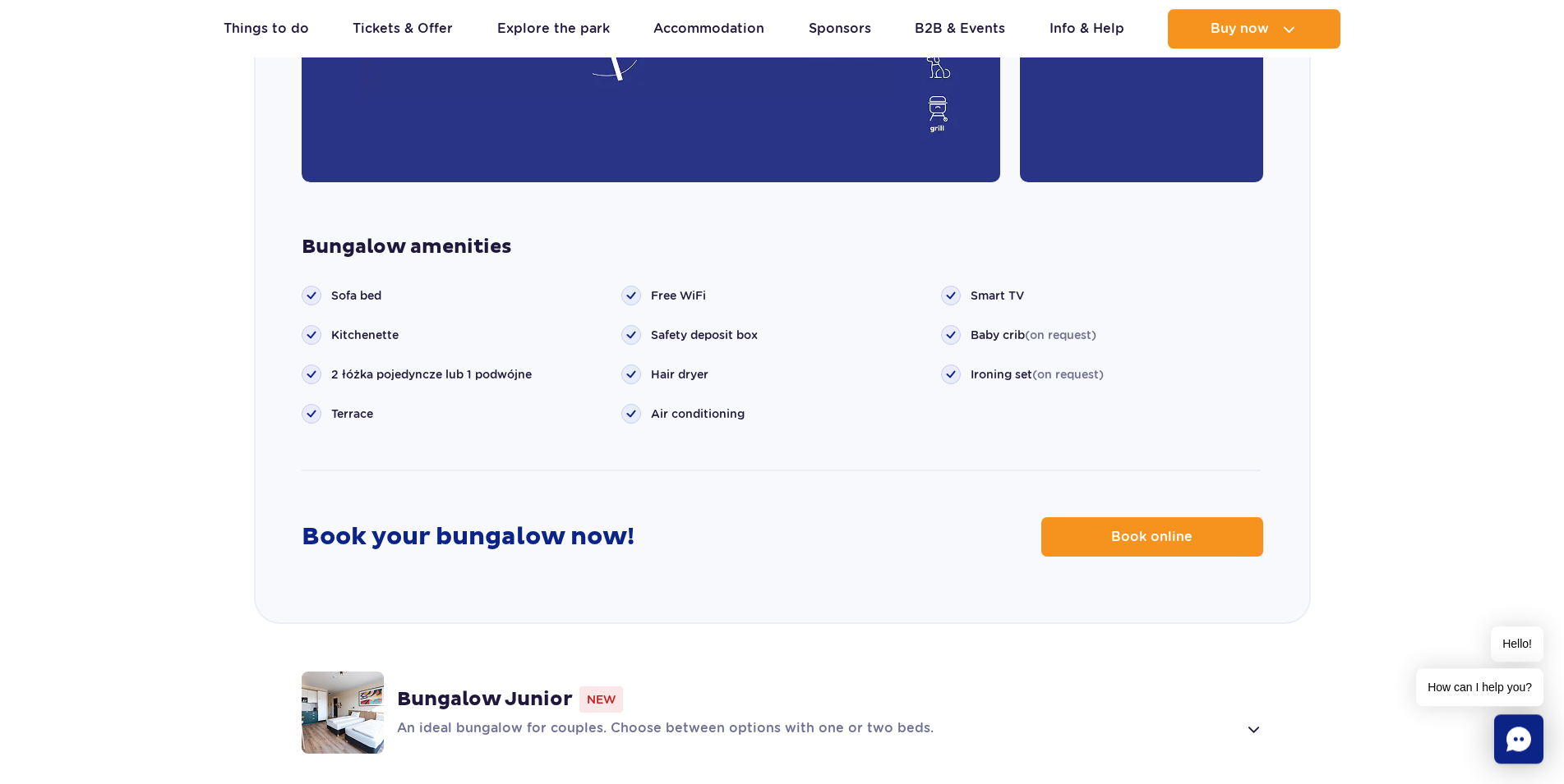
scroll to position [2052, 0]
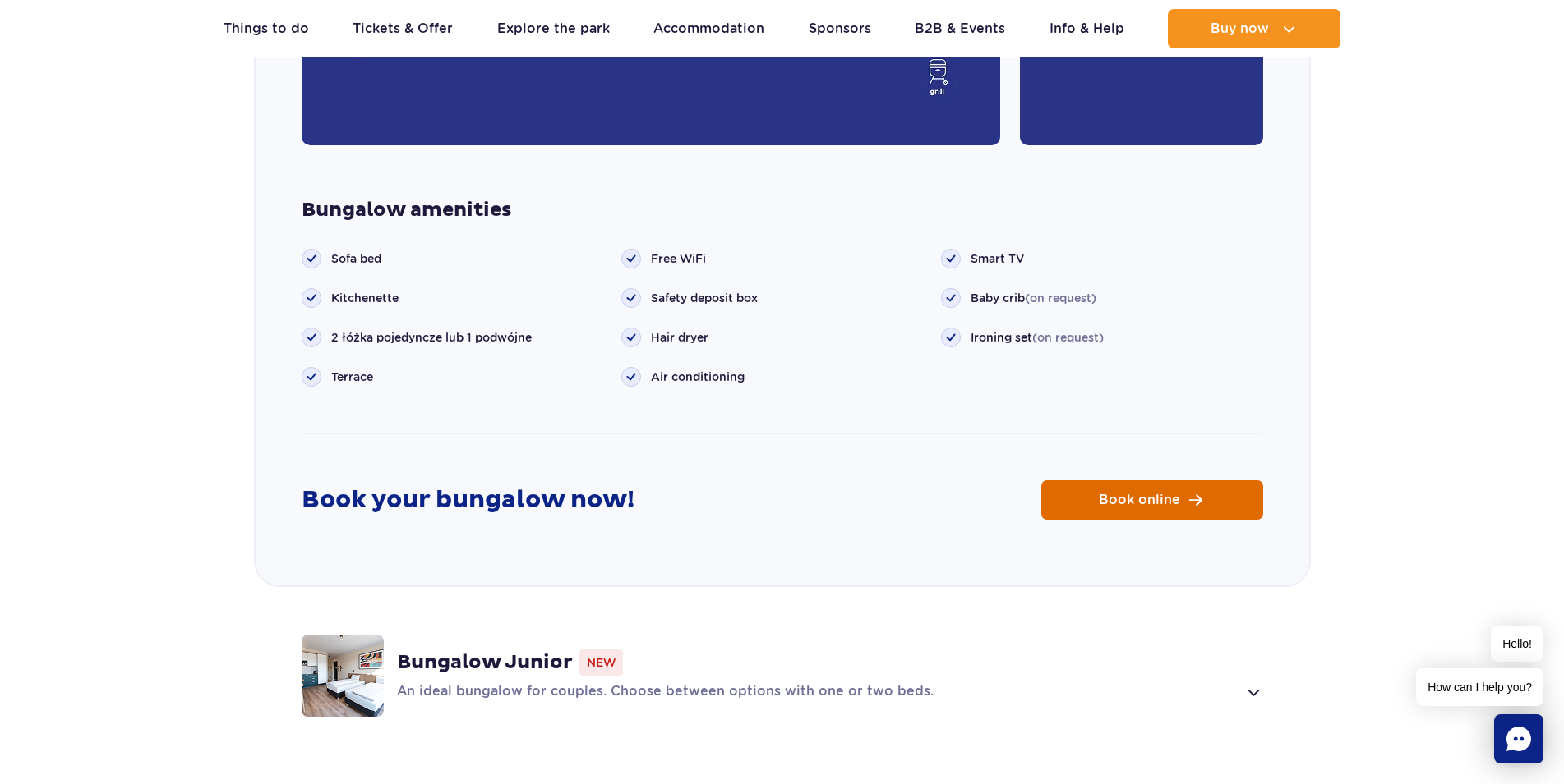
click at [1176, 493] on span "Book online" at bounding box center [1139, 500] width 81 height 14
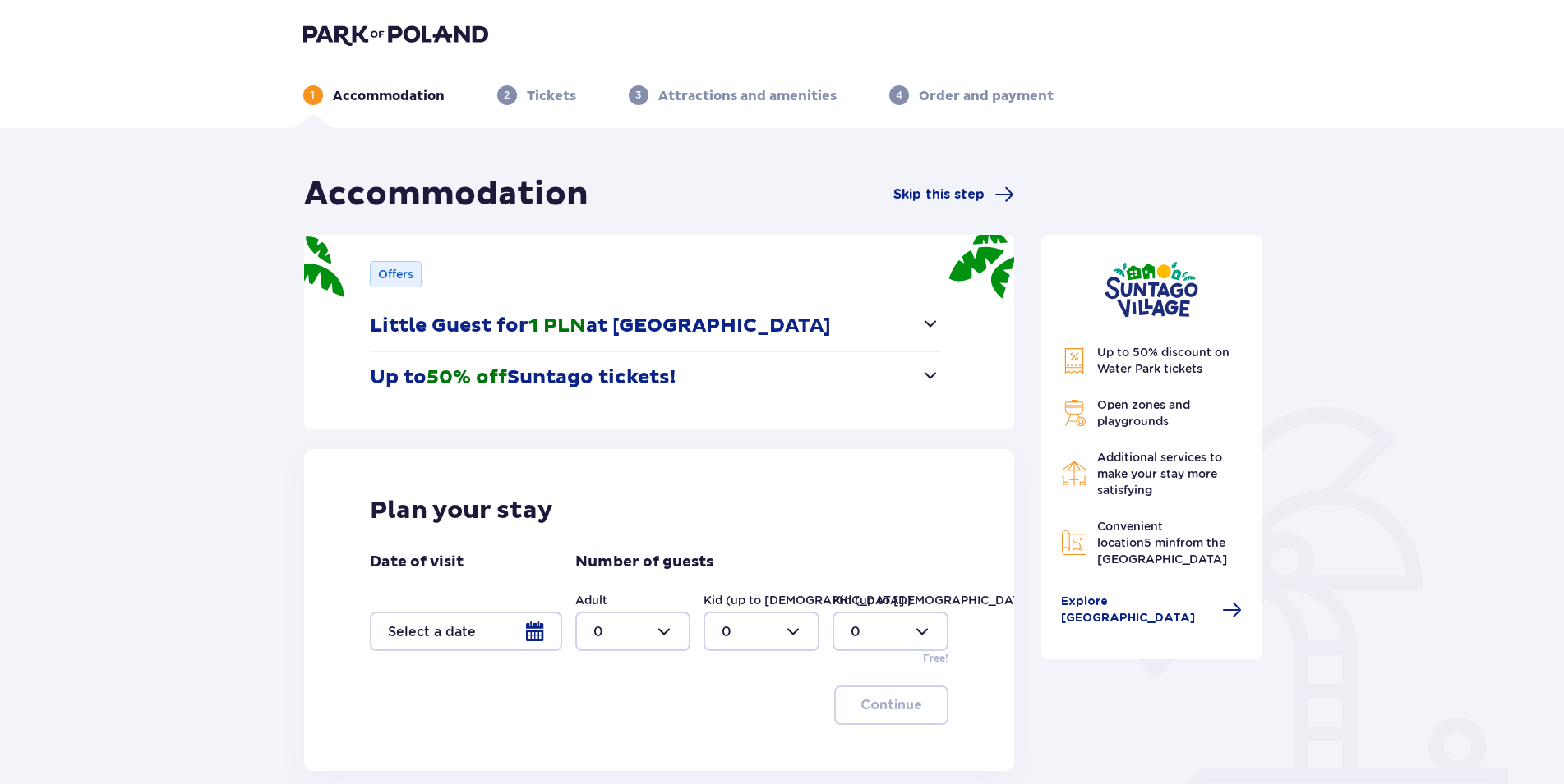
click at [526, 637] on div at bounding box center [466, 631] width 192 height 40
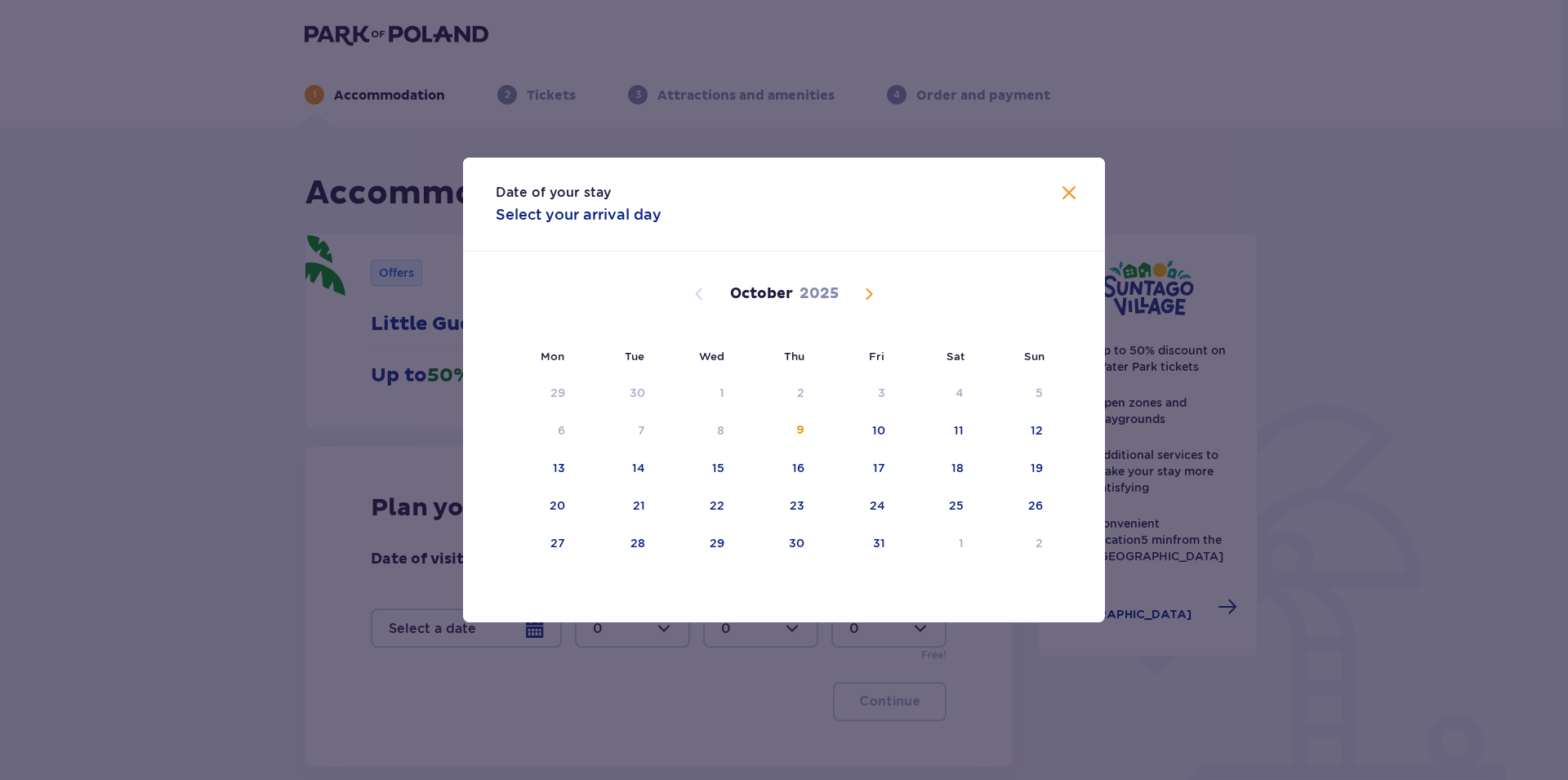
click at [864, 287] on span "Next month" at bounding box center [869, 294] width 19 height 19
click at [1025, 397] on div "2" at bounding box center [1014, 393] width 81 height 36
click at [551, 427] on div "3" at bounding box center [536, 430] width 81 height 36
type input "[DATE] - [DATE]"
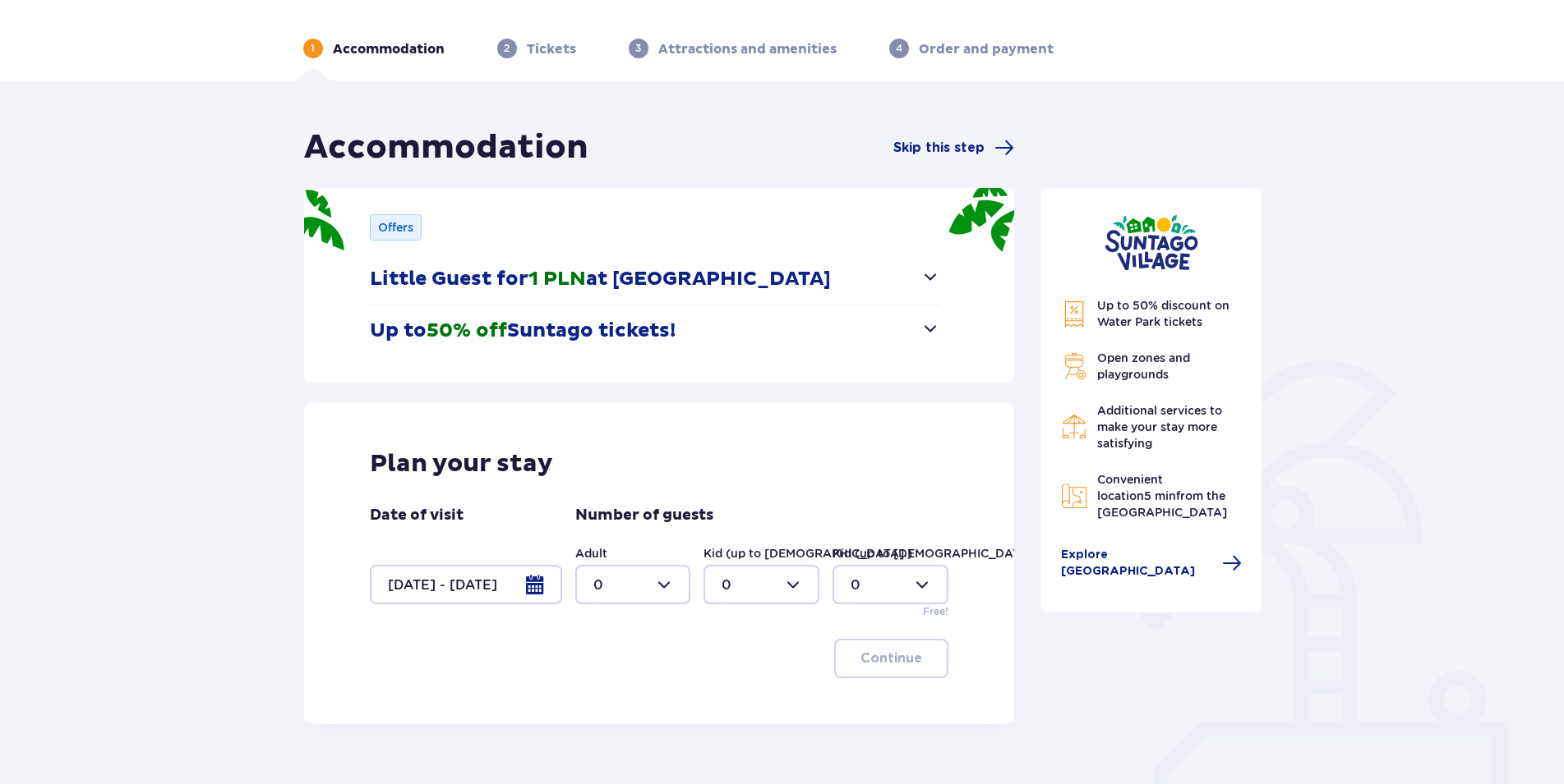
scroll to position [84, 0]
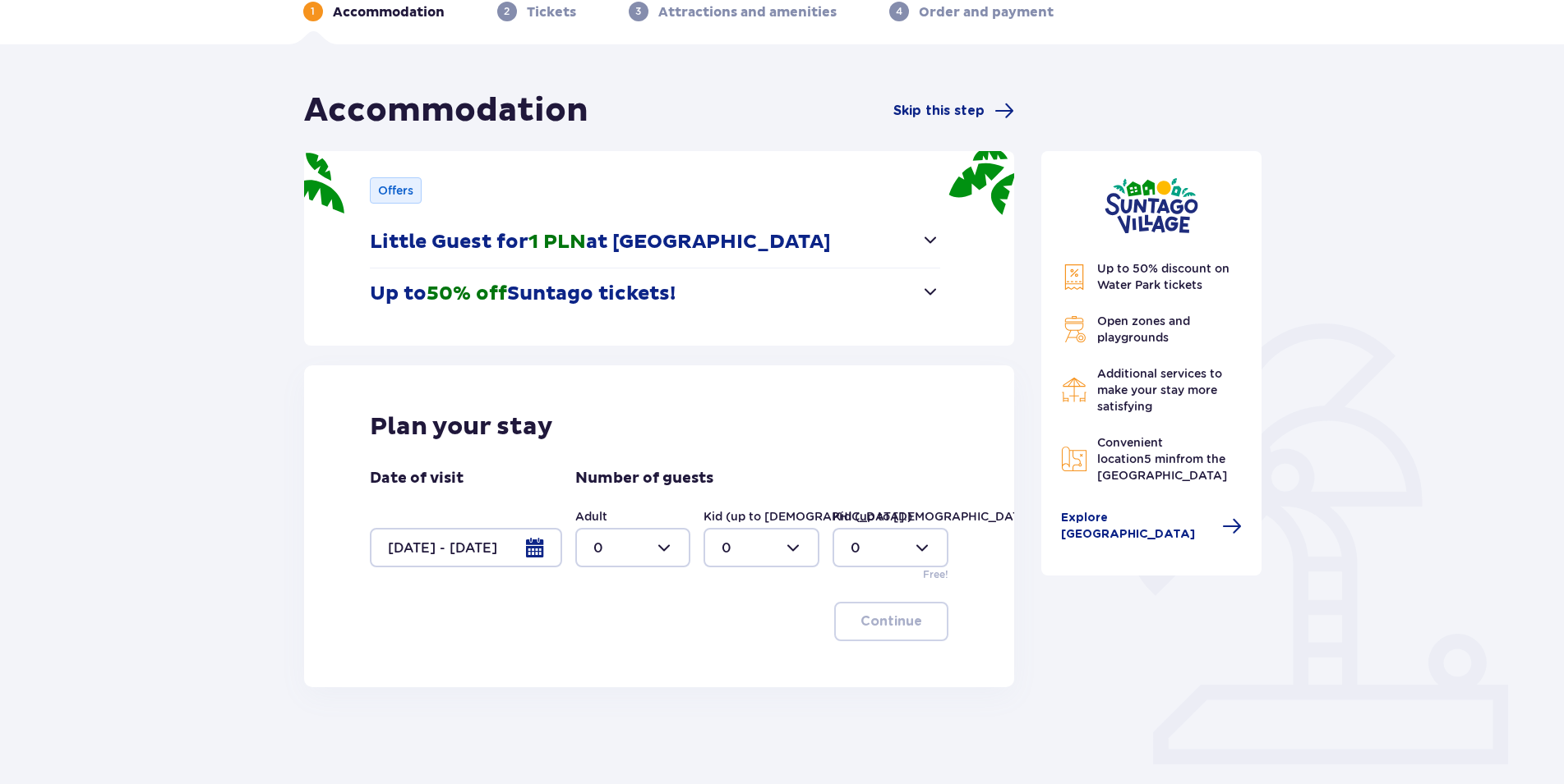
click at [669, 550] on div at bounding box center [634, 547] width 116 height 40
click at [601, 668] on p "2" at bounding box center [597, 666] width 9 height 18
type input "2"
click at [794, 552] on div at bounding box center [761, 547] width 116 height 40
click at [720, 635] on span "1" at bounding box center [761, 632] width 113 height 35
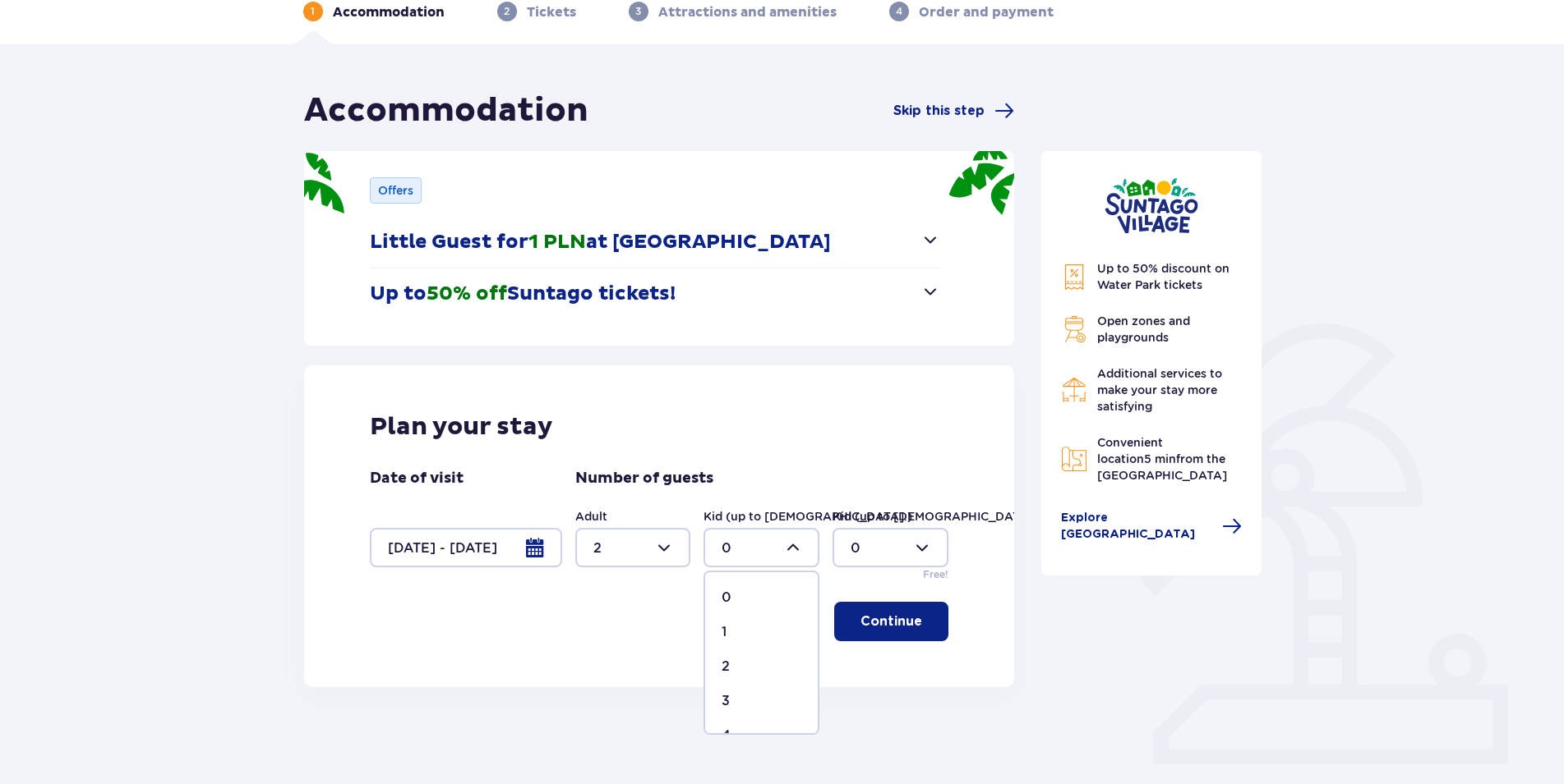
type input "1"
click at [913, 621] on button "Continue" at bounding box center [891, 622] width 114 height 40
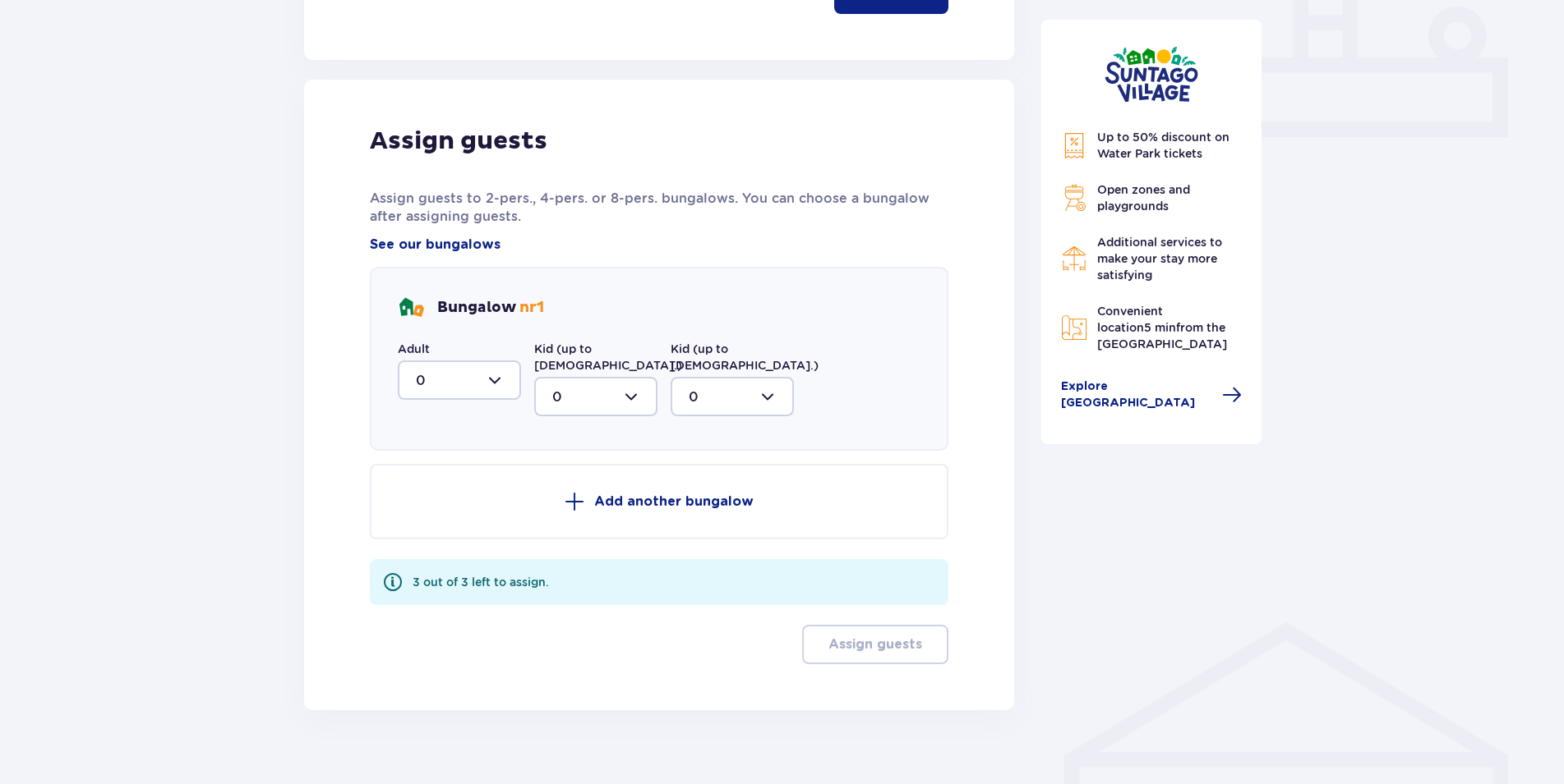
scroll to position [719, 0]
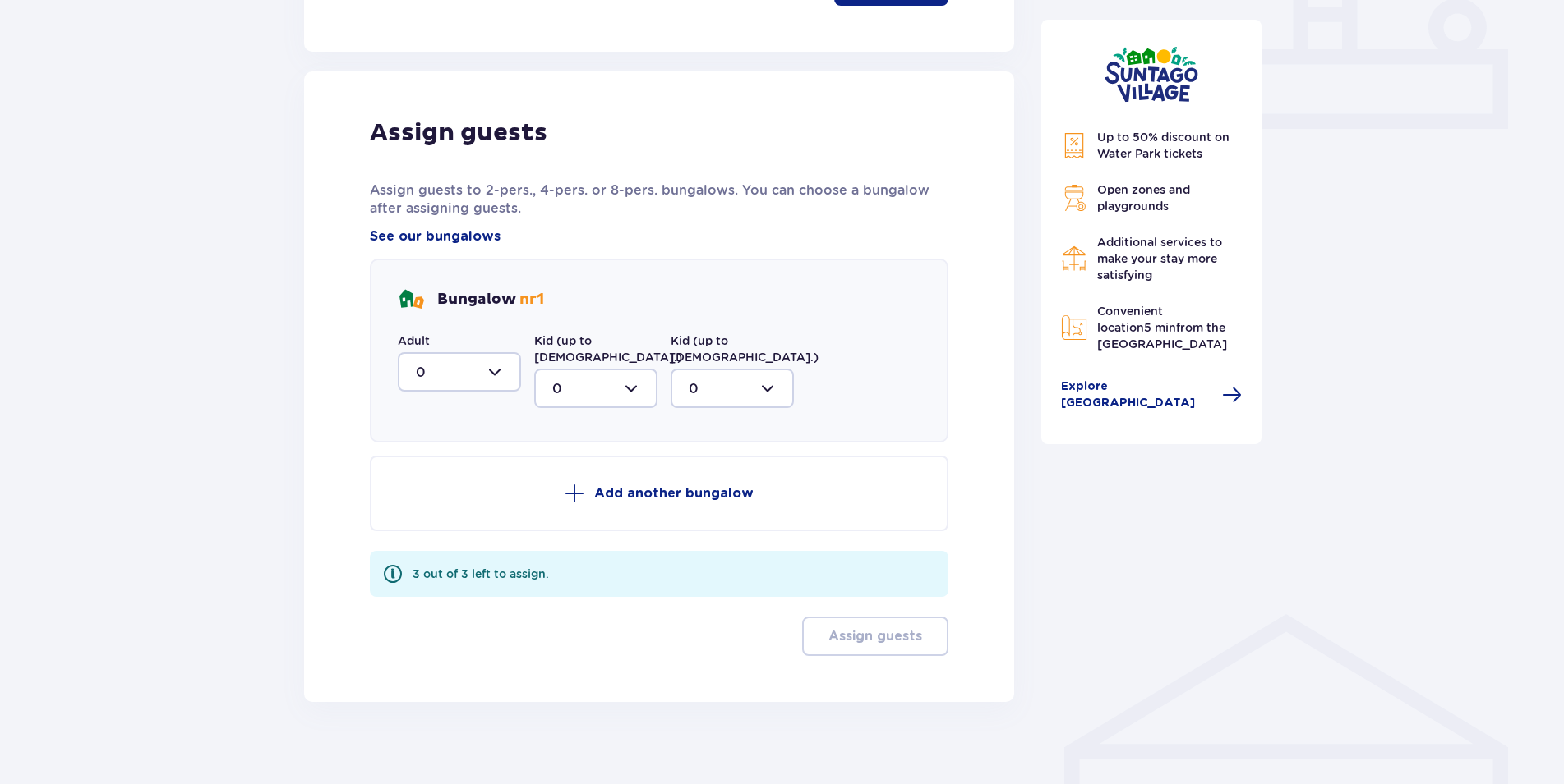
click at [503, 378] on div at bounding box center [460, 372] width 124 height 40
click at [419, 490] on p "2" at bounding box center [419, 490] width 9 height 18
type input "2"
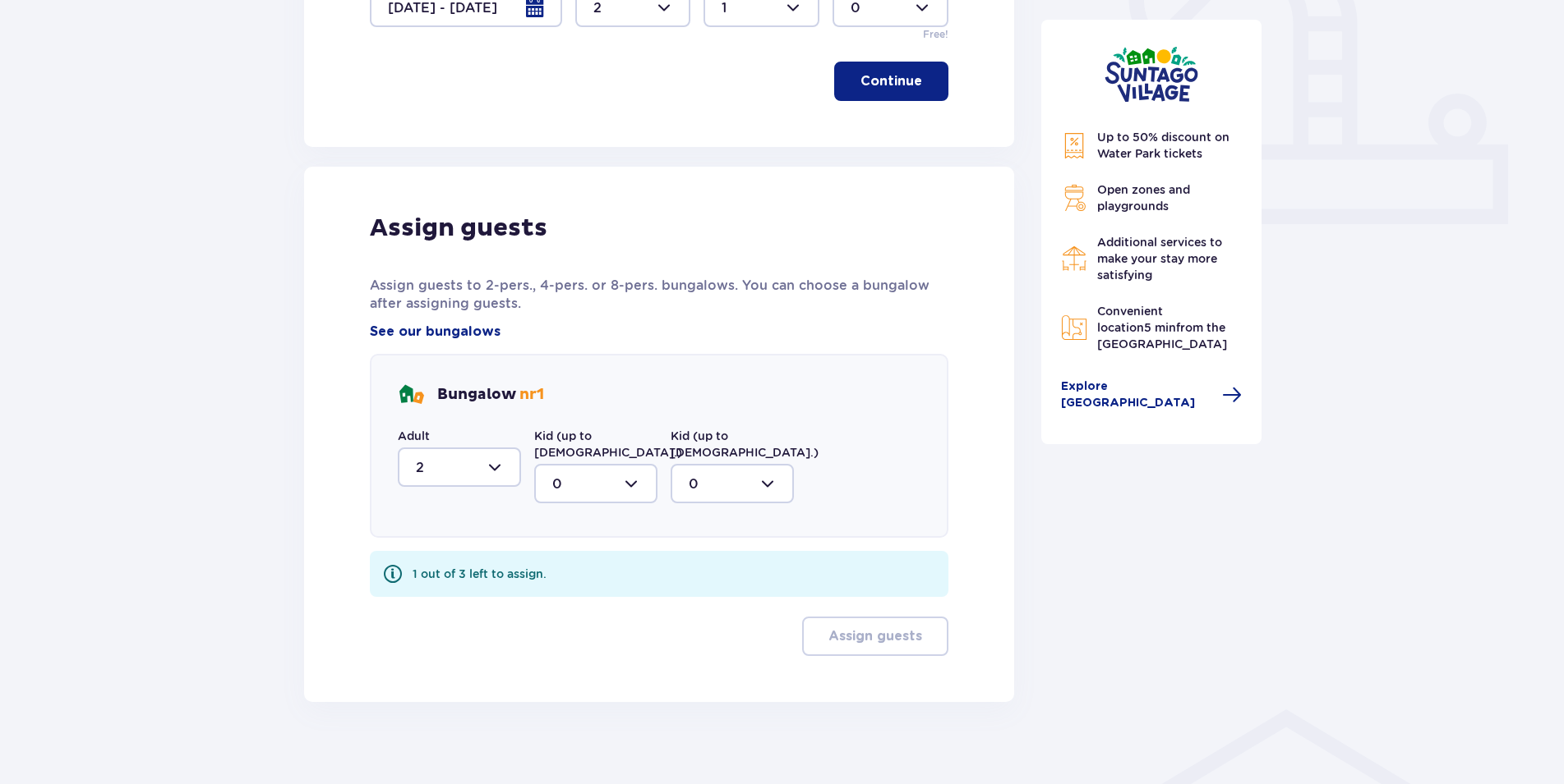
click at [640, 468] on div at bounding box center [596, 484] width 124 height 40
click at [569, 559] on div "1" at bounding box center [596, 568] width 87 height 18
type input "1"
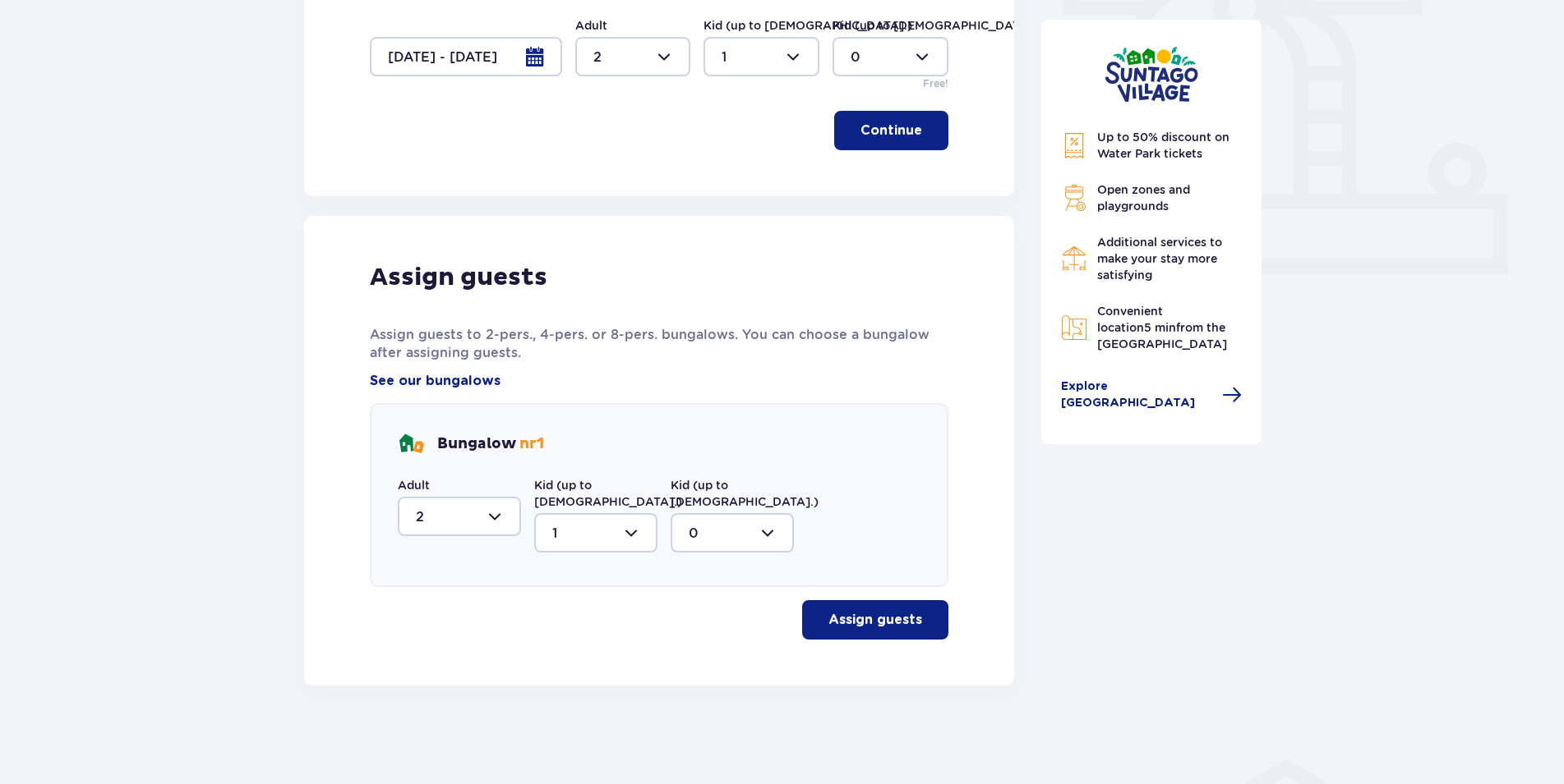
scroll to position [558, 0]
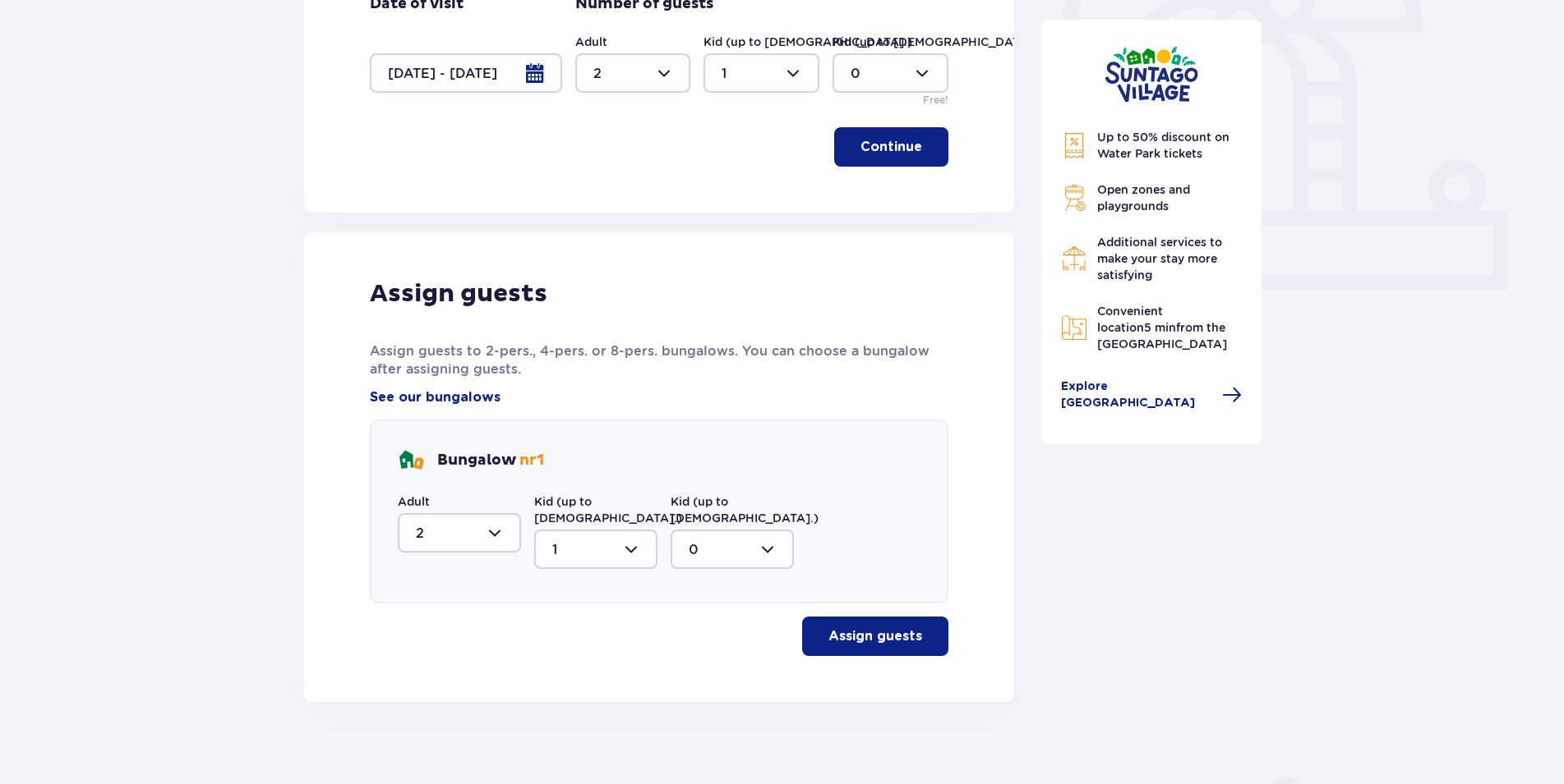
click at [843, 628] on p "Assign guests" at bounding box center [875, 636] width 94 height 18
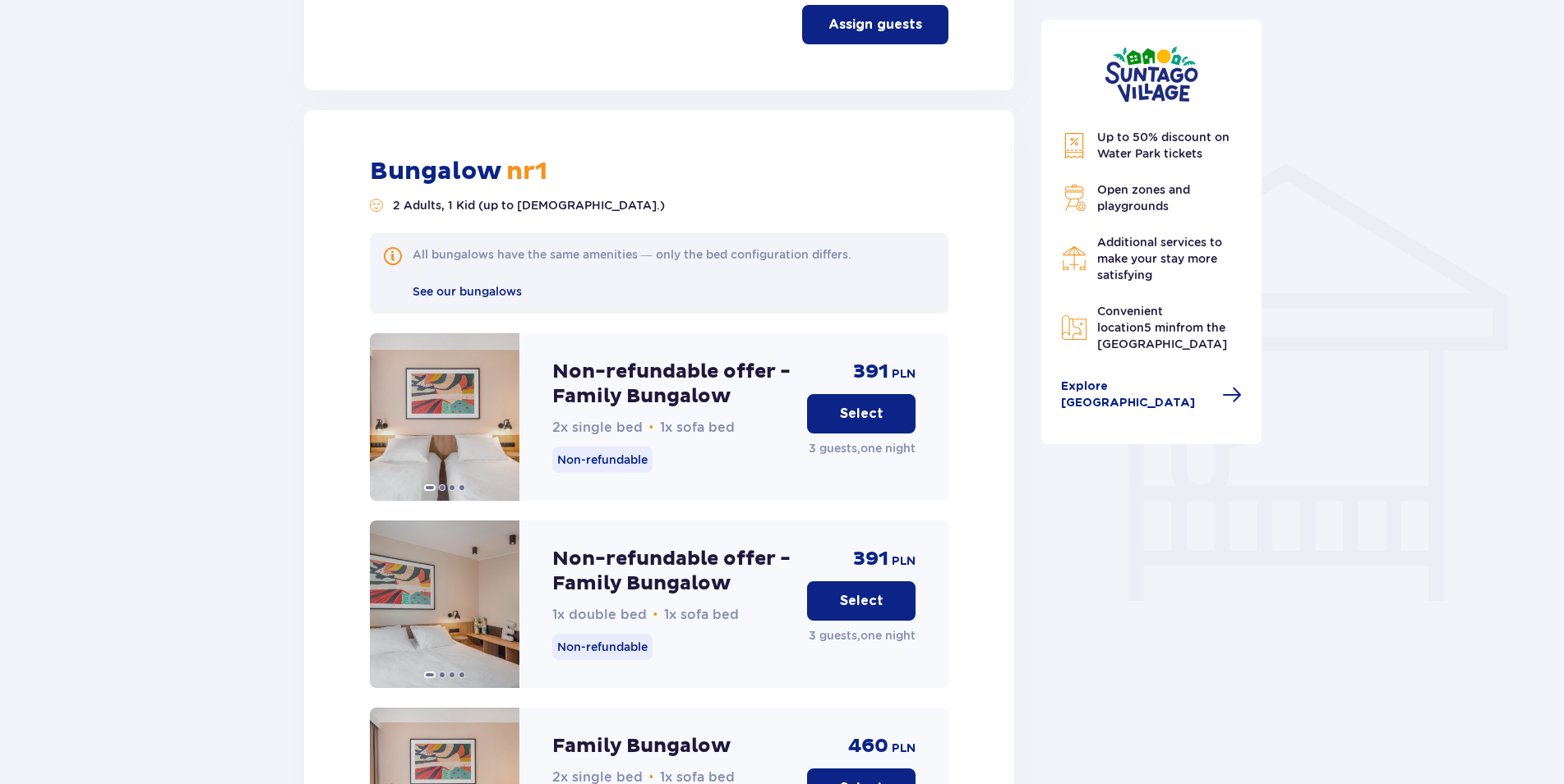
scroll to position [1161, 0]
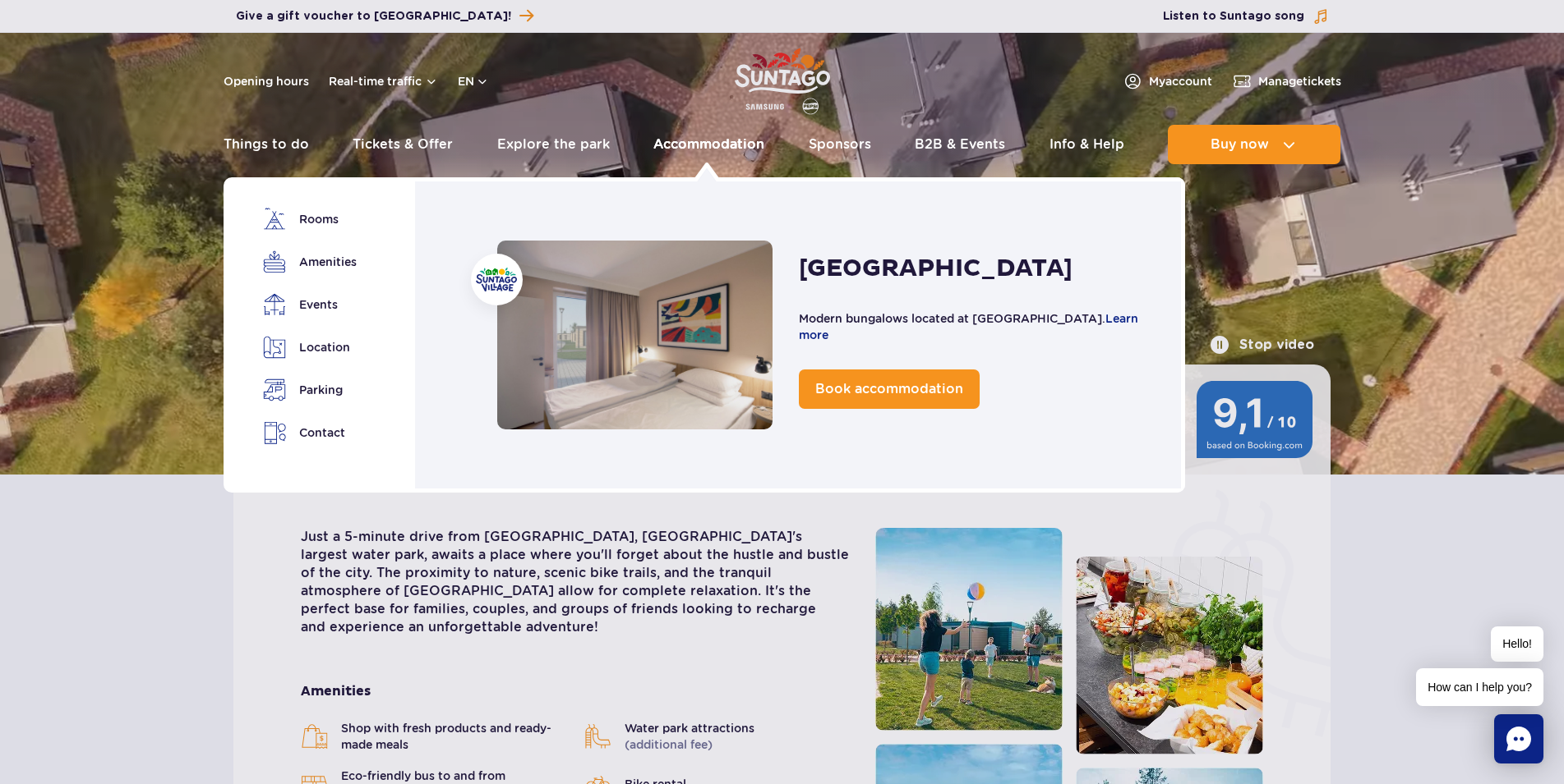
click at [687, 146] on link "Accommodation" at bounding box center [708, 144] width 111 height 40
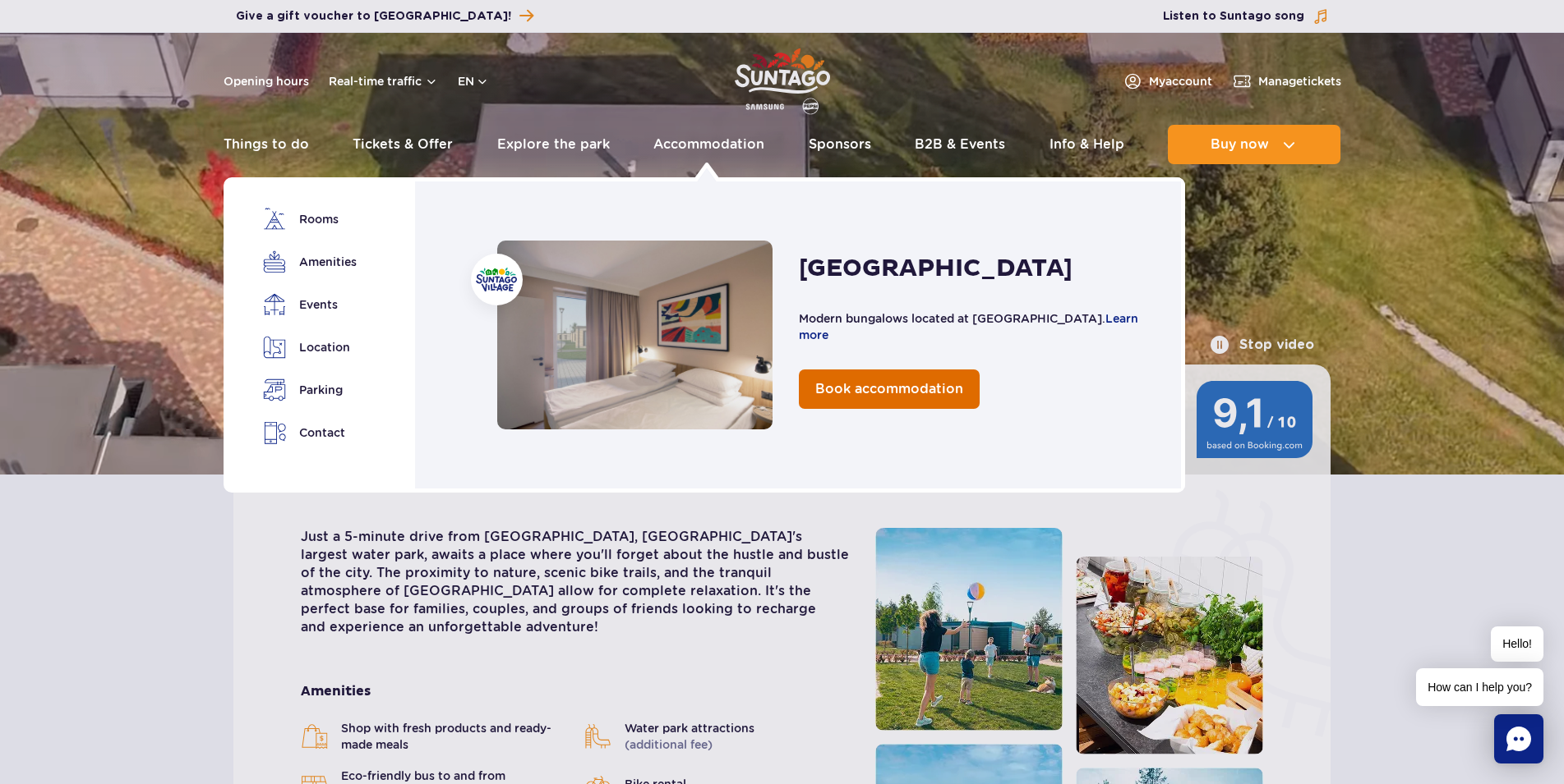
click at [891, 388] on span "Book accommodation" at bounding box center [889, 389] width 148 height 15
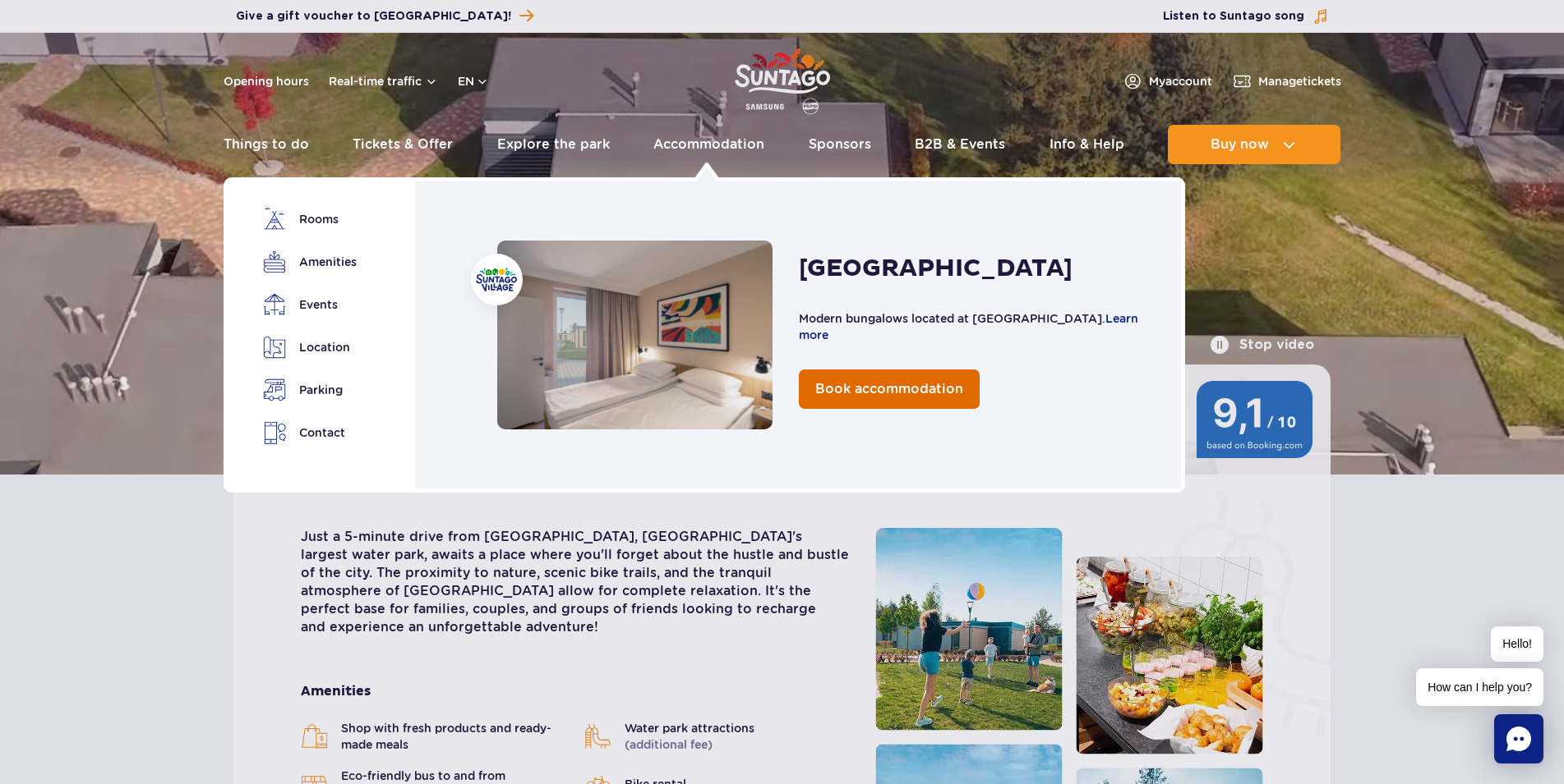
click at [834, 397] on span "Book accommodation" at bounding box center [889, 389] width 148 height 15
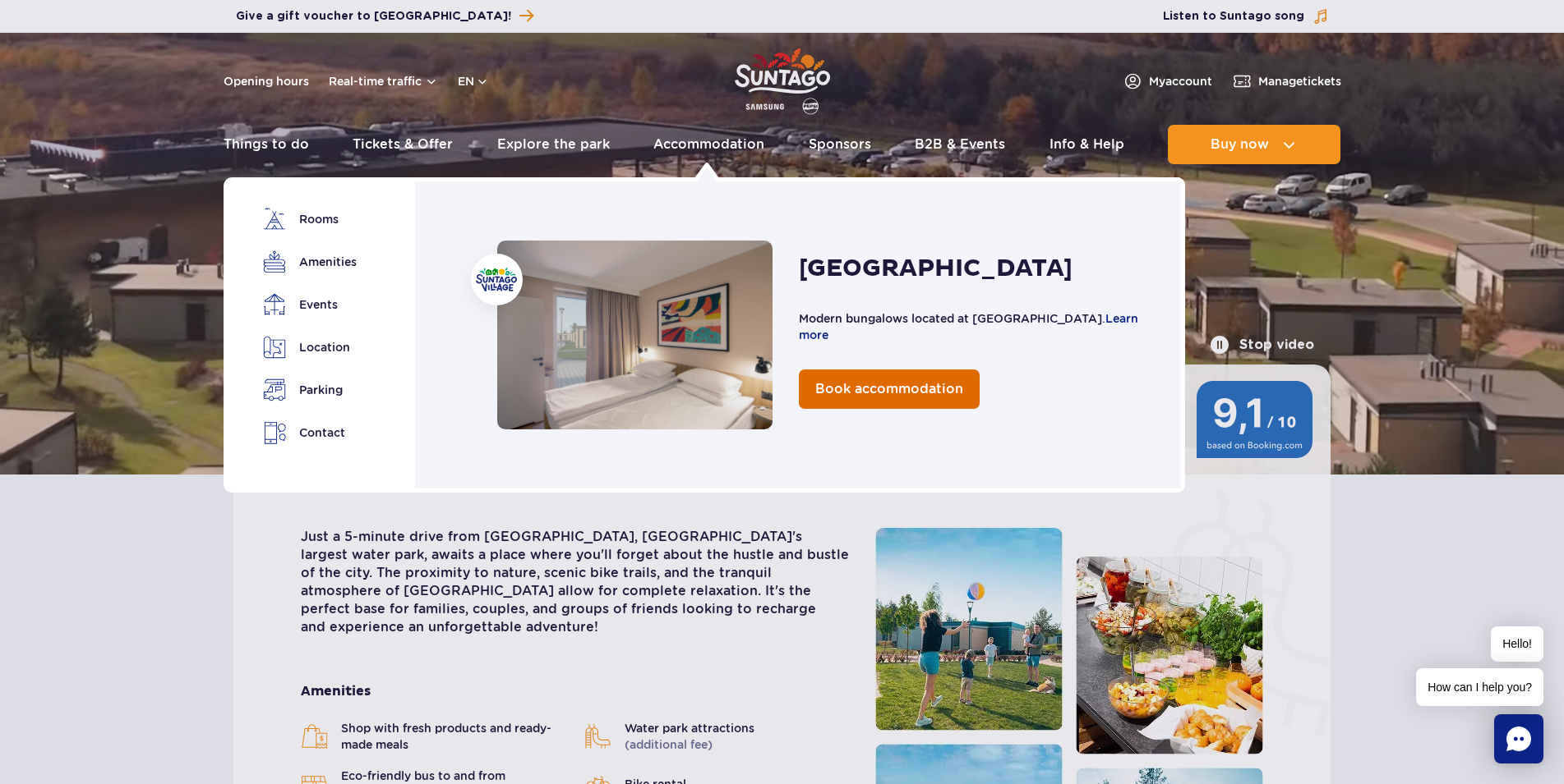
click at [872, 391] on span "Book accommodation" at bounding box center [889, 389] width 148 height 15
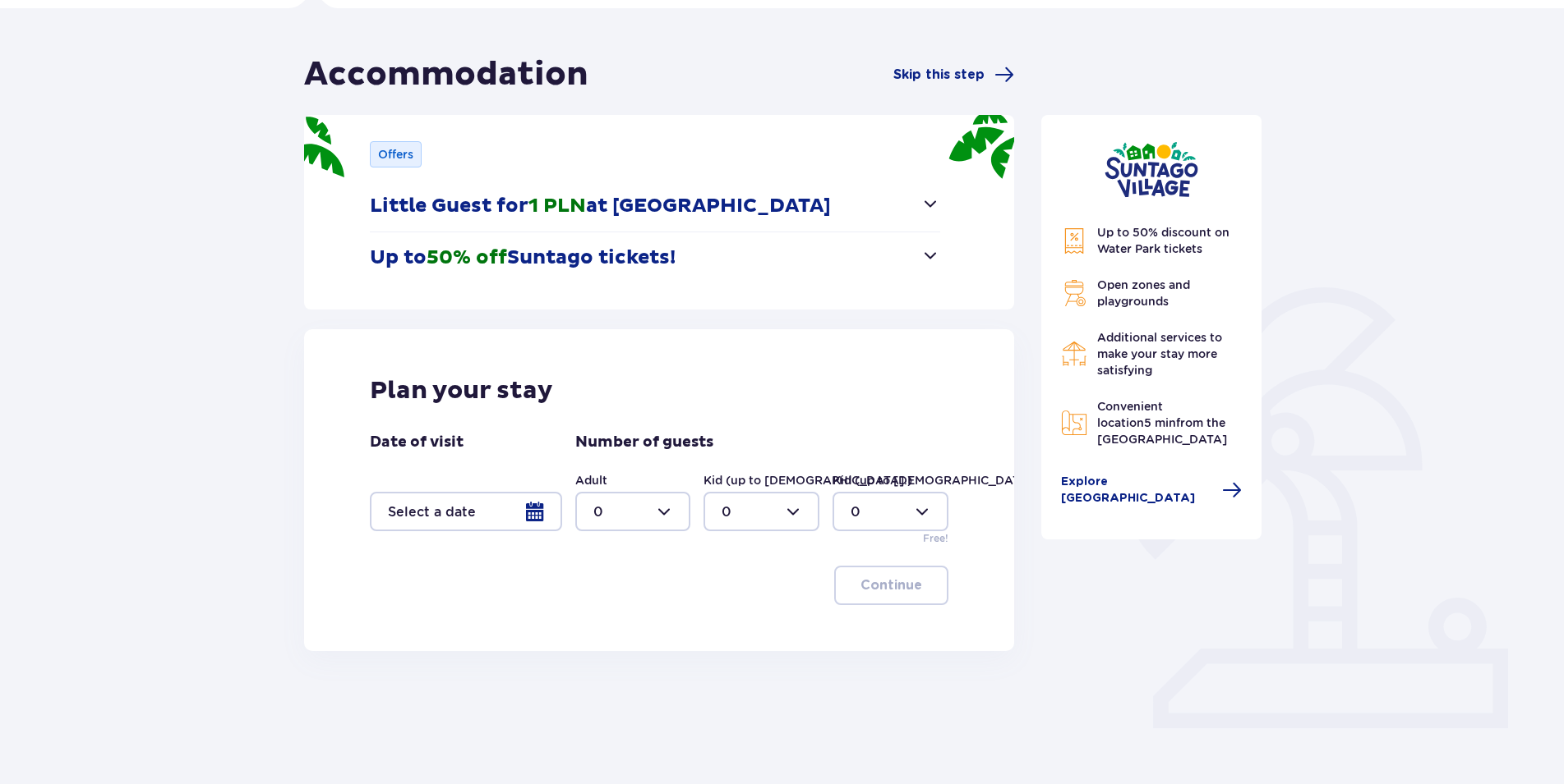
scroll to position [161, 0]
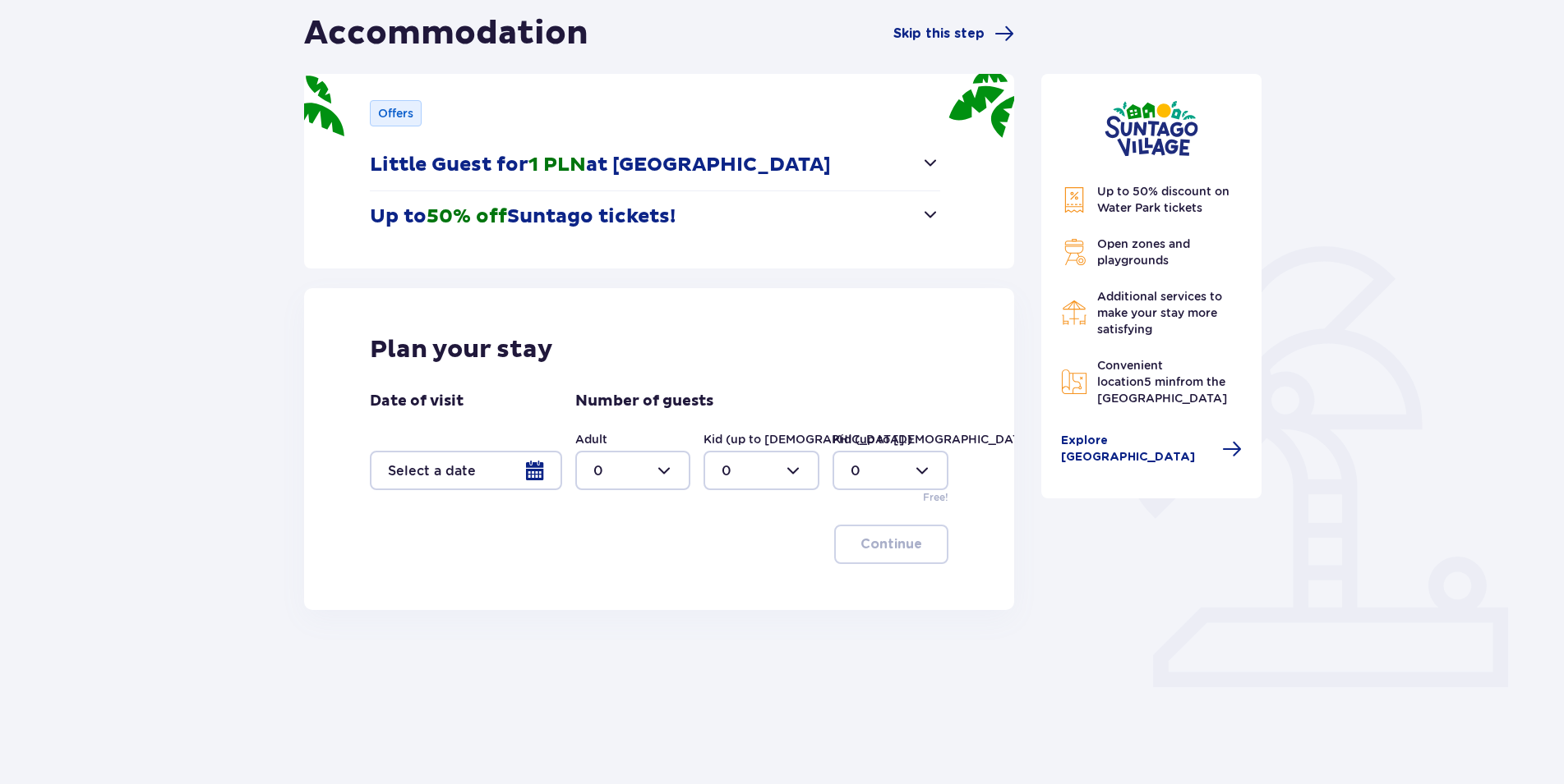
click at [537, 482] on div at bounding box center [466, 470] width 192 height 40
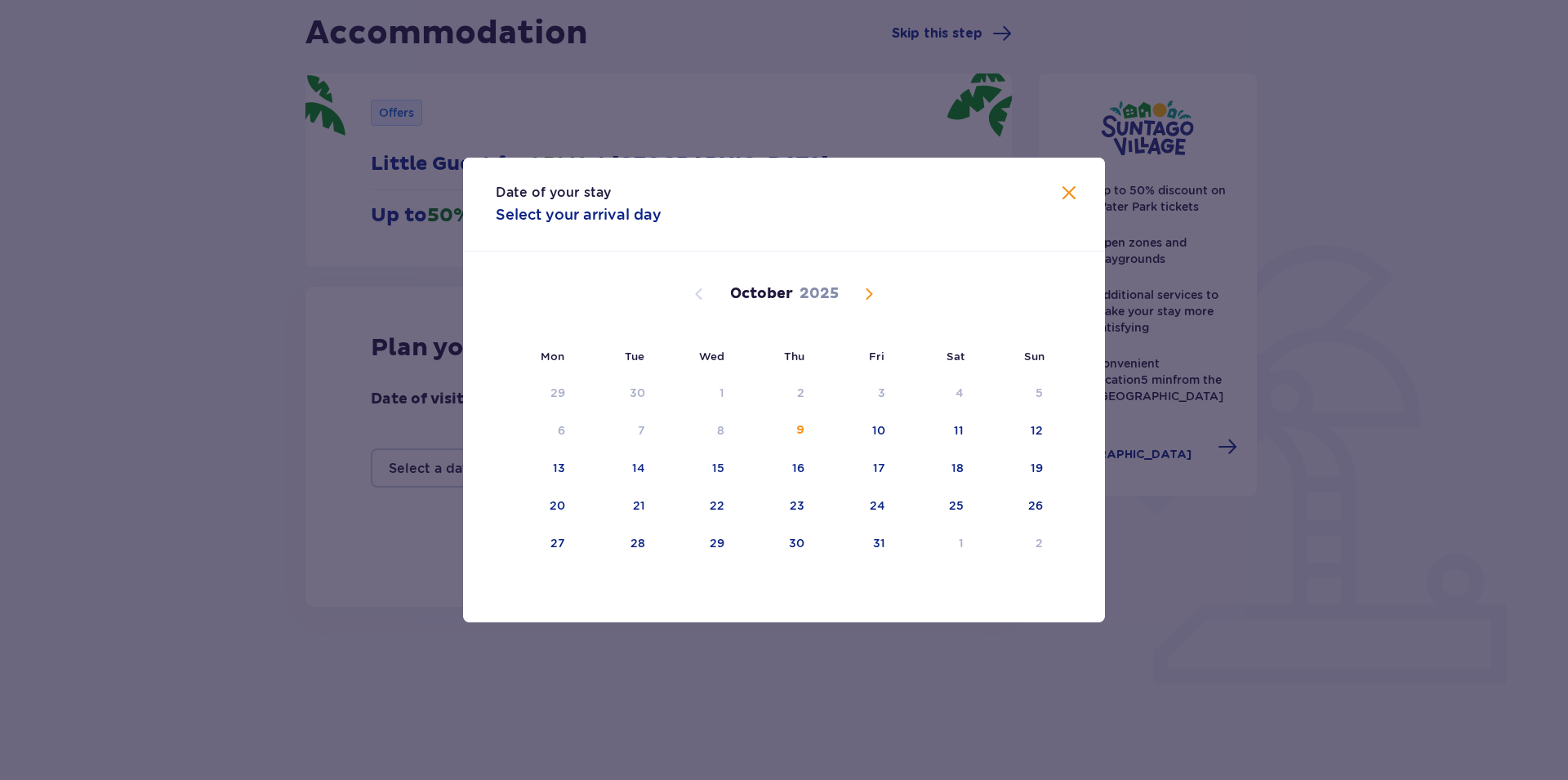
click at [862, 304] on span "Next month" at bounding box center [869, 294] width 19 height 19
drag, startPoint x: 1043, startPoint y: 394, endPoint x: 927, endPoint y: 405, distance: 116.5
click at [1041, 394] on div "2" at bounding box center [1040, 393] width 8 height 16
click at [555, 435] on div "3" at bounding box center [536, 430] width 81 height 36
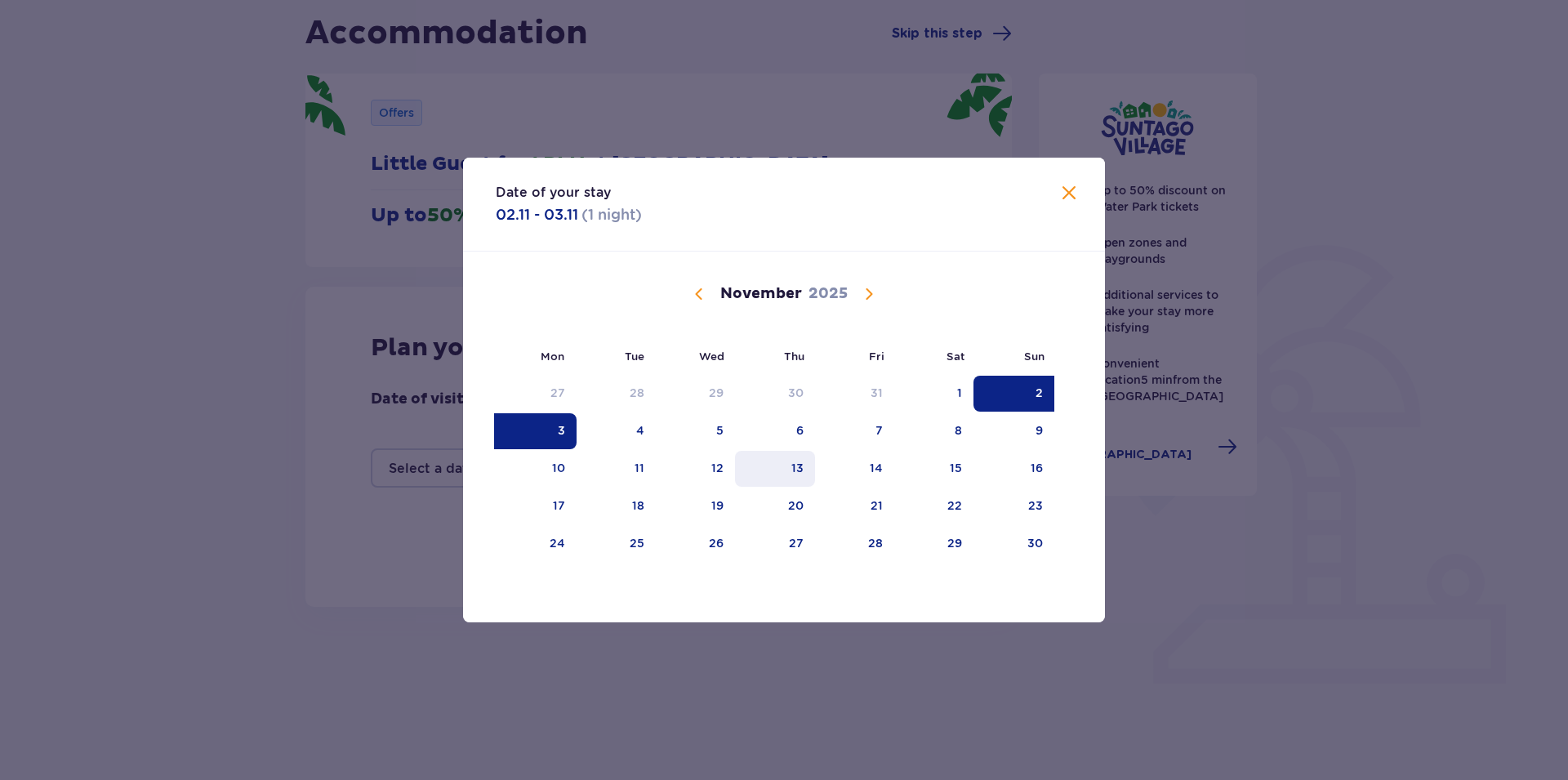
type input "[DATE] - [DATE]"
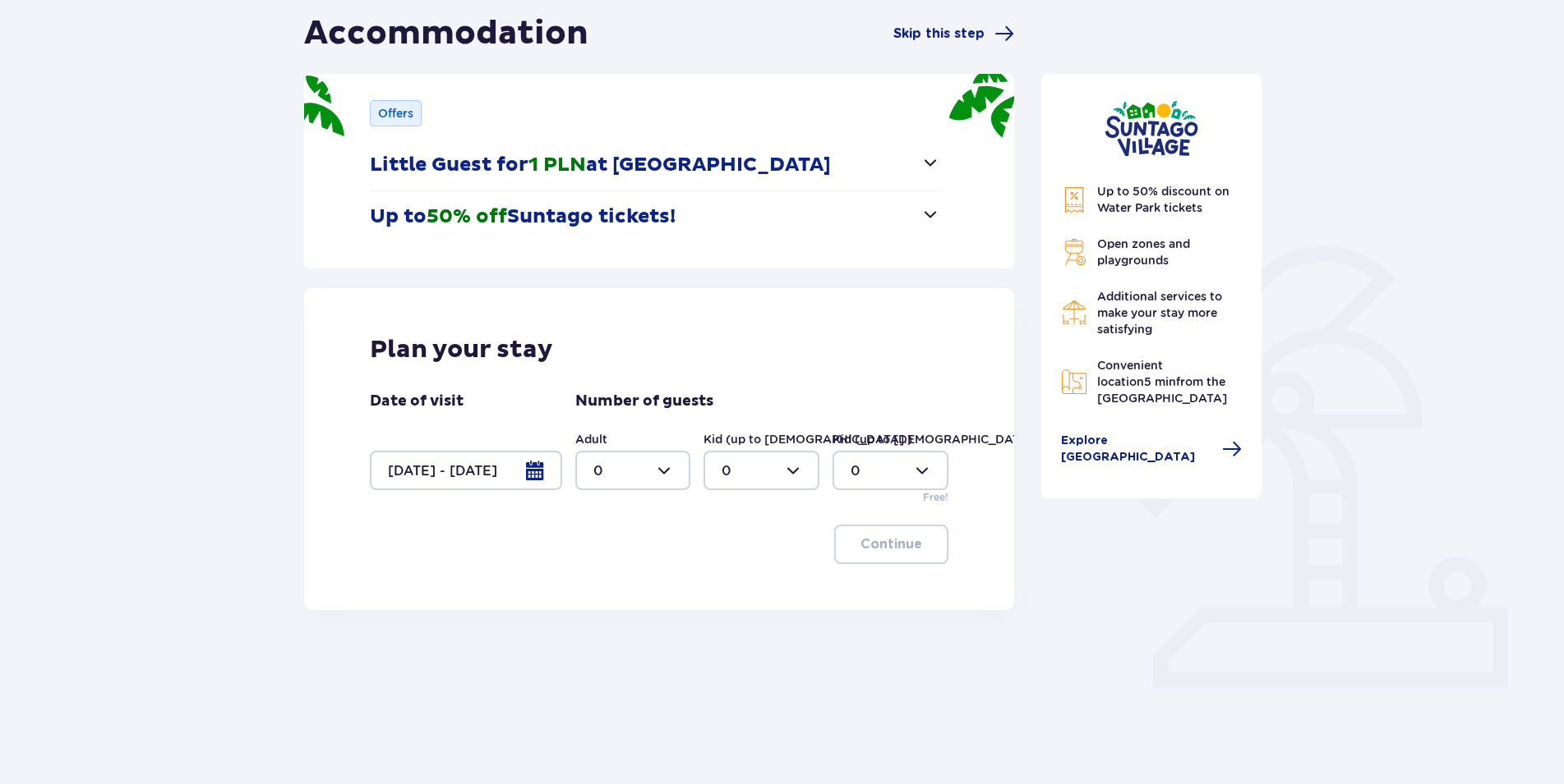
click at [671, 471] on div at bounding box center [634, 470] width 116 height 40
click at [619, 548] on div "1" at bounding box center [633, 555] width 80 height 18
type input "1"
click at [796, 476] on div at bounding box center [761, 470] width 116 height 40
click at [729, 546] on div "1" at bounding box center [761, 555] width 80 height 18
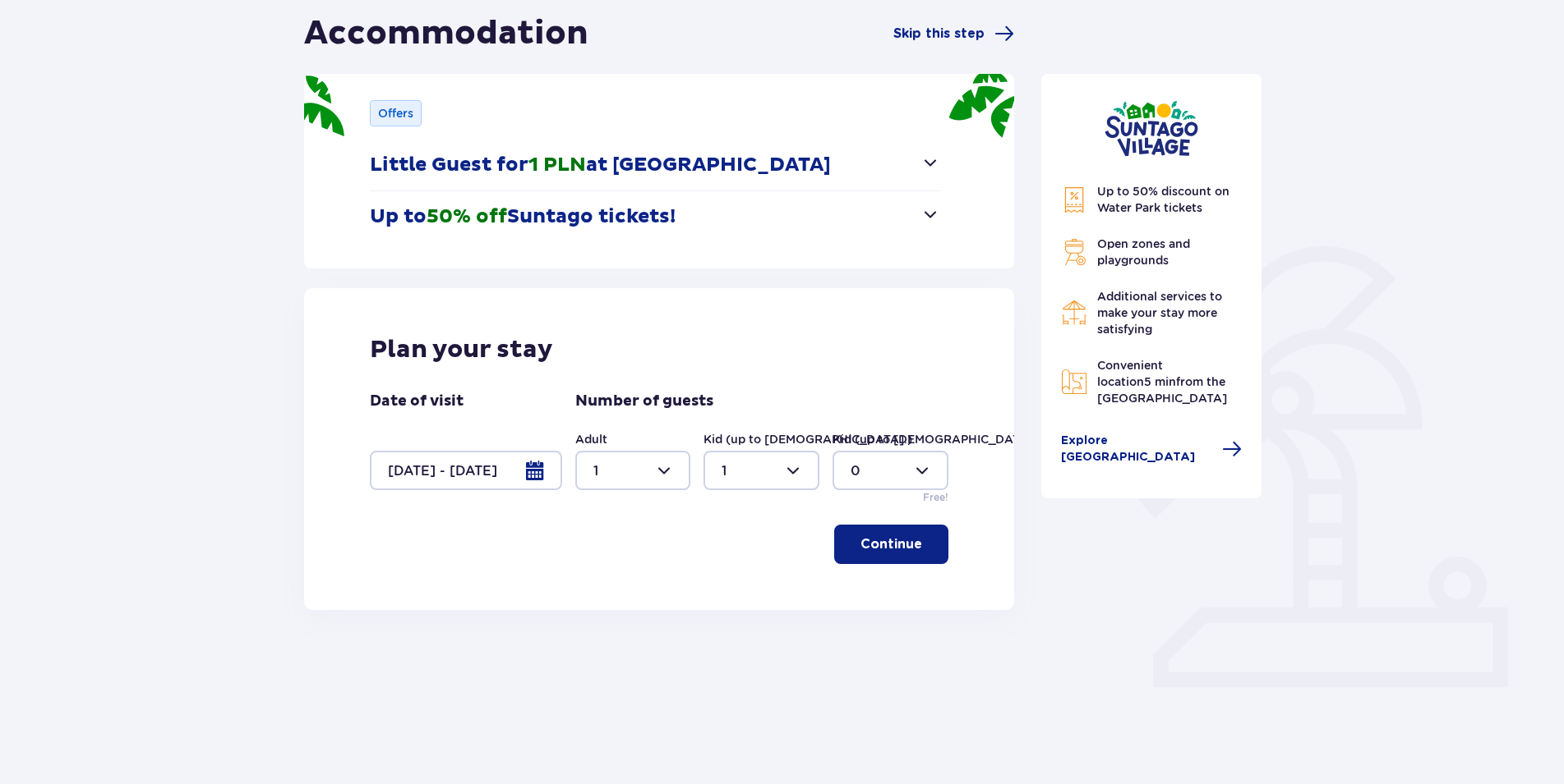
type input "1"
click at [874, 551] on p "Continue" at bounding box center [892, 545] width 62 height 18
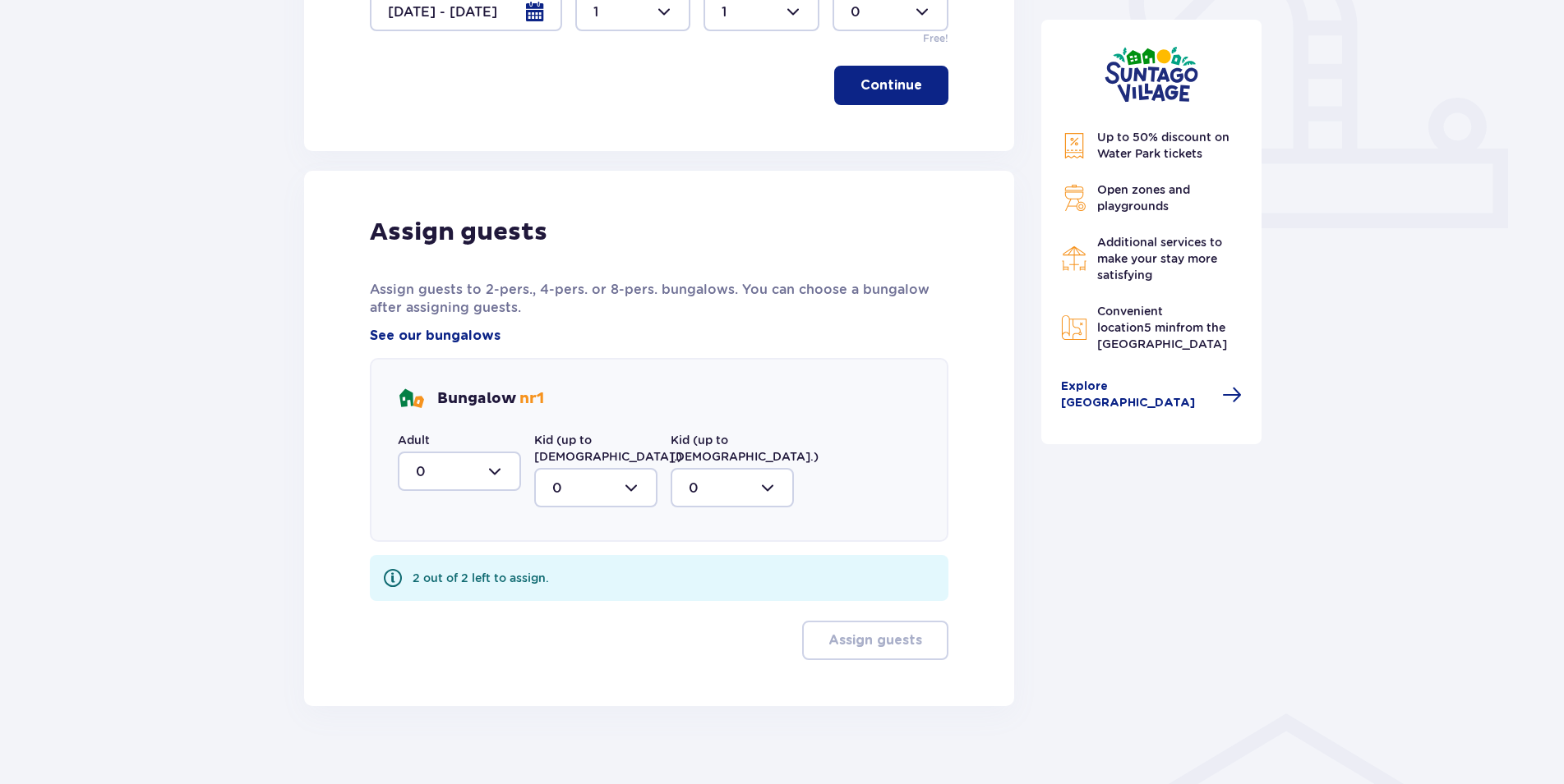
scroll to position [625, 0]
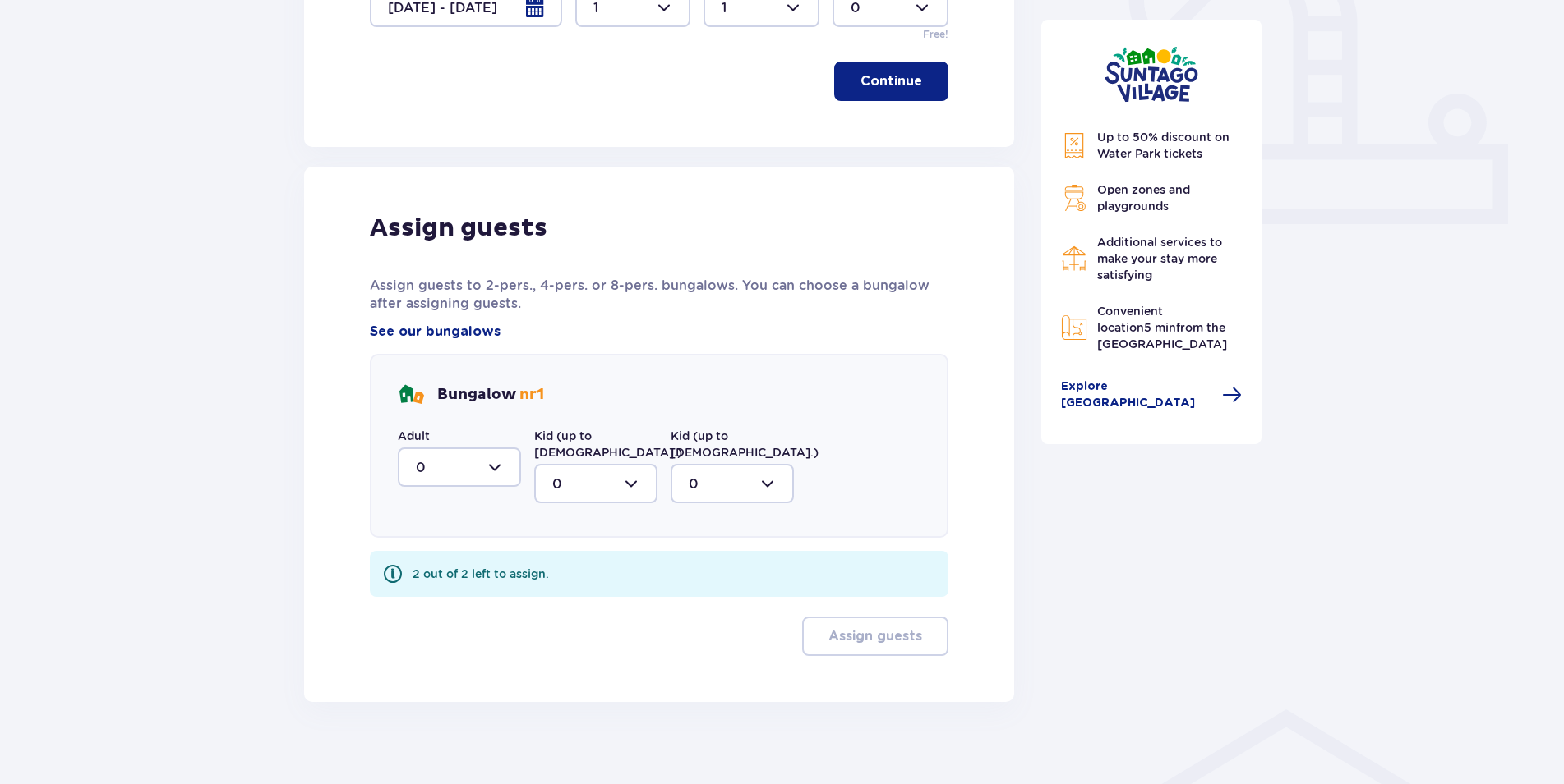
click at [524, 476] on div "Adult 0 Kid (up to 12 y.o.) 0 Kid (up to 3 y.o.) 0" at bounding box center [596, 465] width 396 height 75
click at [512, 476] on div at bounding box center [460, 467] width 124 height 40
click at [433, 552] on div "1" at bounding box center [459, 551] width 87 height 18
type input "1"
click at [639, 476] on div at bounding box center [596, 484] width 124 height 40
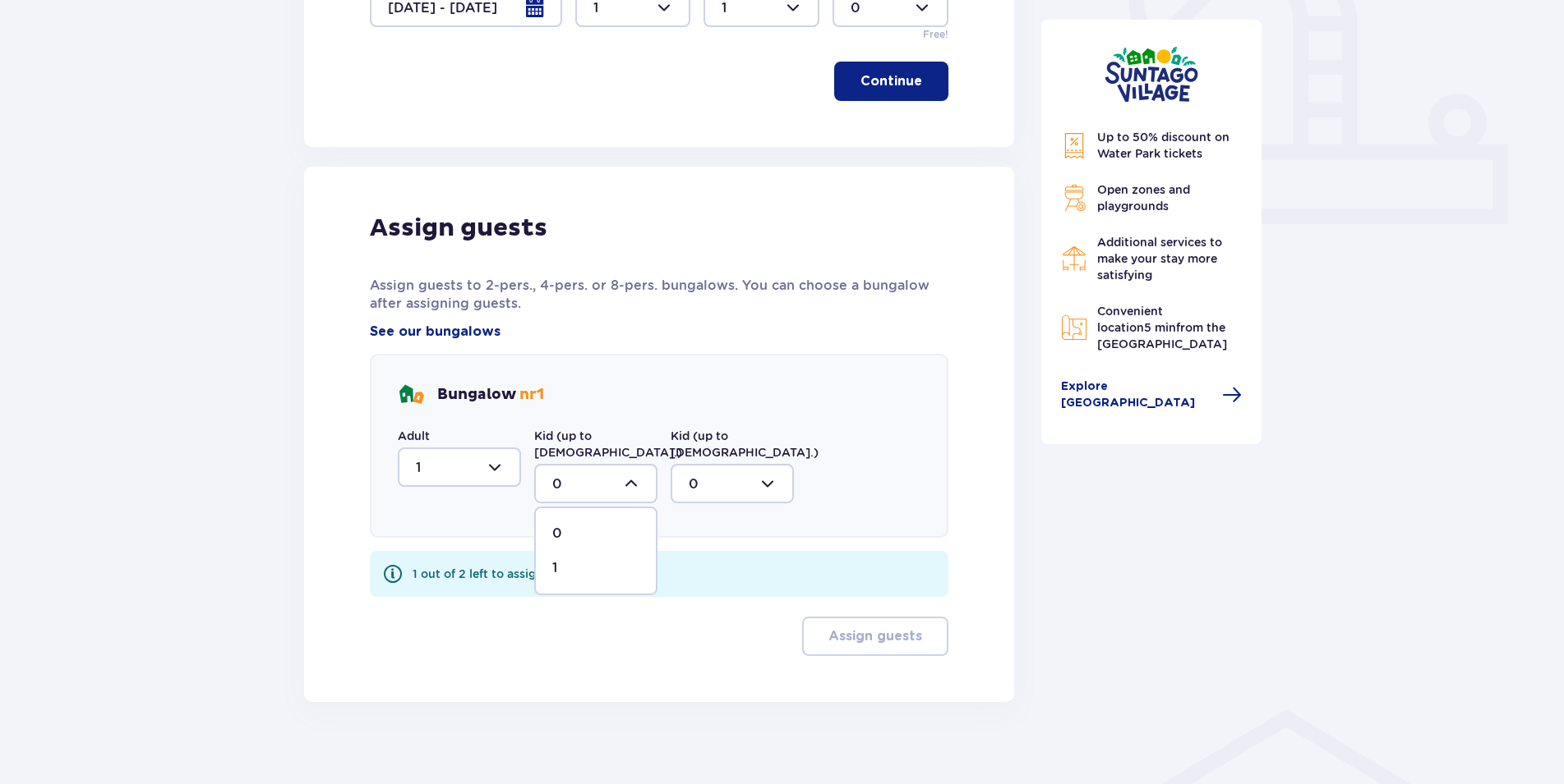
click at [555, 559] on p "1" at bounding box center [555, 568] width 5 height 18
type input "1"
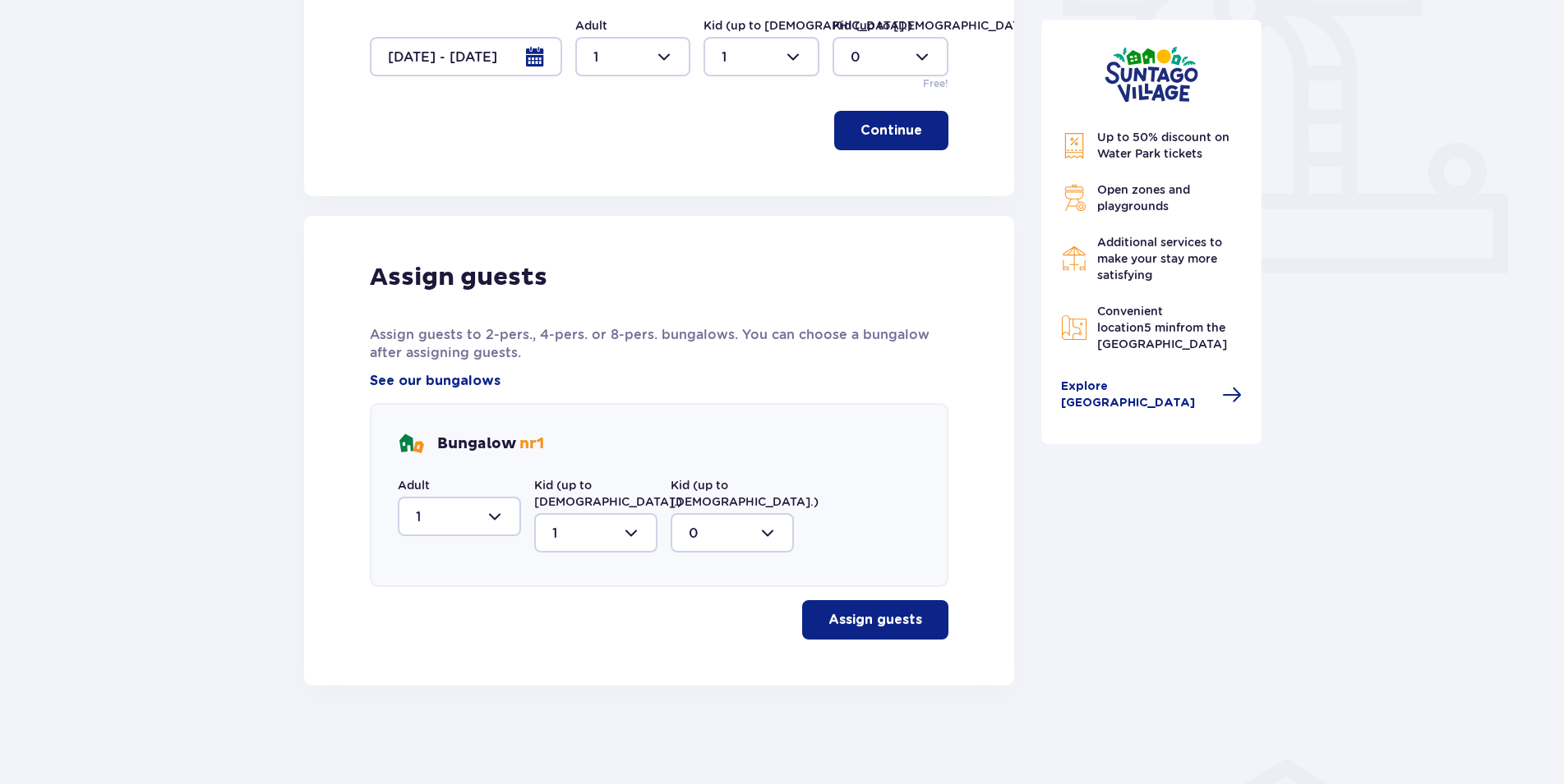
scroll to position [558, 0]
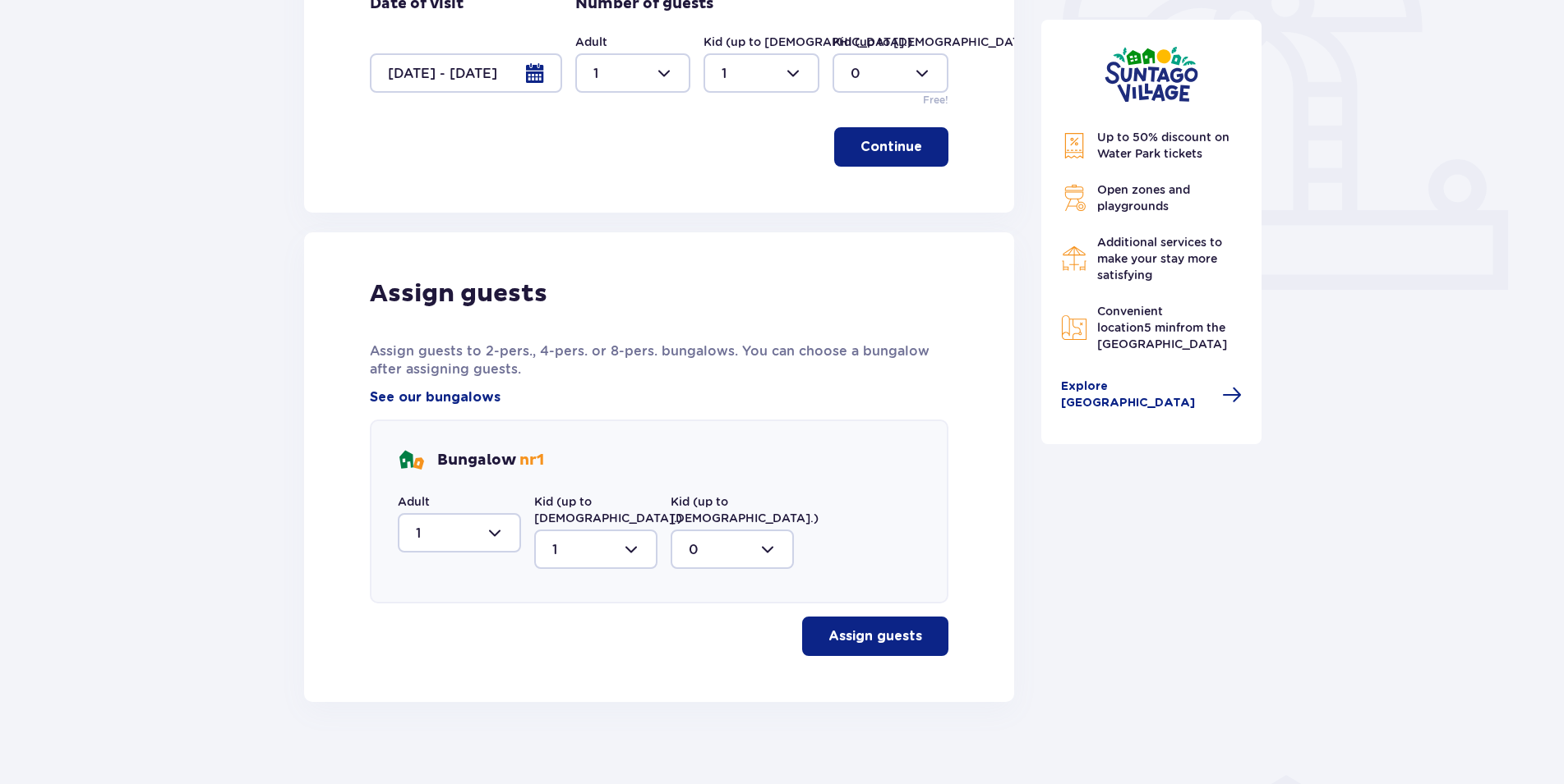
click at [891, 628] on p "Assign guests" at bounding box center [875, 636] width 94 height 18
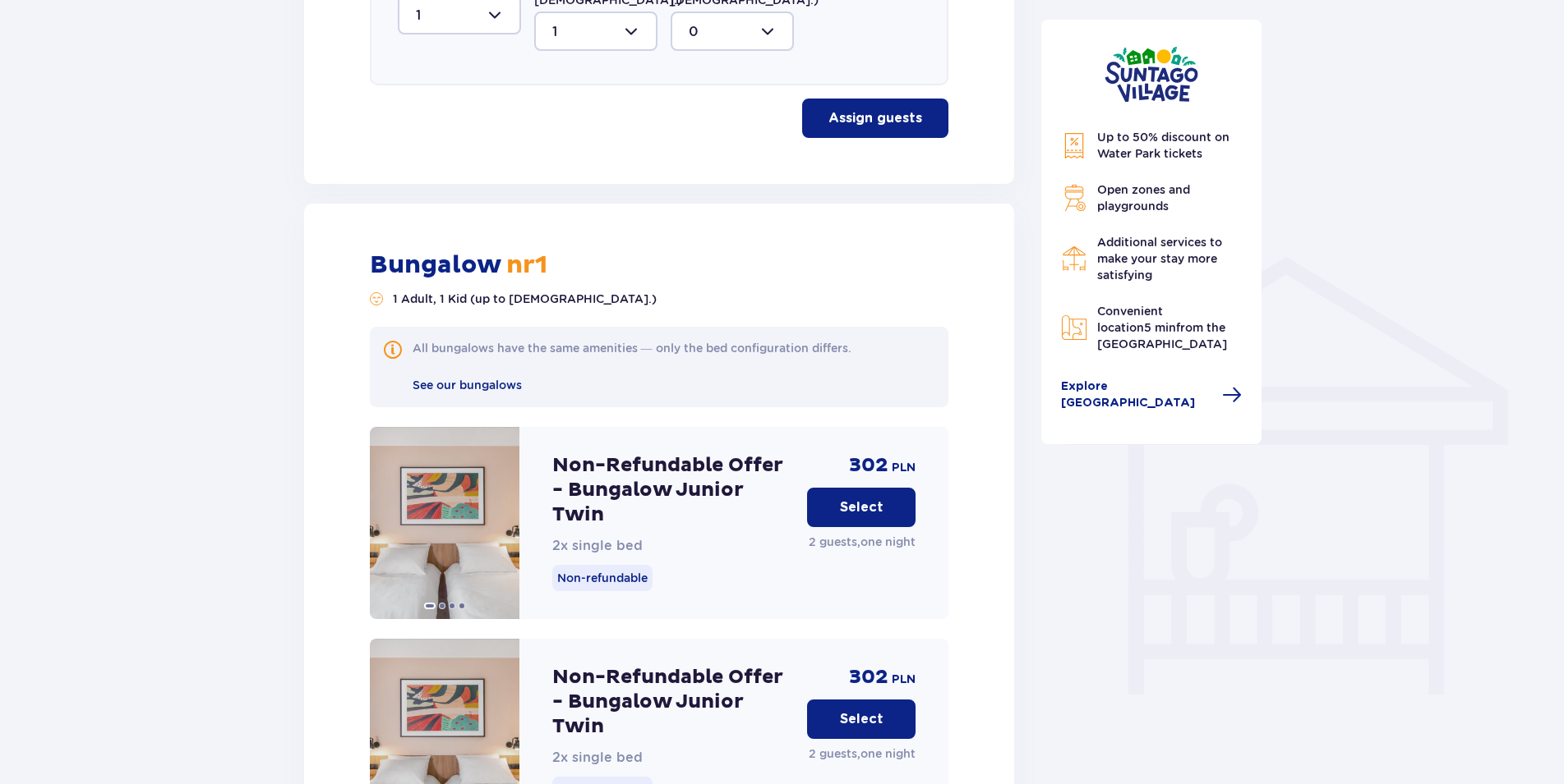
scroll to position [742, 0]
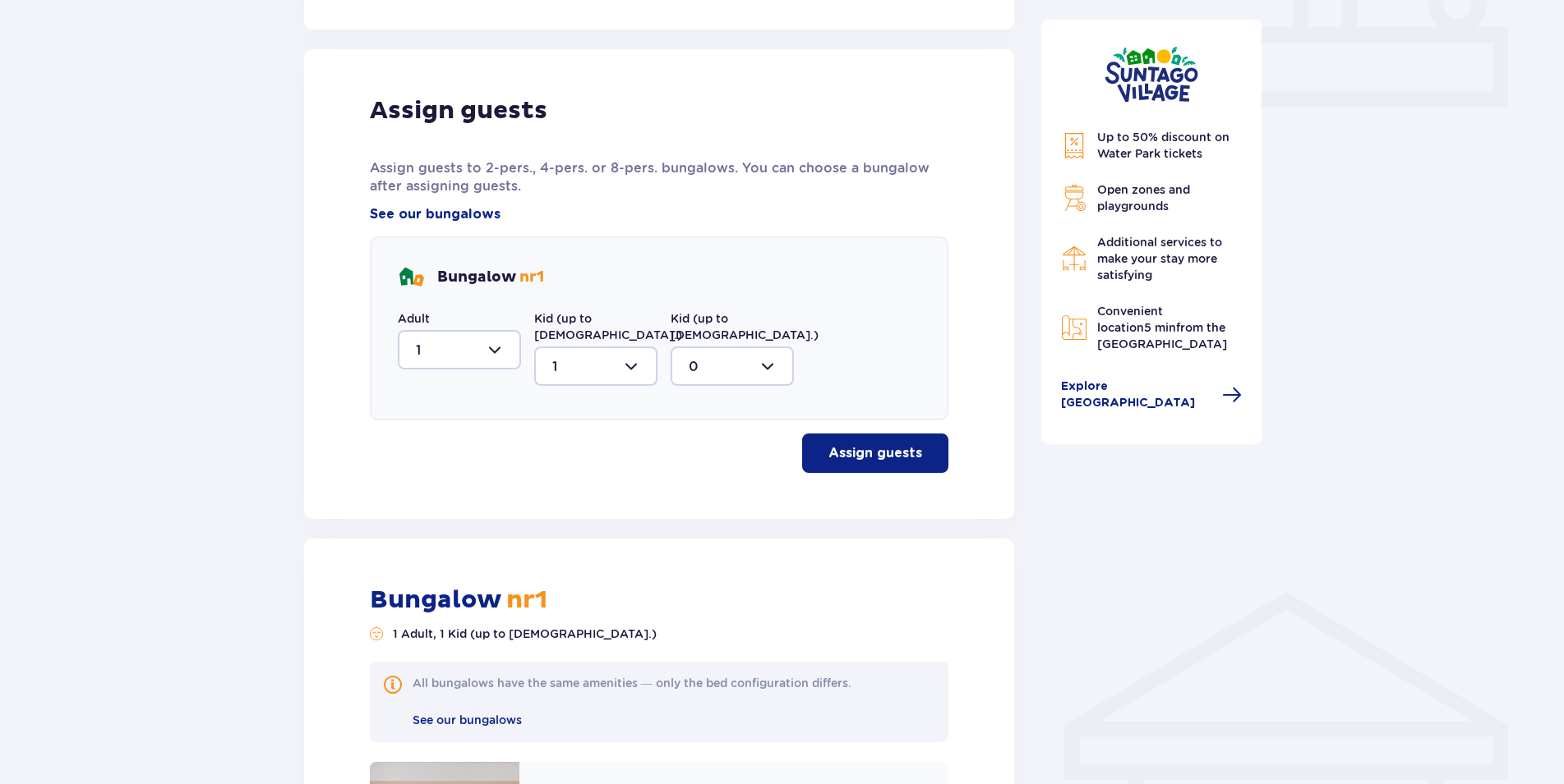
click at [503, 354] on div at bounding box center [460, 350] width 124 height 40
click at [490, 356] on div at bounding box center [460, 350] width 124 height 40
click at [497, 350] on div at bounding box center [460, 350] width 124 height 40
click at [459, 442] on div "1" at bounding box center [459, 434] width 87 height 18
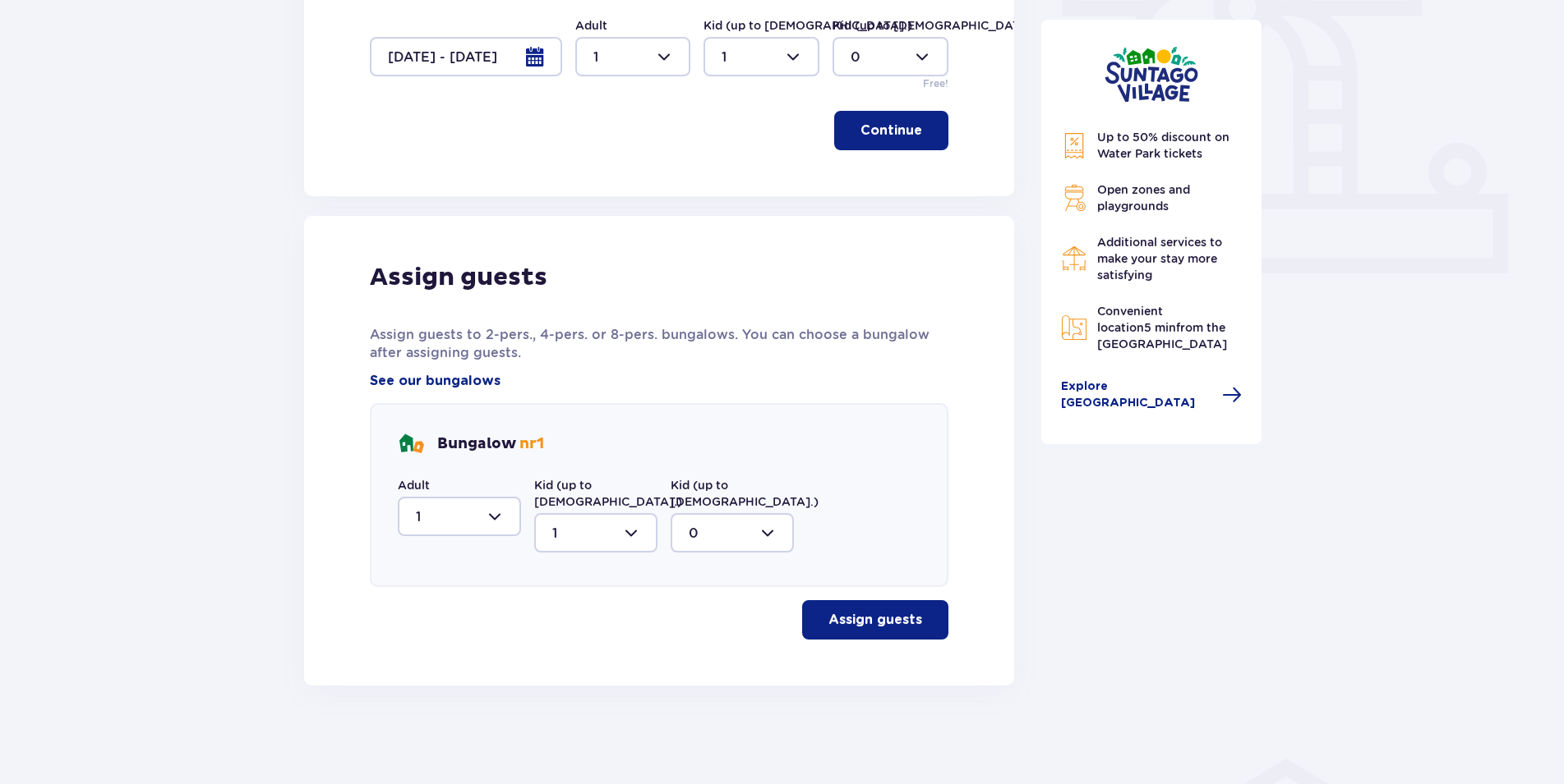
scroll to position [558, 0]
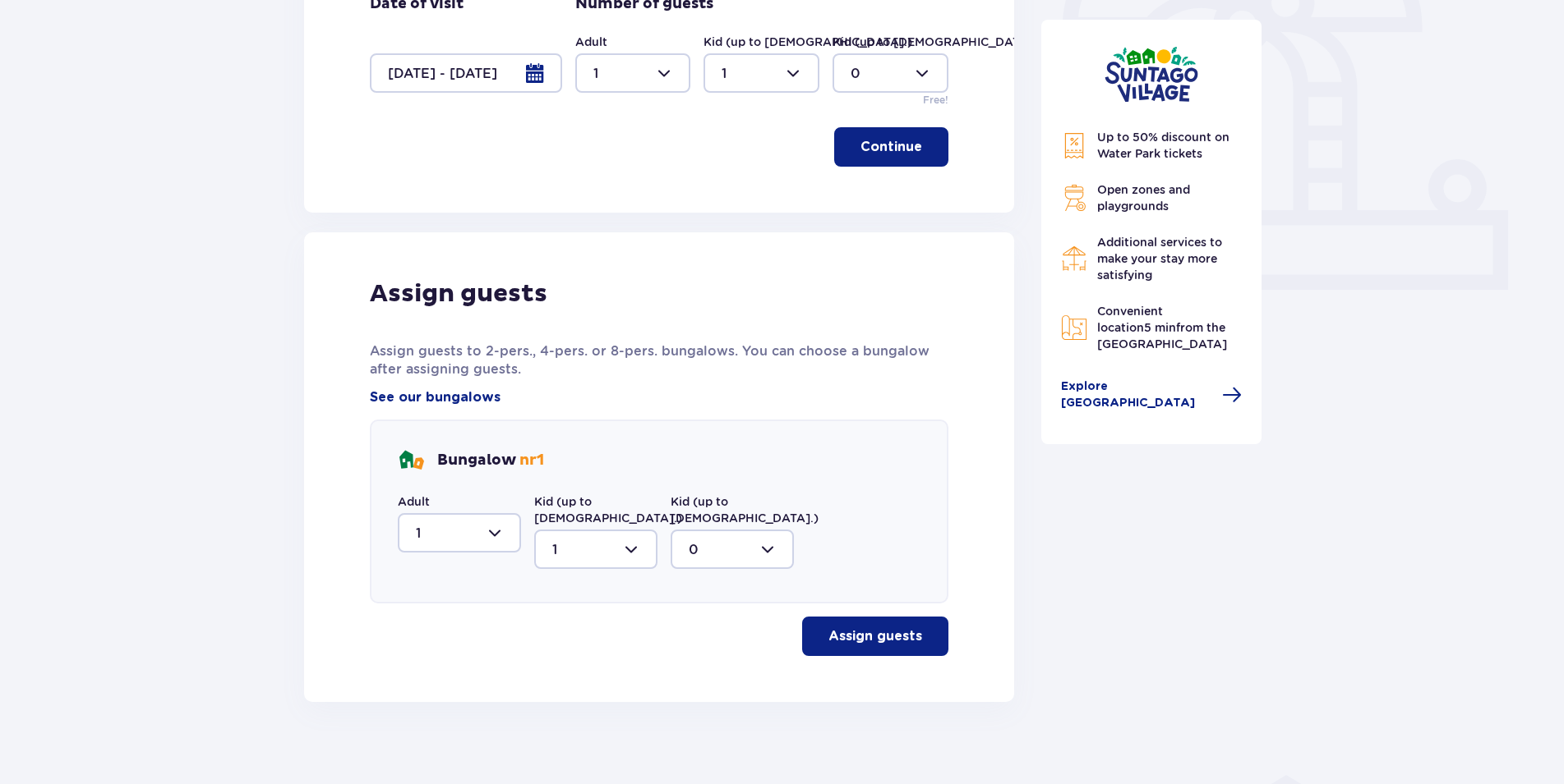
click at [498, 542] on div at bounding box center [460, 533] width 124 height 40
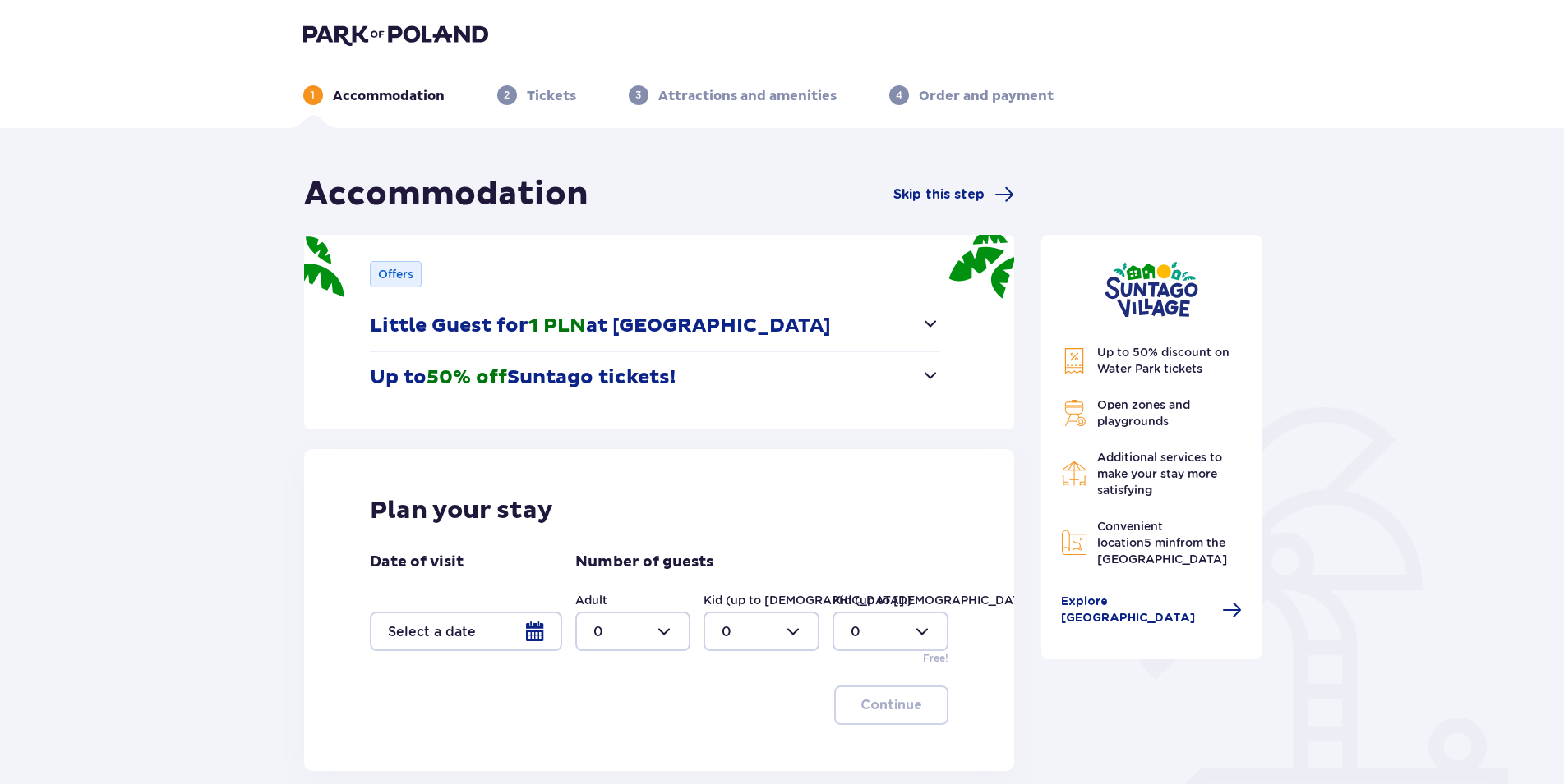
click at [532, 630] on div at bounding box center [466, 631] width 192 height 40
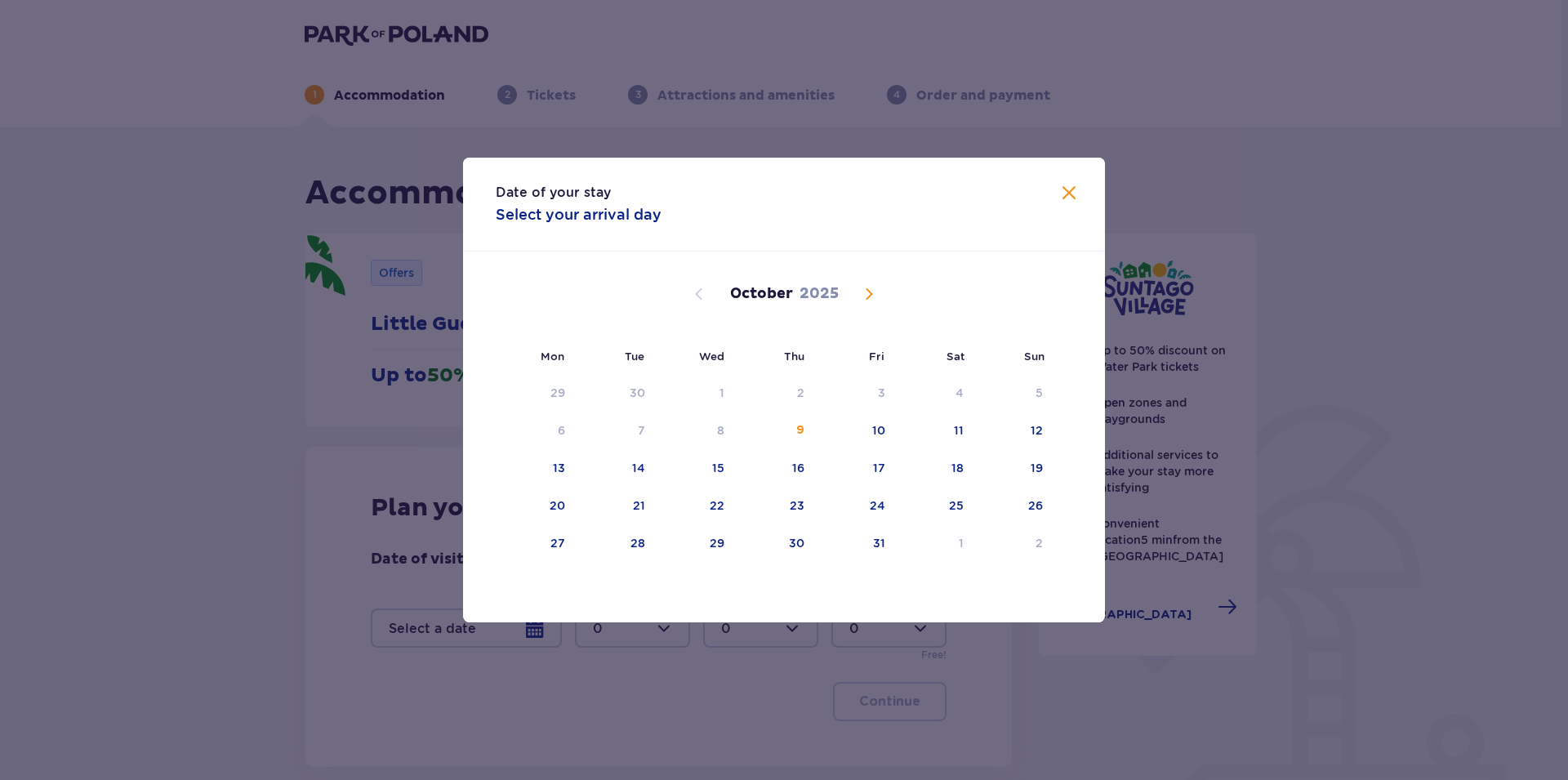
click at [858, 293] on div "[DATE]" at bounding box center [784, 294] width 541 height 19
click at [863, 297] on span "Next month" at bounding box center [869, 294] width 19 height 19
click at [1036, 392] on div "2" at bounding box center [1014, 393] width 81 height 36
click at [555, 435] on div "3" at bounding box center [536, 430] width 81 height 36
type input "[DATE] - [DATE]"
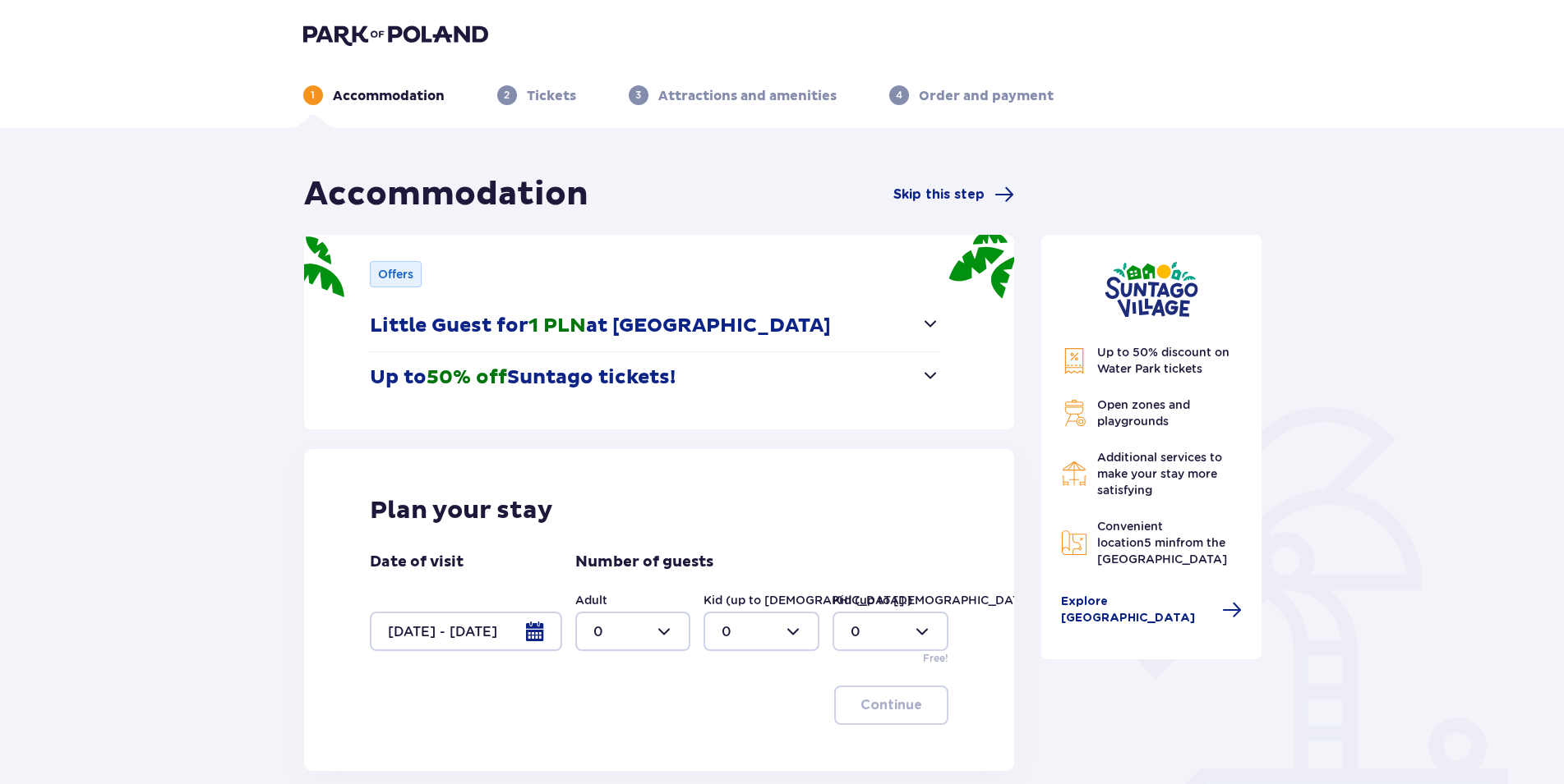
click at [680, 631] on div at bounding box center [634, 631] width 116 height 40
click at [609, 506] on div "1" at bounding box center [633, 506] width 80 height 18
click at [792, 630] on div at bounding box center [761, 631] width 116 height 40
click at [650, 635] on div at bounding box center [634, 631] width 116 height 40
click at [597, 544] on p "2" at bounding box center [597, 540] width 9 height 18
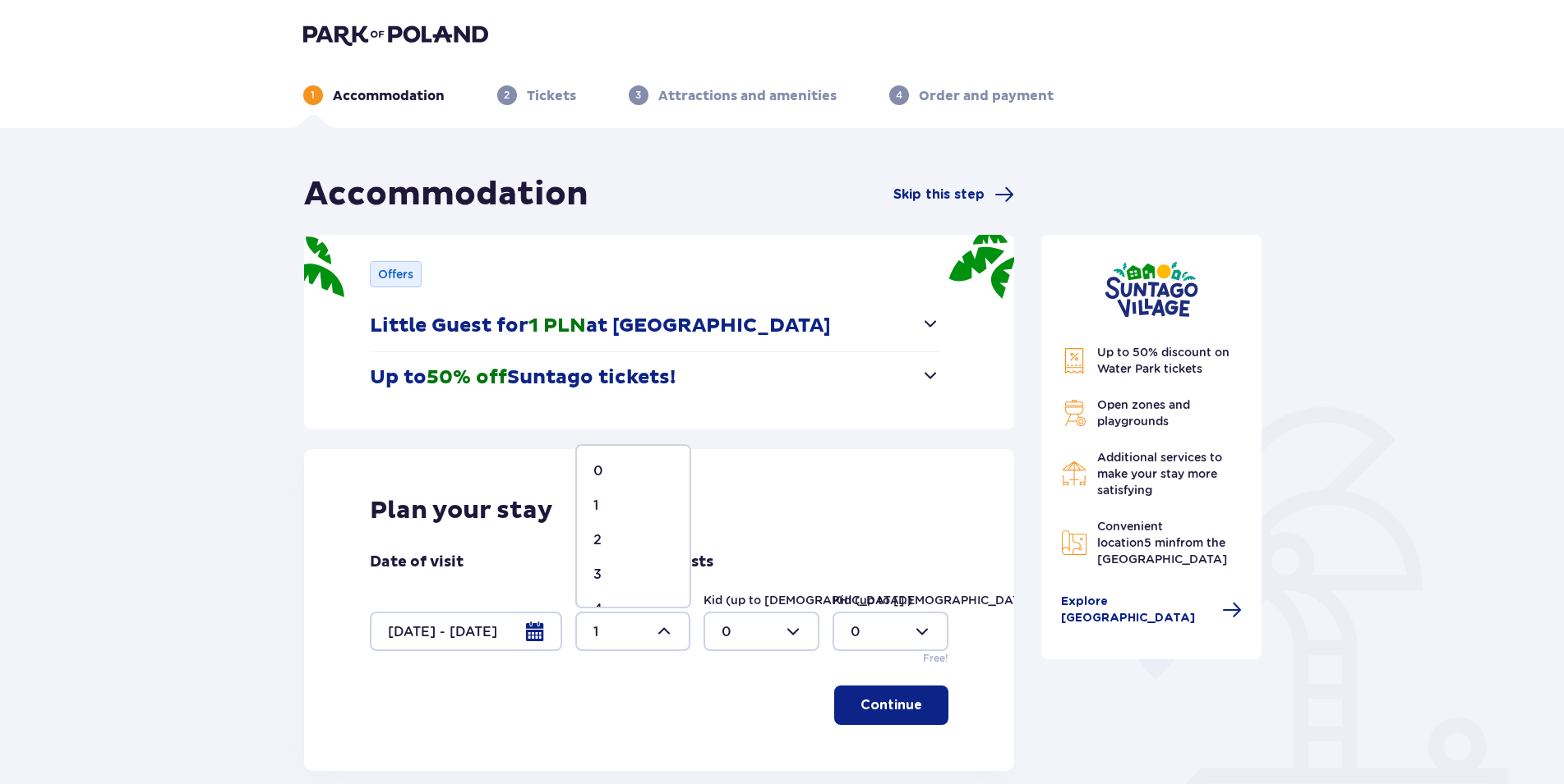
type input "2"
click at [801, 630] on div at bounding box center [761, 631] width 116 height 40
click at [741, 503] on div "1" at bounding box center [761, 506] width 80 height 18
type input "1"
click at [883, 714] on button "Continue" at bounding box center [891, 705] width 114 height 40
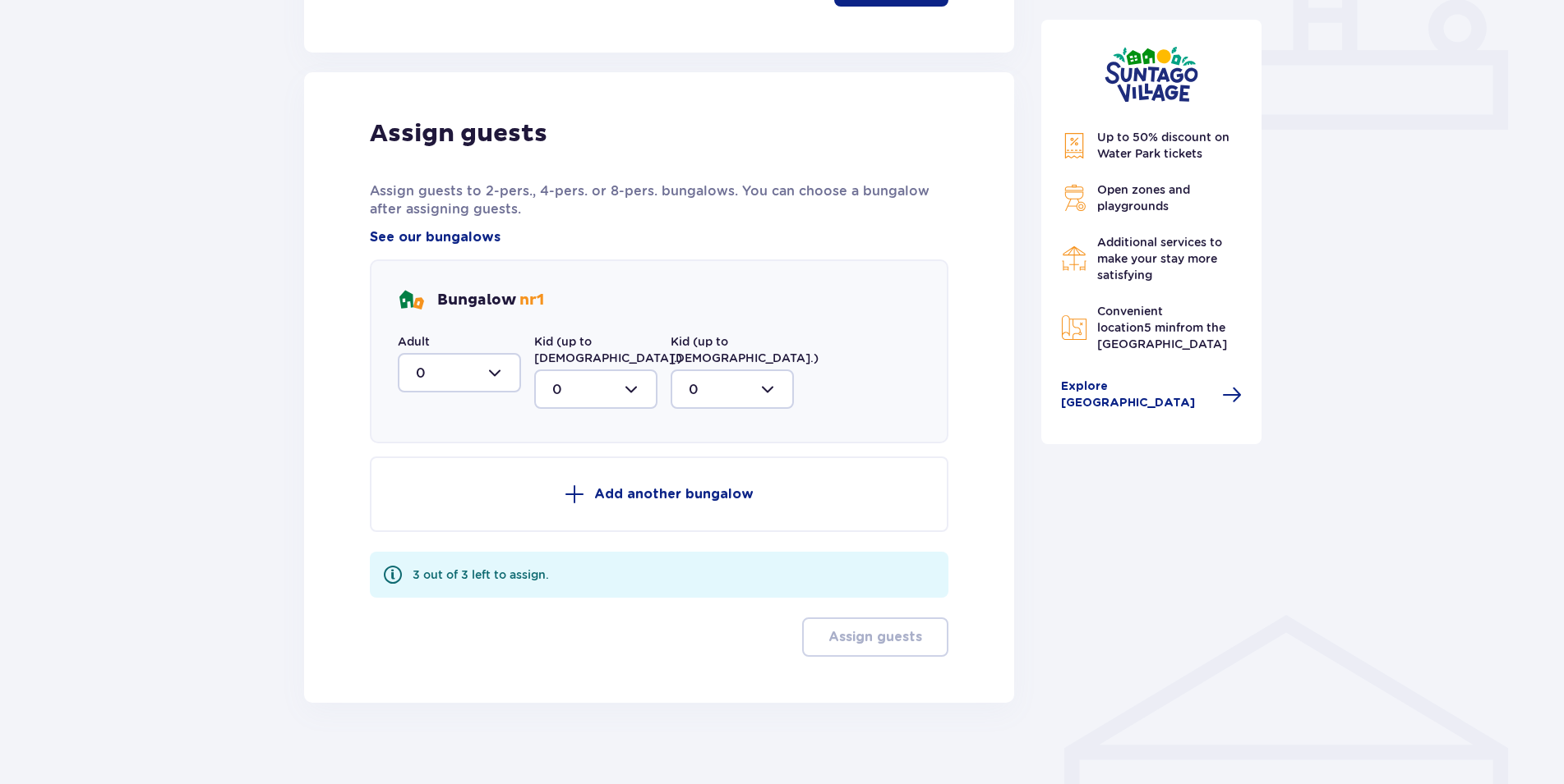
scroll to position [719, 0]
click at [509, 377] on div at bounding box center [460, 372] width 124 height 40
click at [417, 488] on p "2" at bounding box center [419, 490] width 9 height 18
type input "2"
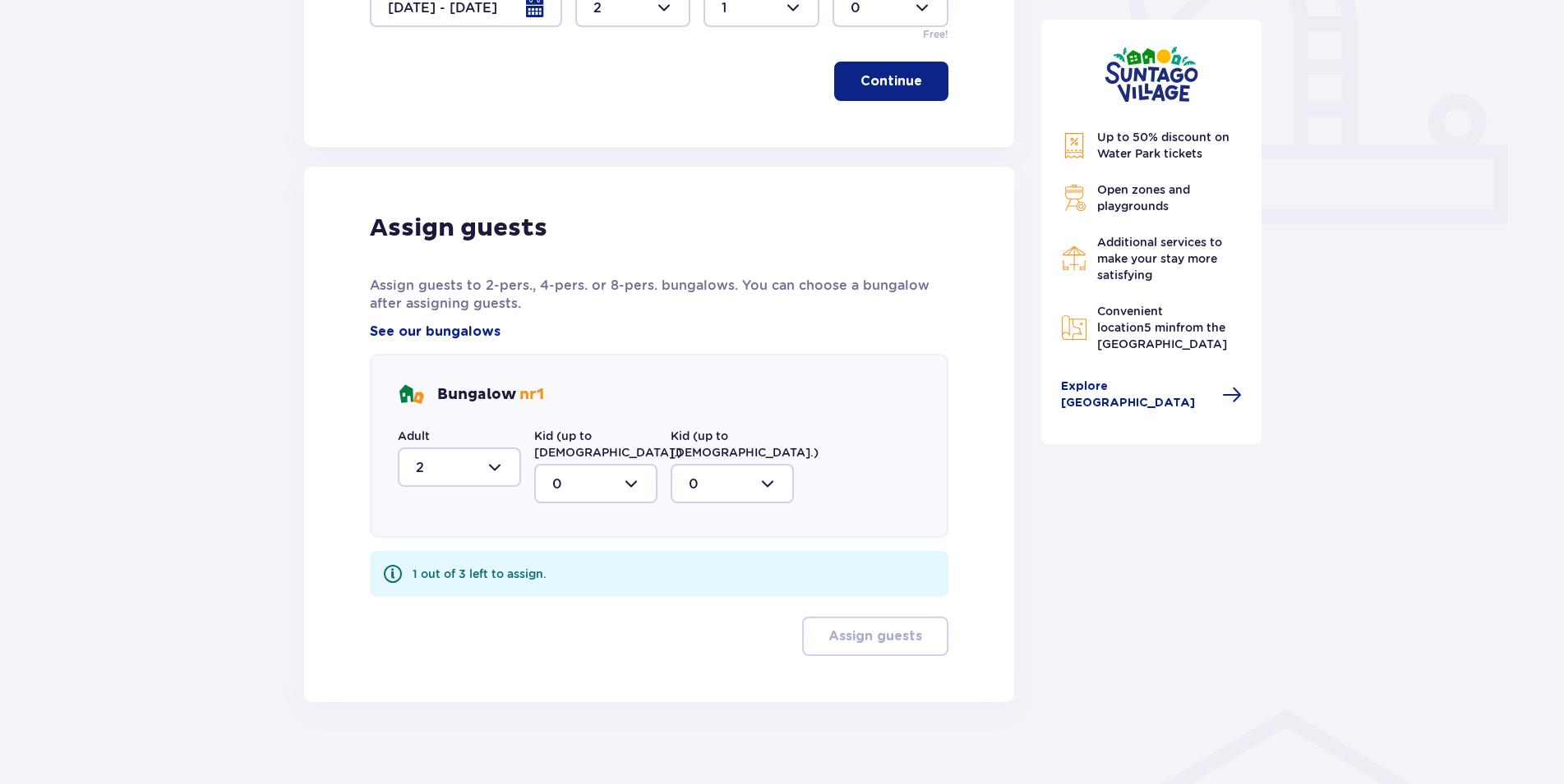
click at [633, 470] on div at bounding box center [596, 484] width 124 height 40
click at [553, 559] on p "1" at bounding box center [555, 568] width 5 height 18
type input "1"
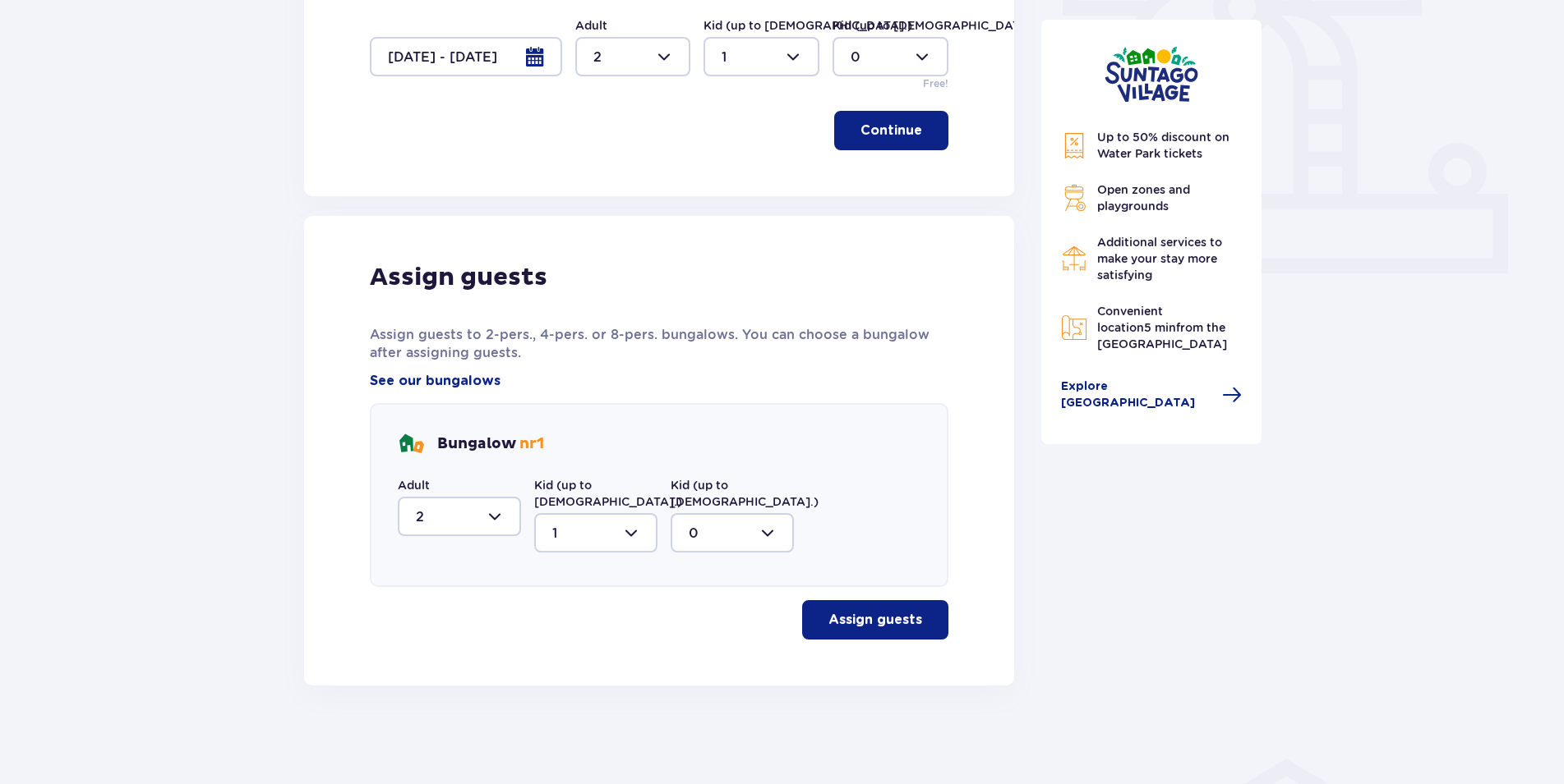
scroll to position [558, 0]
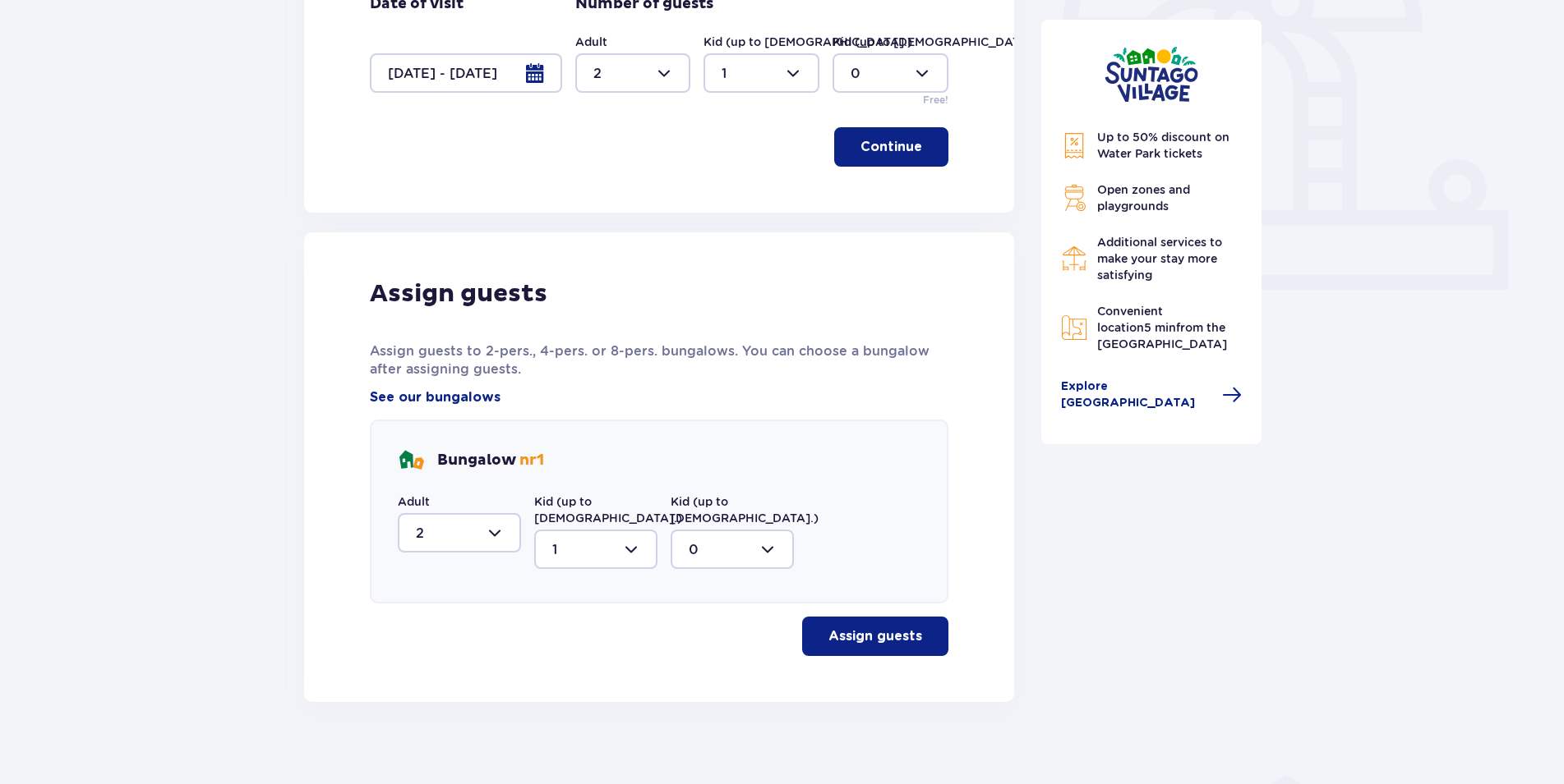
click at [881, 628] on p "Assign guests" at bounding box center [875, 636] width 94 height 18
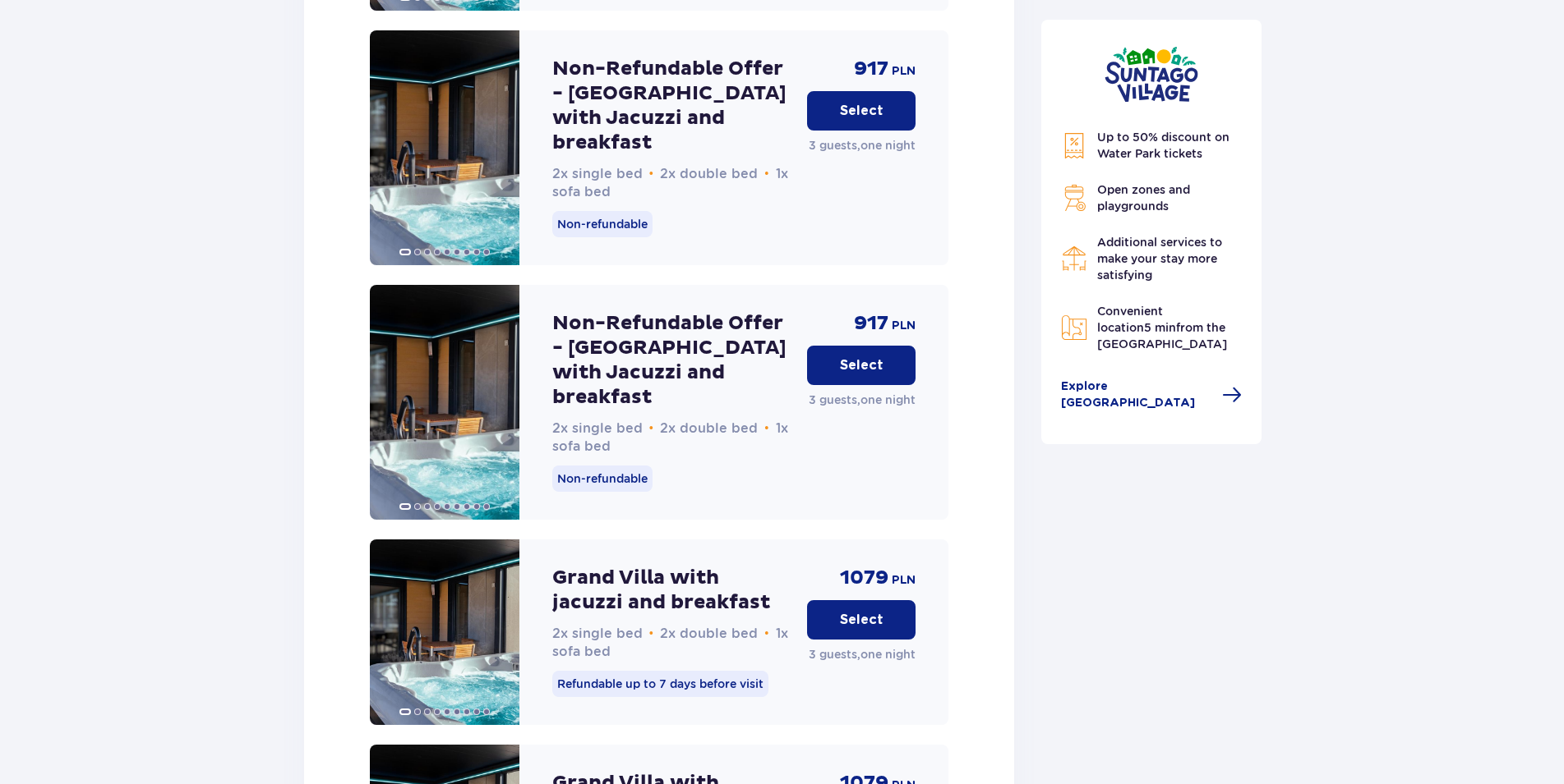
scroll to position [3823, 0]
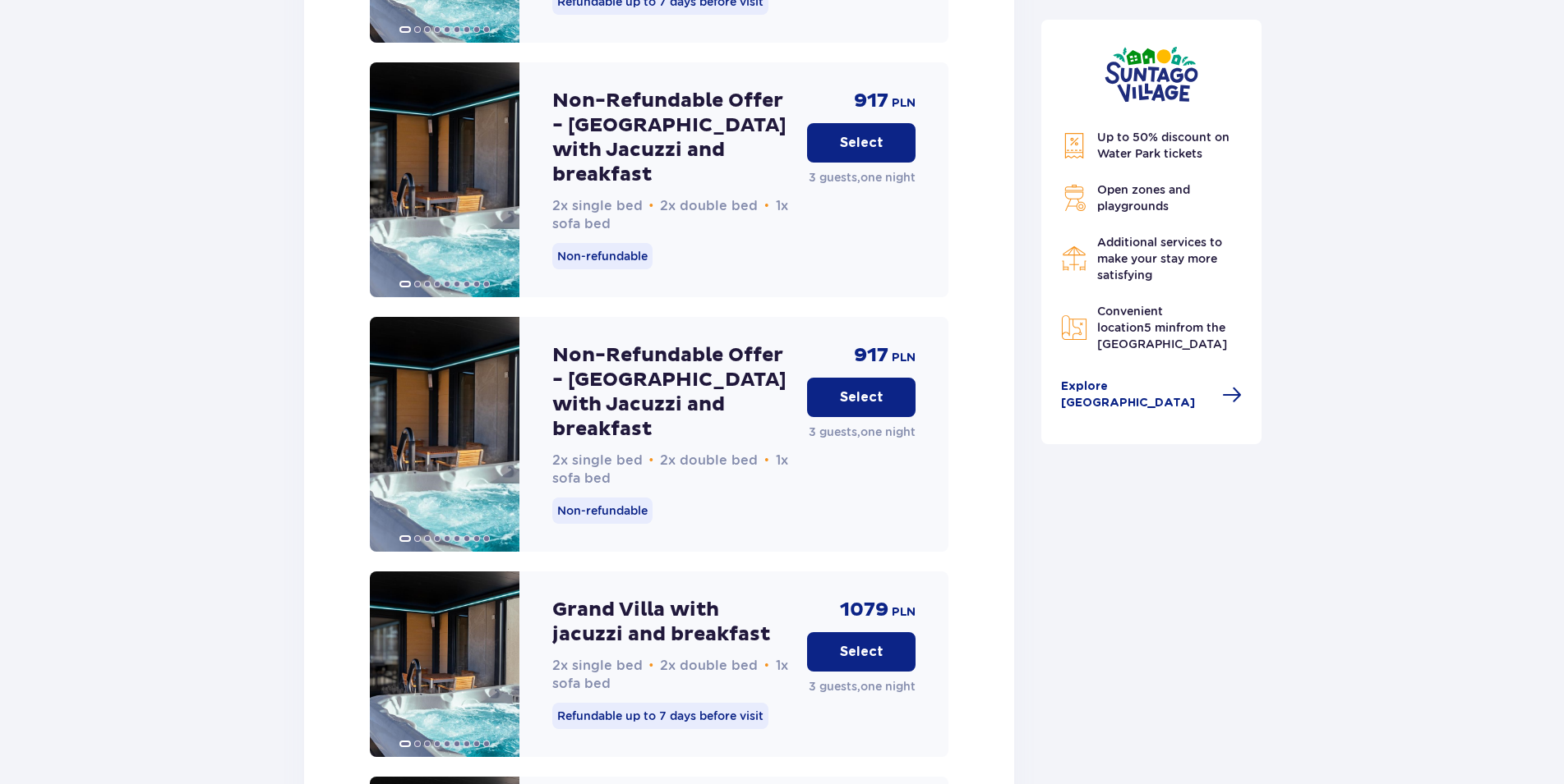
drag, startPoint x: 1513, startPoint y: 639, endPoint x: 1444, endPoint y: 485, distance: 168.8
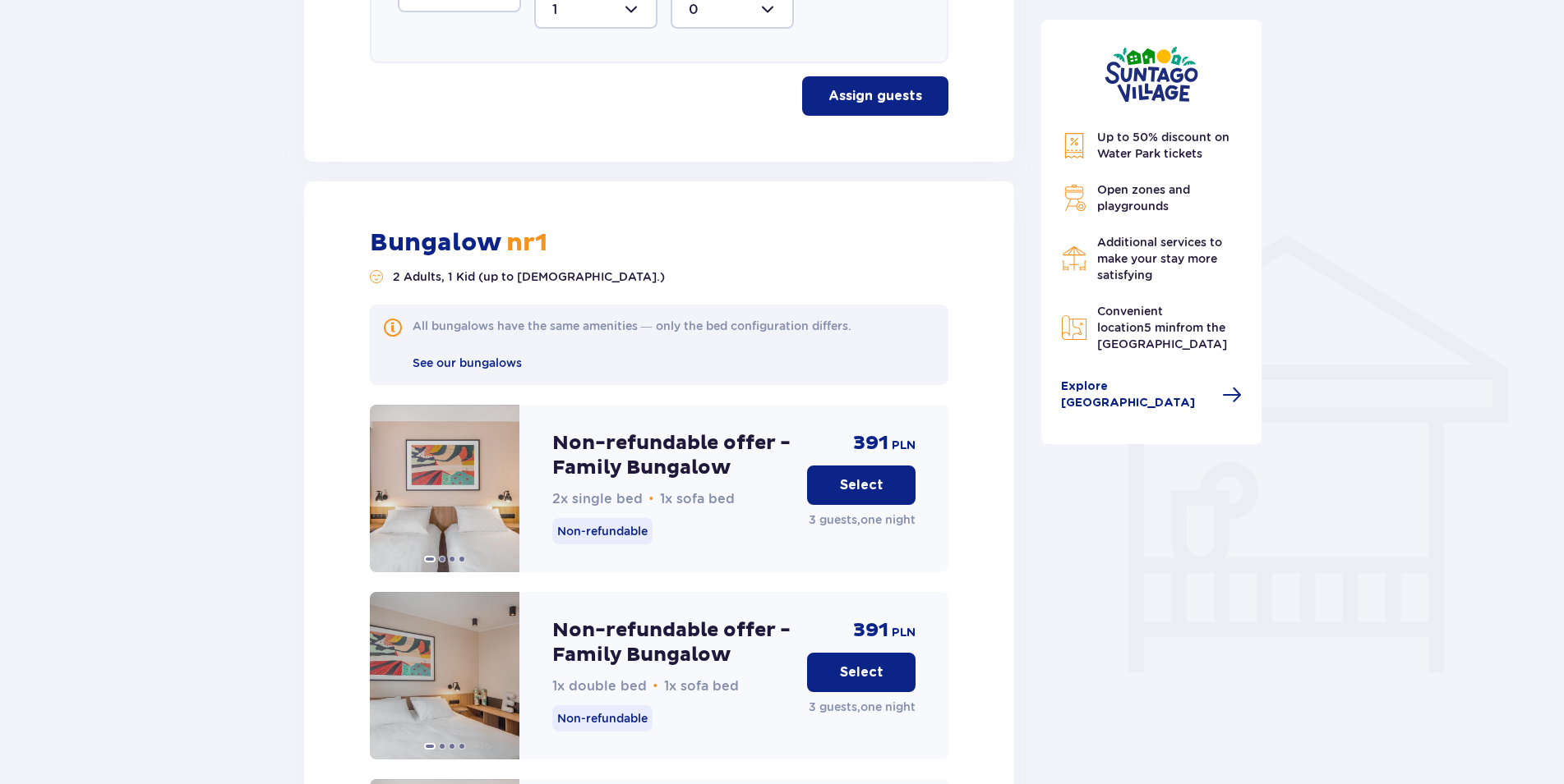
scroll to position [848, 0]
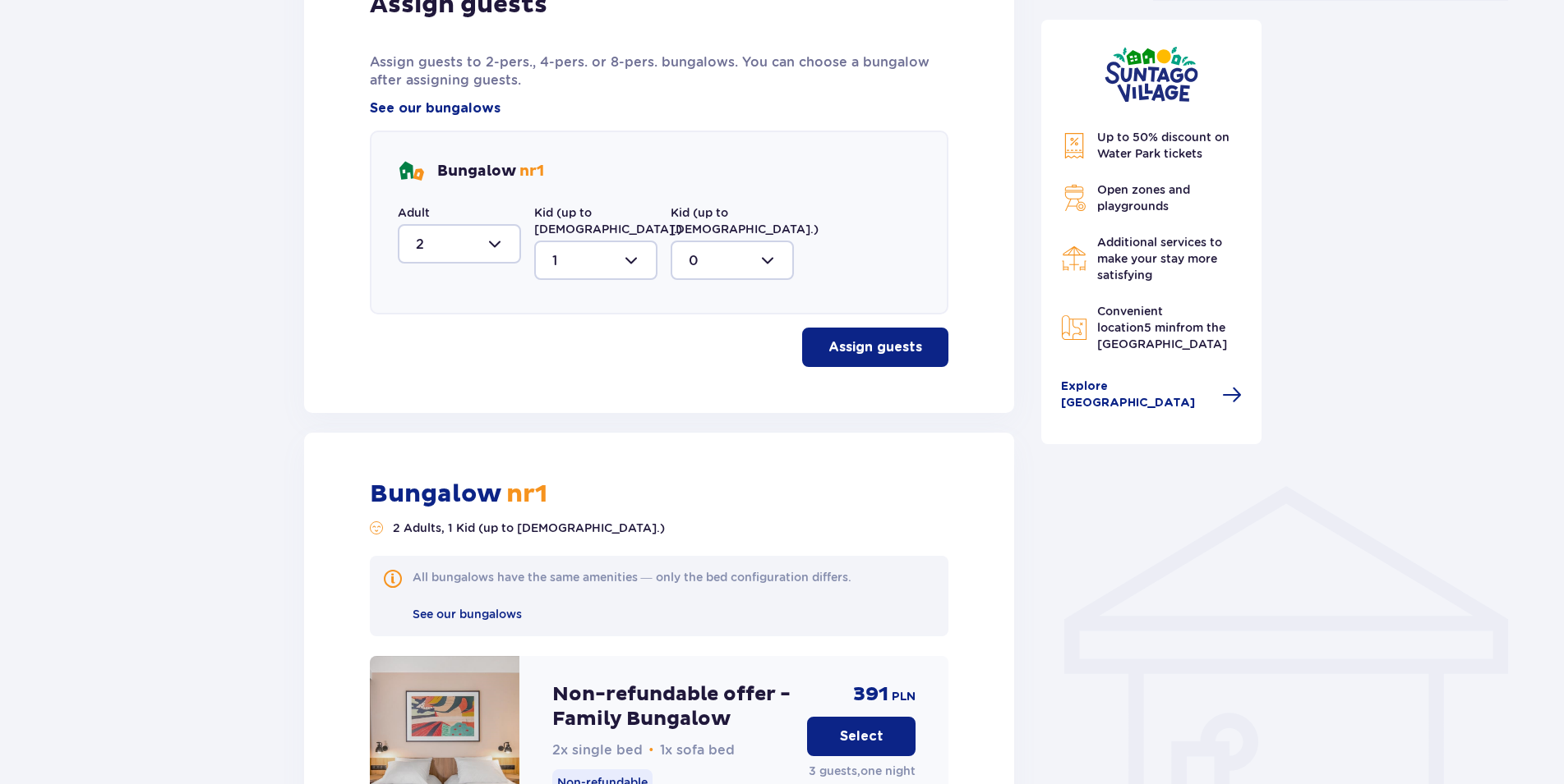
click at [498, 247] on div at bounding box center [460, 243] width 124 height 40
click at [412, 326] on span "1" at bounding box center [459, 328] width 120 height 35
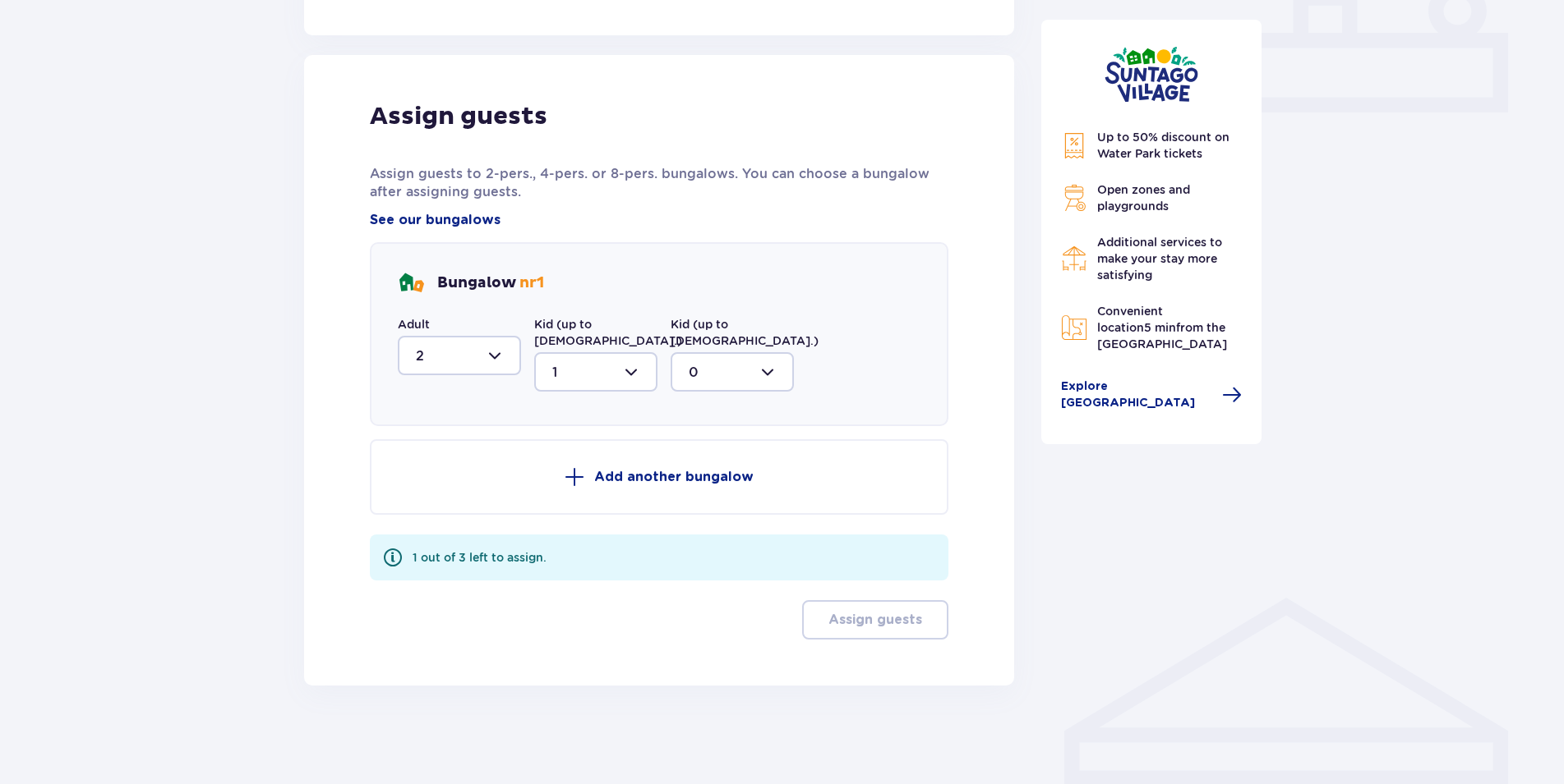
type input "1"
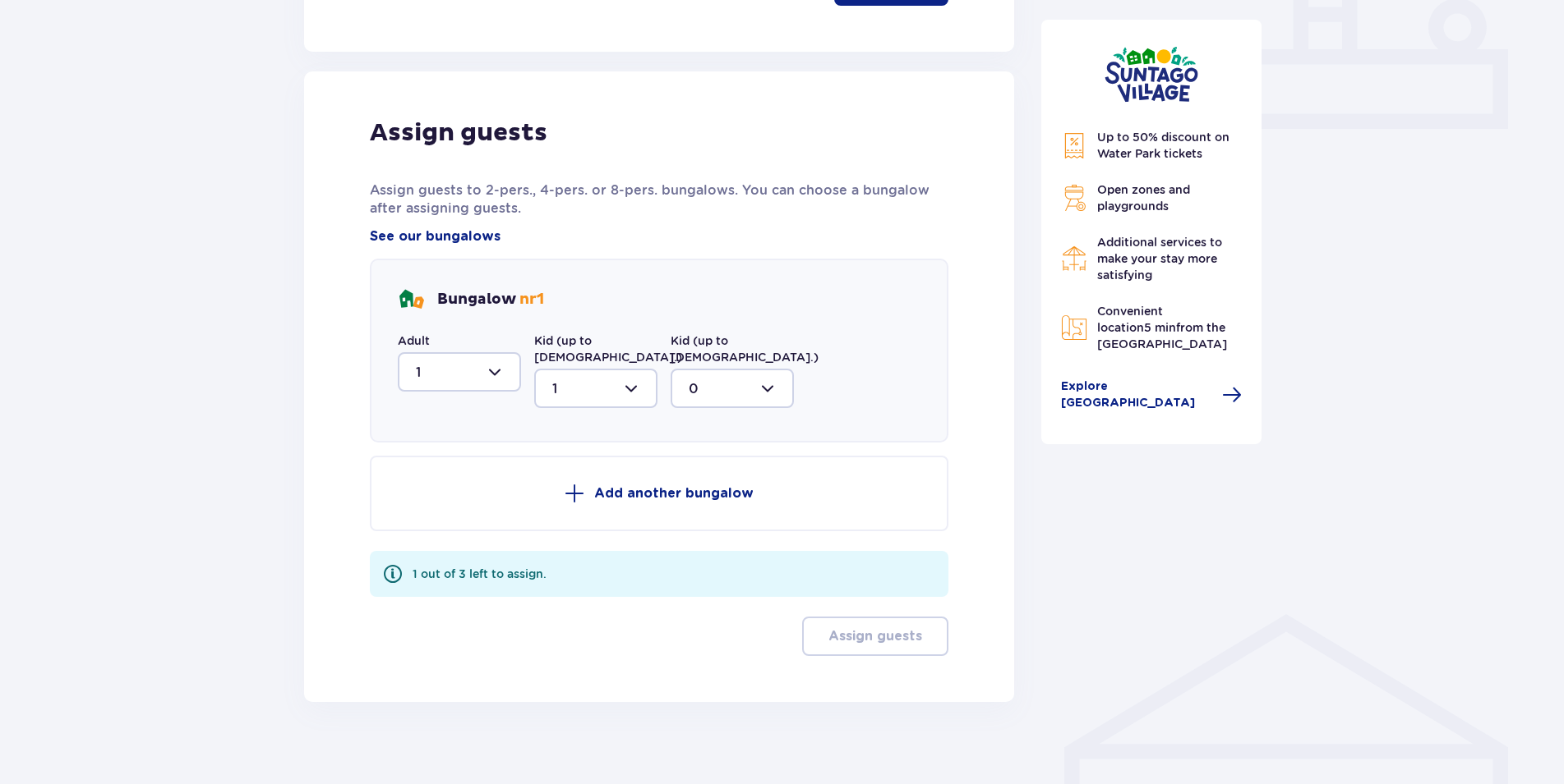
click at [611, 485] on p "Add another bungalow" at bounding box center [673, 493] width 159 height 18
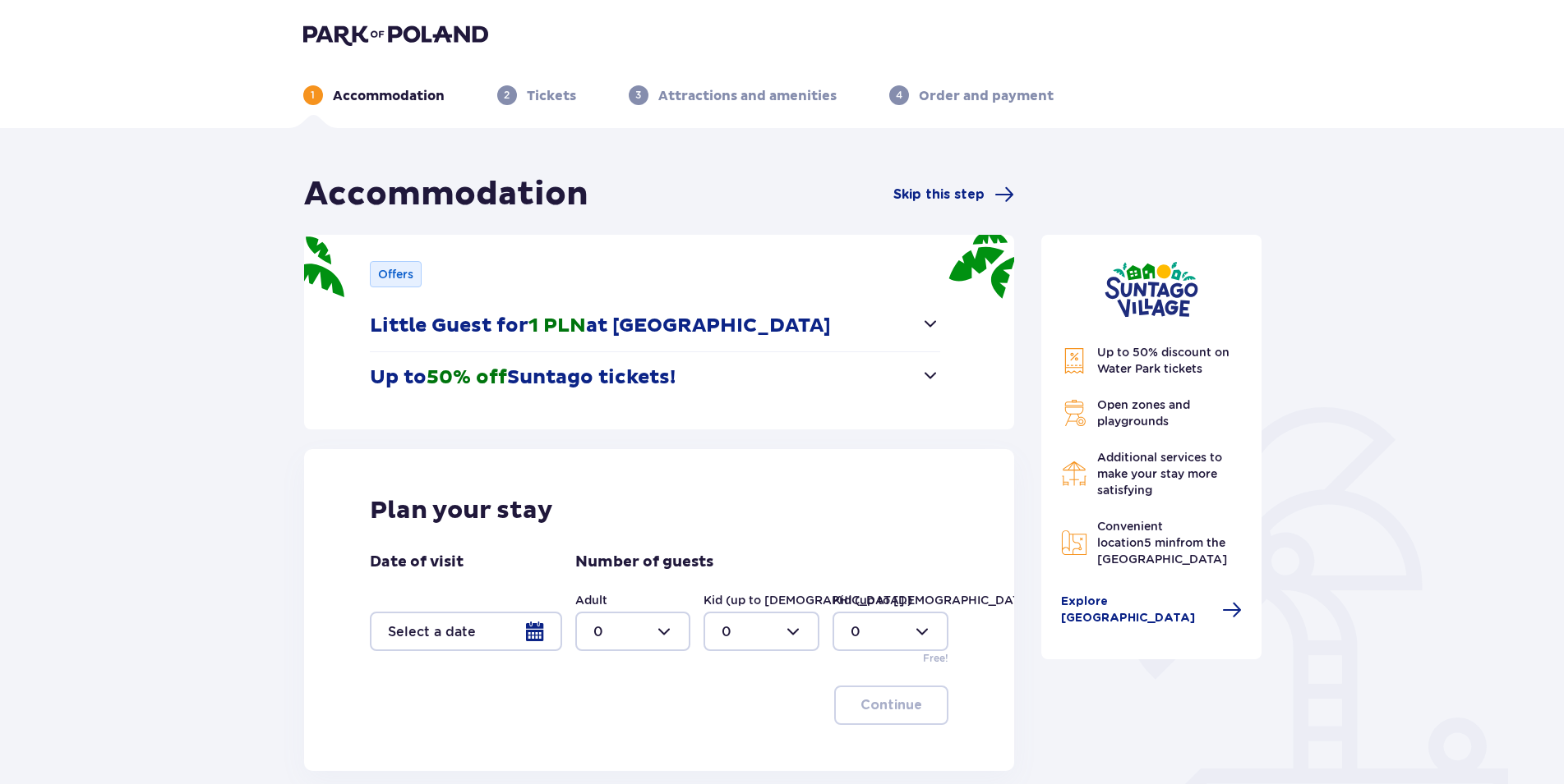
click at [521, 624] on div at bounding box center [466, 631] width 192 height 40
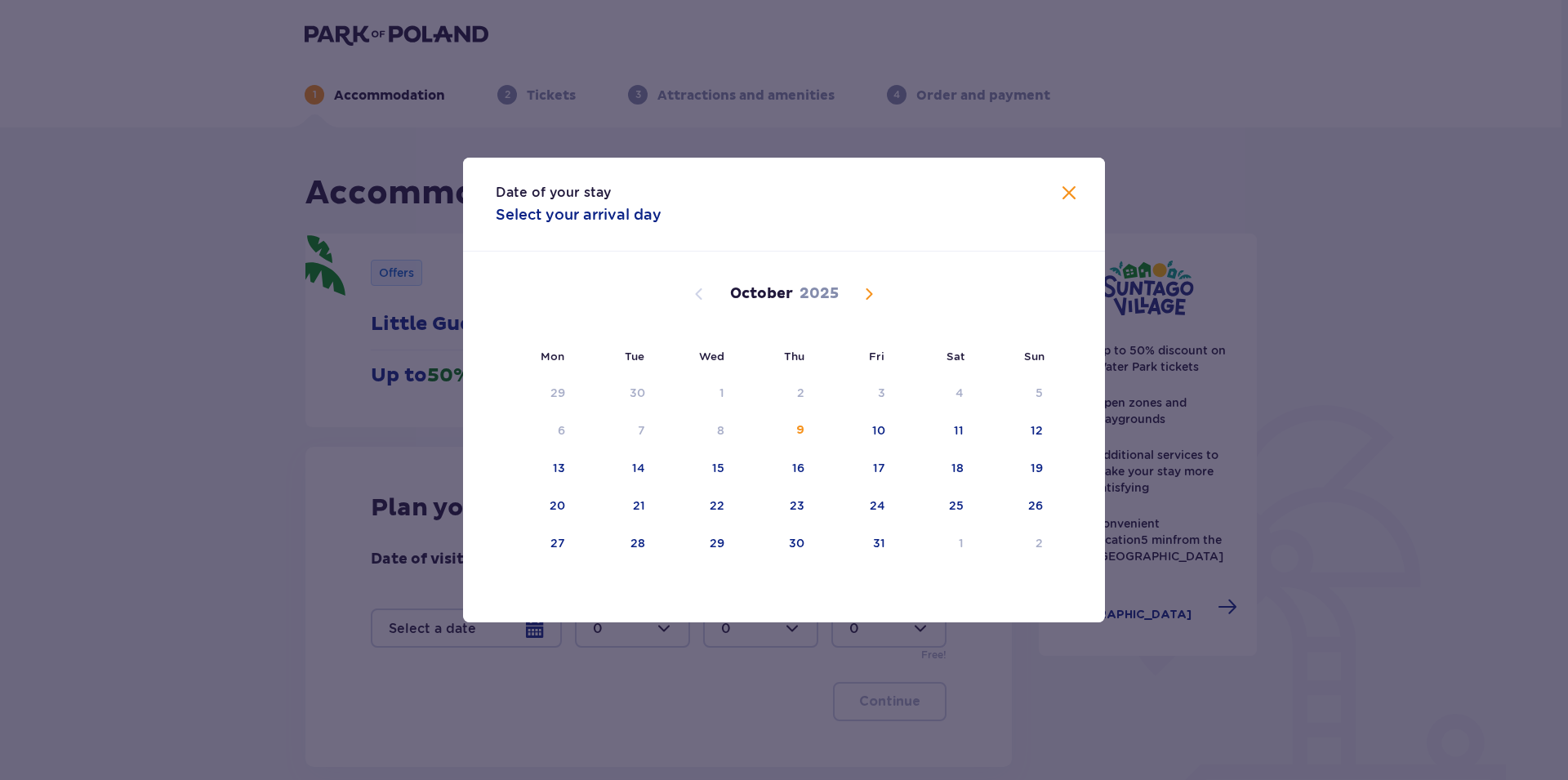
click at [867, 287] on span "Next month" at bounding box center [869, 294] width 19 height 19
click at [1035, 388] on div "2" at bounding box center [1014, 393] width 81 height 36
click at [561, 438] on div "3" at bounding box center [562, 430] width 8 height 16
type input "[DATE] - [DATE]"
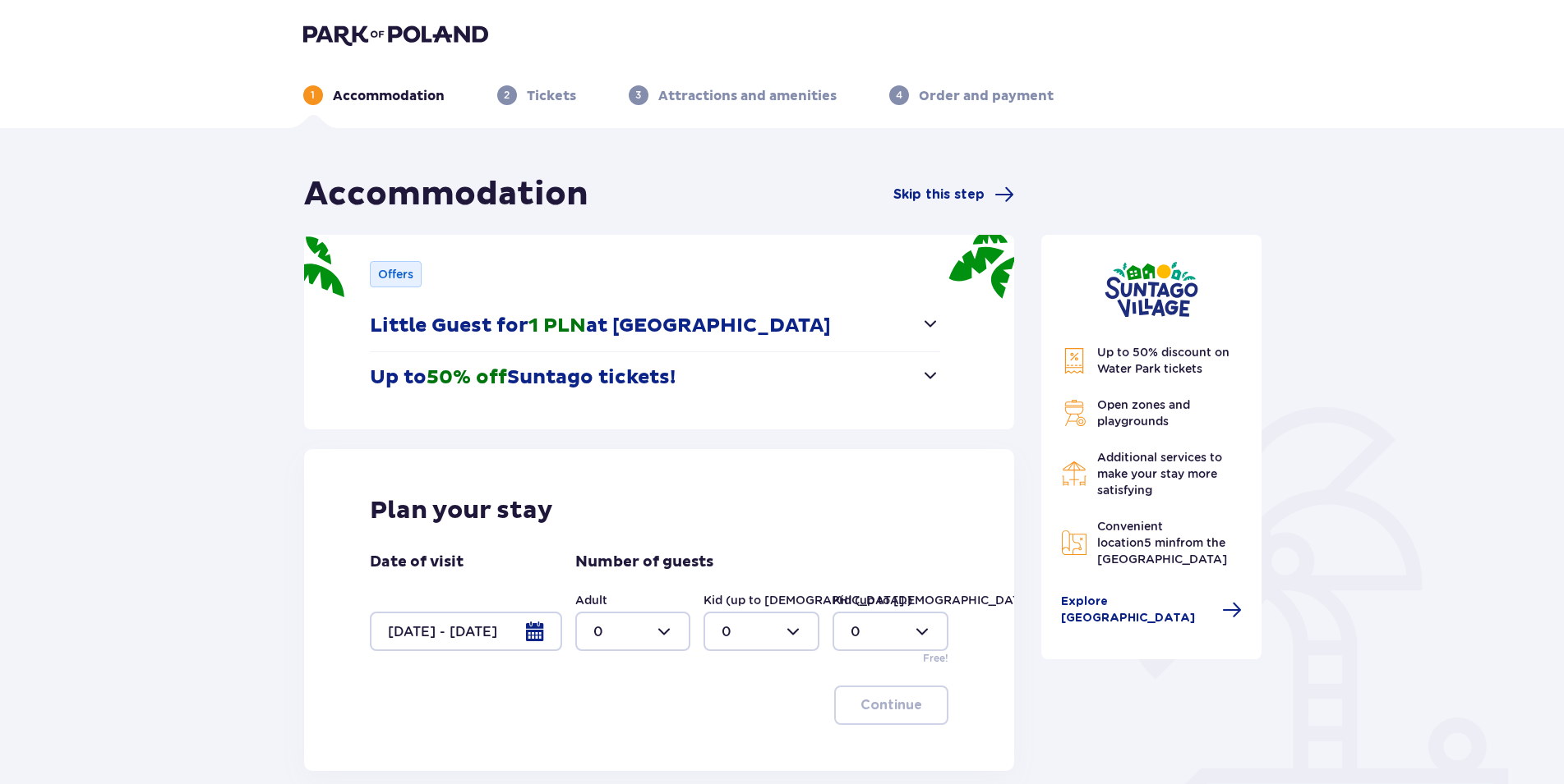
click at [668, 636] on div at bounding box center [634, 631] width 116 height 40
click at [603, 503] on div "1" at bounding box center [633, 506] width 80 height 18
type input "1"
click at [802, 633] on div at bounding box center [761, 631] width 116 height 40
click at [731, 502] on div "1" at bounding box center [761, 506] width 80 height 18
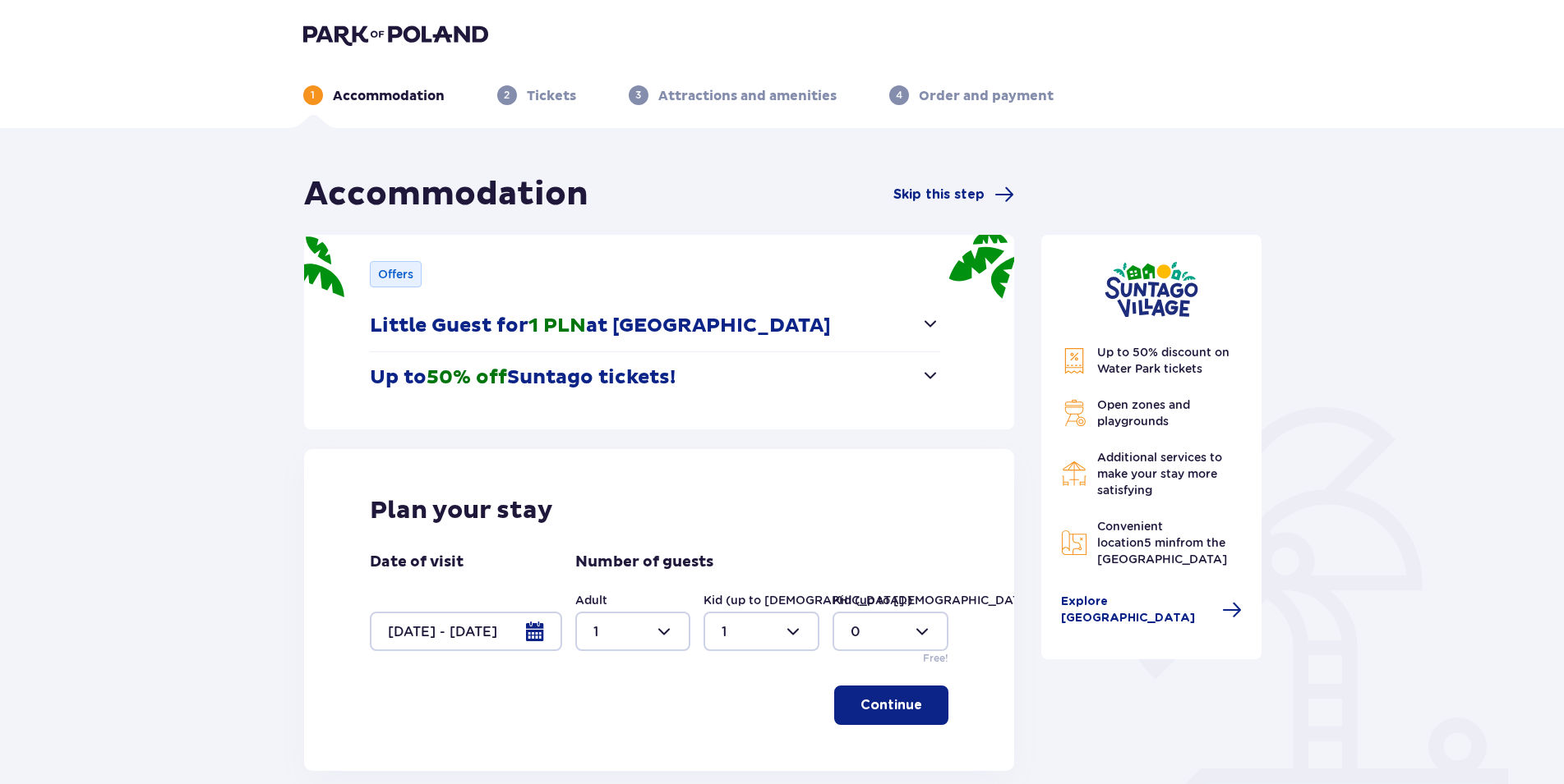
type input "1"
click at [889, 698] on button "Continue" at bounding box center [891, 705] width 114 height 40
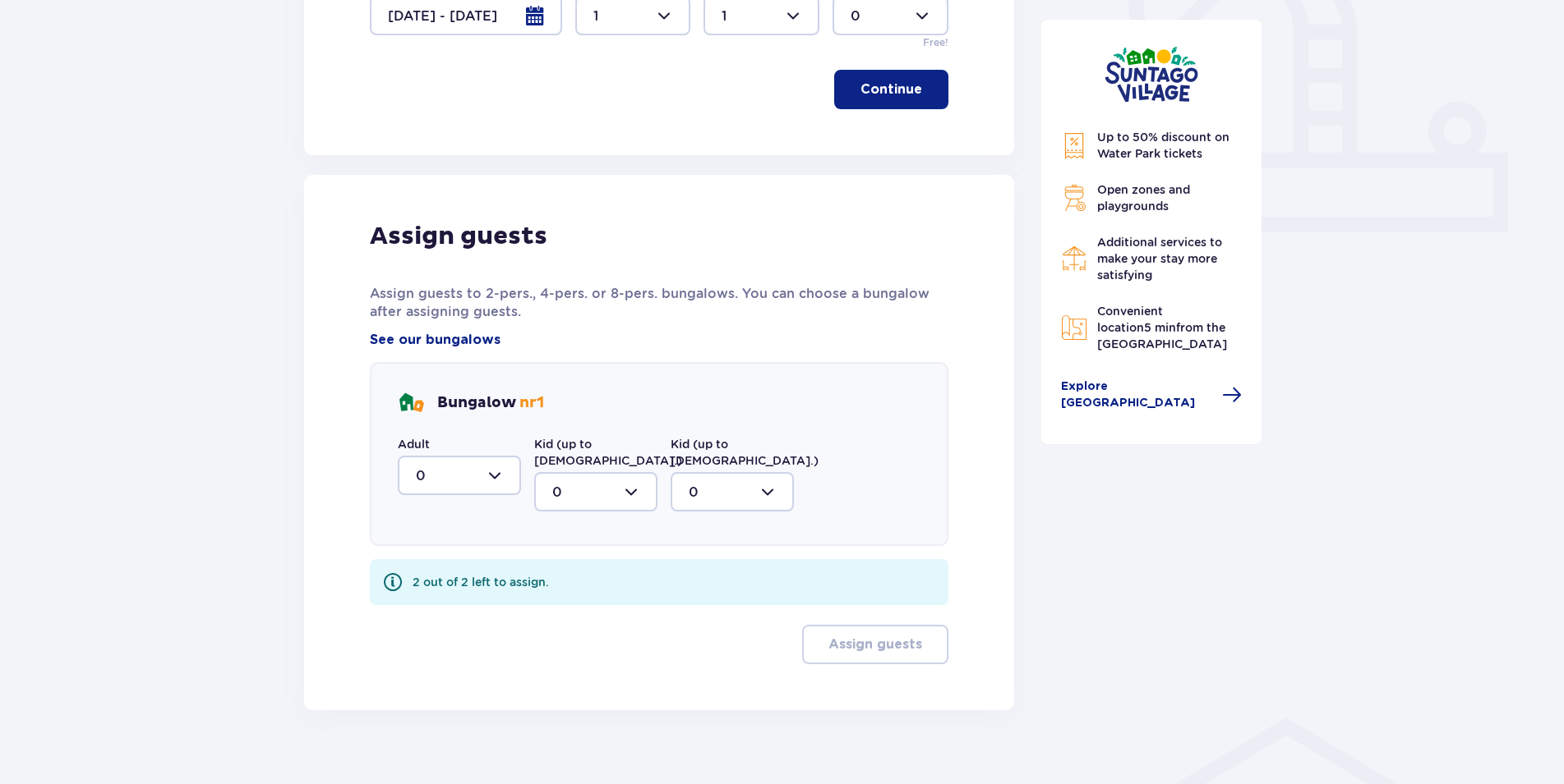
scroll to position [625, 0]
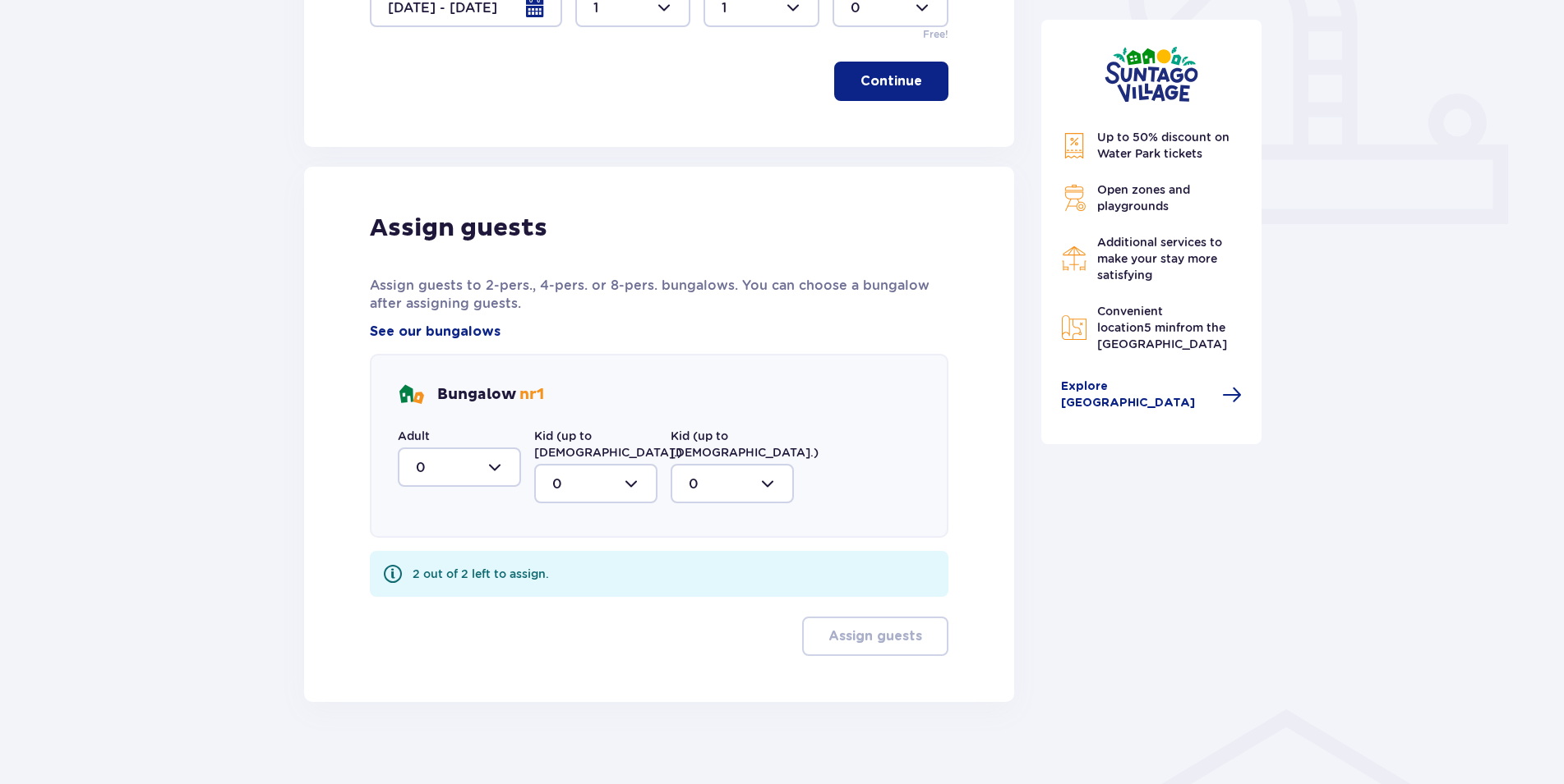
click at [493, 473] on div at bounding box center [460, 467] width 124 height 40
click at [420, 553] on p "1" at bounding box center [417, 551] width 5 height 18
type input "1"
click at [633, 470] on div at bounding box center [596, 484] width 124 height 40
click at [550, 563] on span "1" at bounding box center [596, 569] width 120 height 35
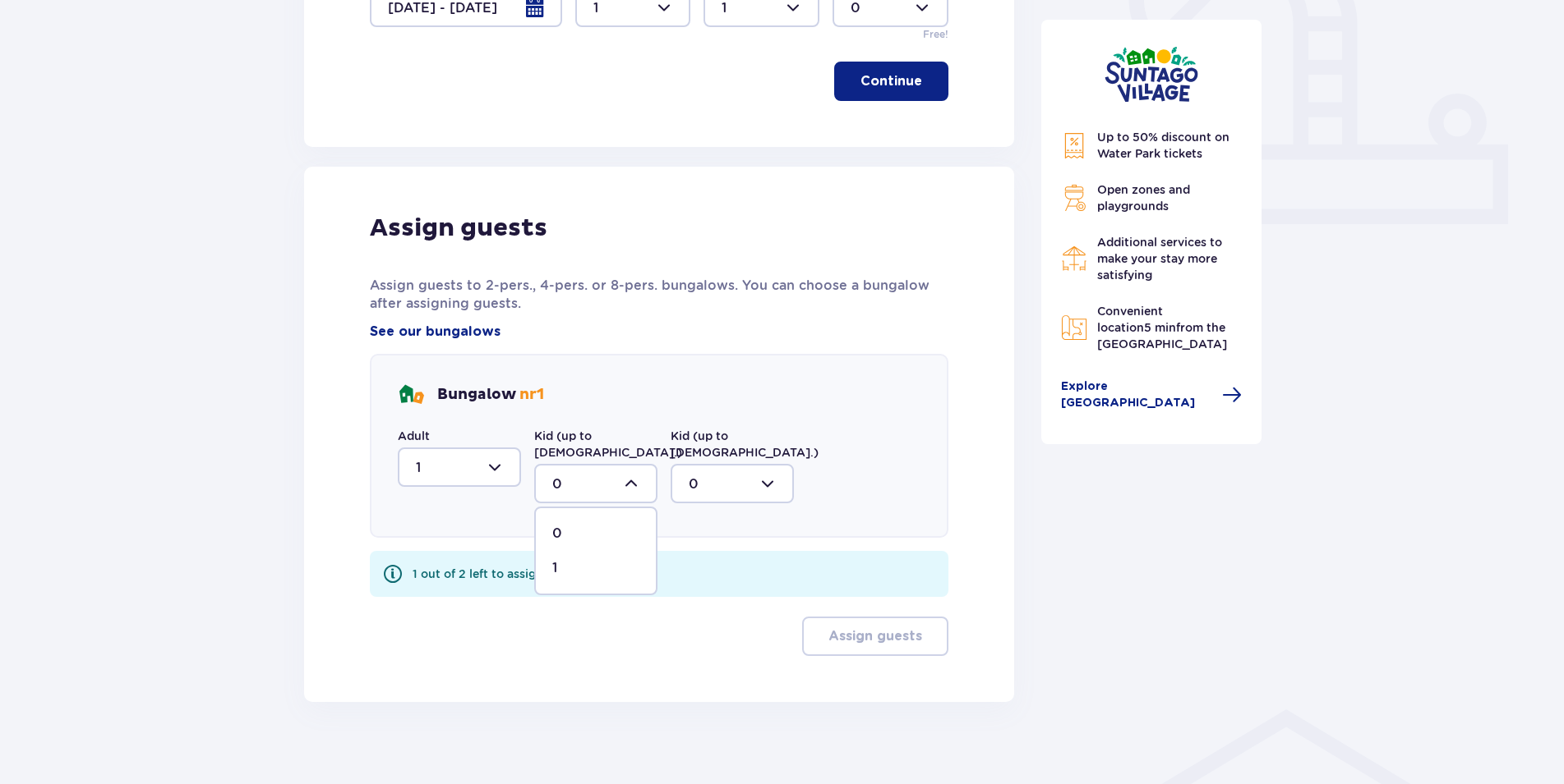
type input "1"
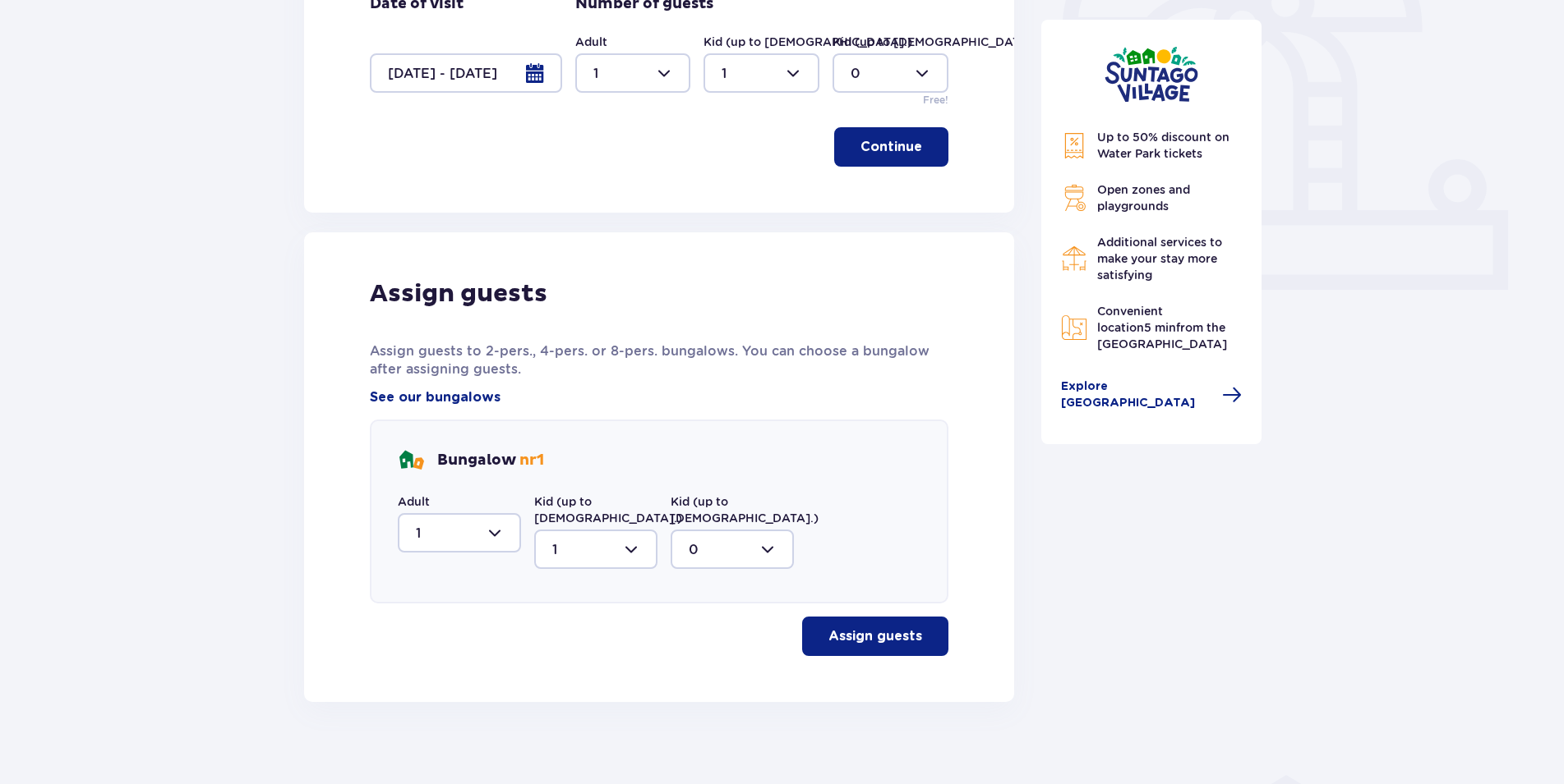
drag, startPoint x: 815, startPoint y: 616, endPoint x: 801, endPoint y: 612, distance: 14.6
click at [813, 617] on button "Assign guests" at bounding box center [874, 636] width 146 height 40
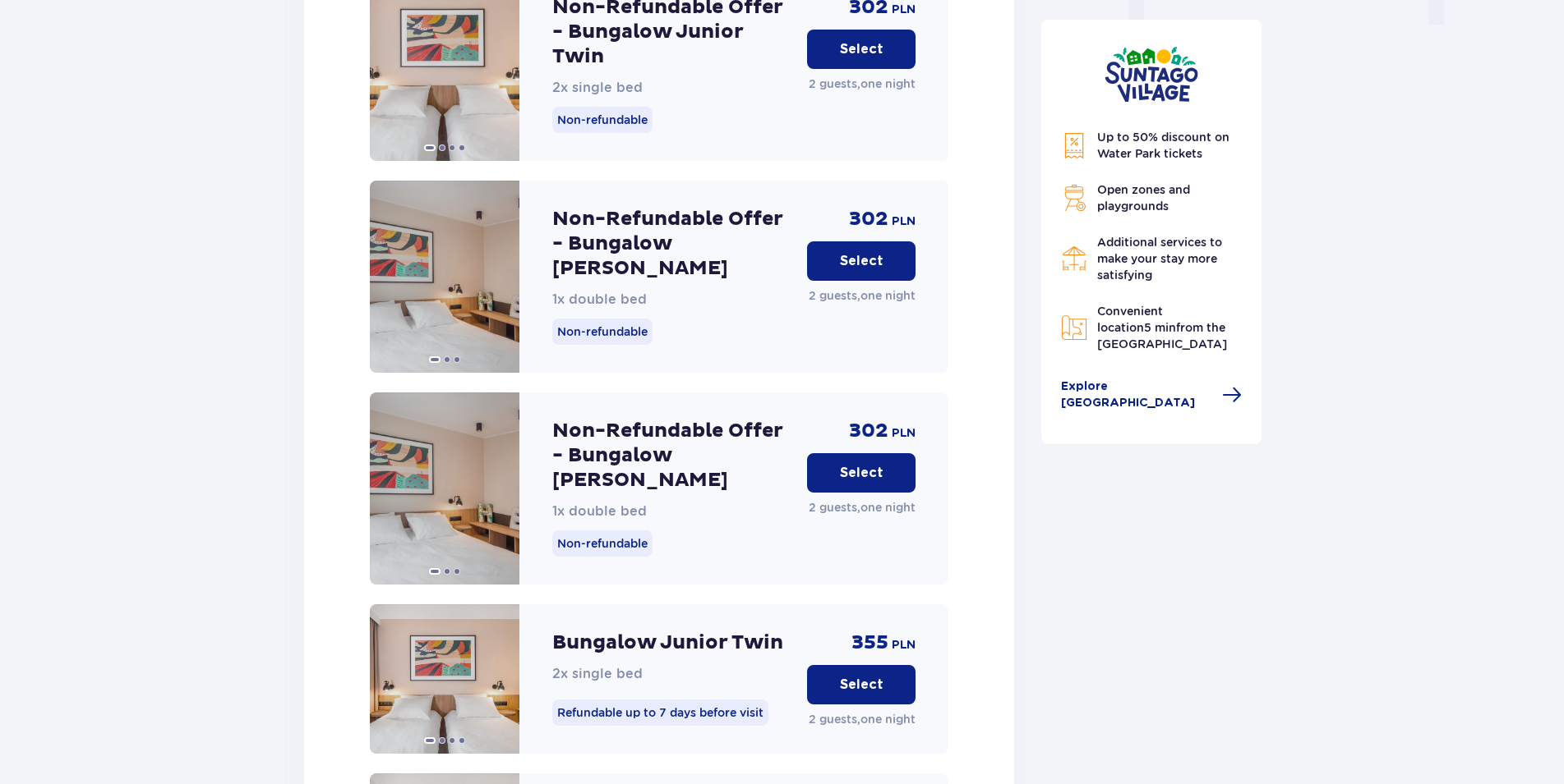
scroll to position [1831, 0]
